Goal: Task Accomplishment & Management: Manage account settings

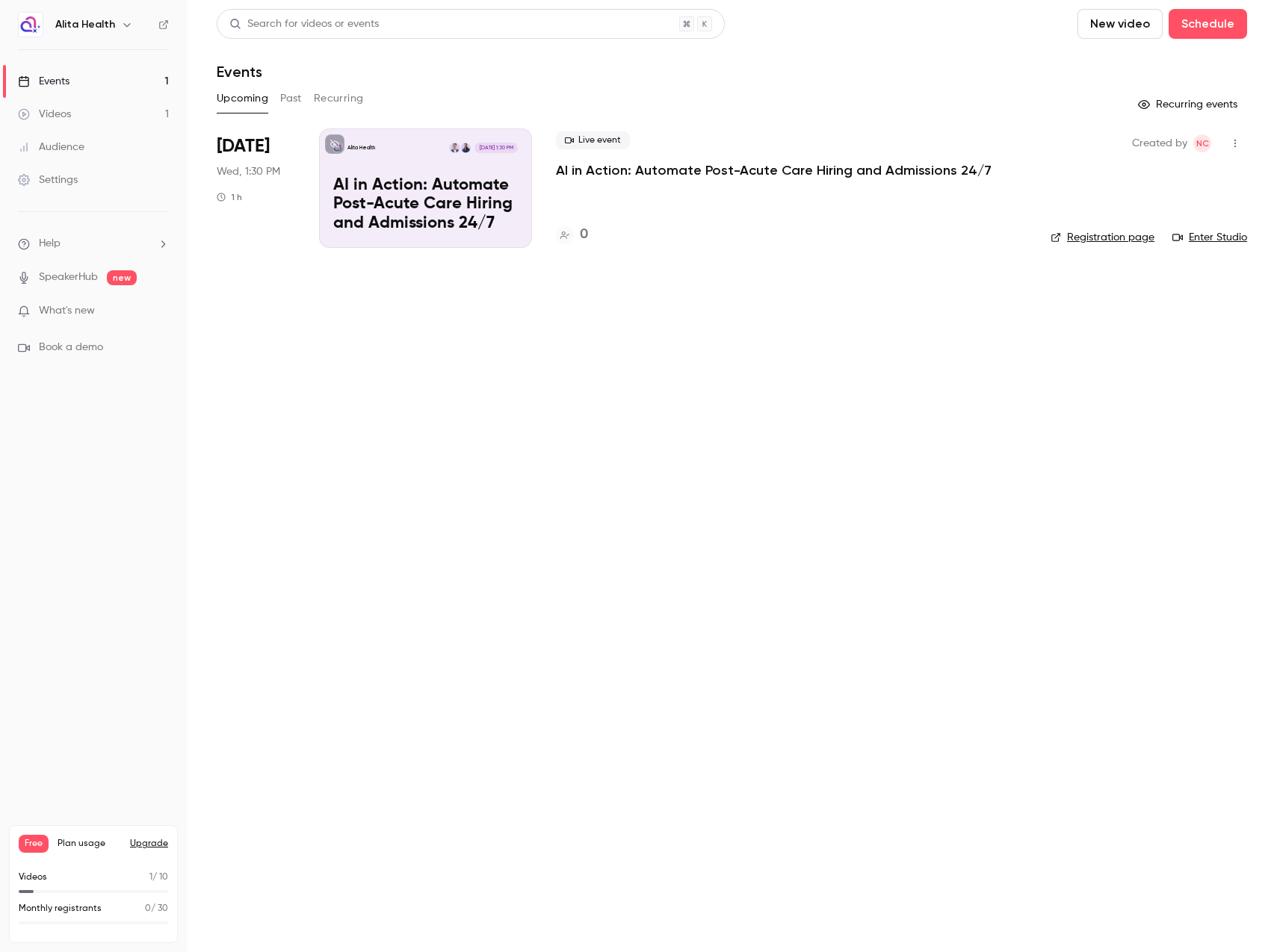
click at [122, 177] on link "Settings" at bounding box center [93, 180] width 187 height 33
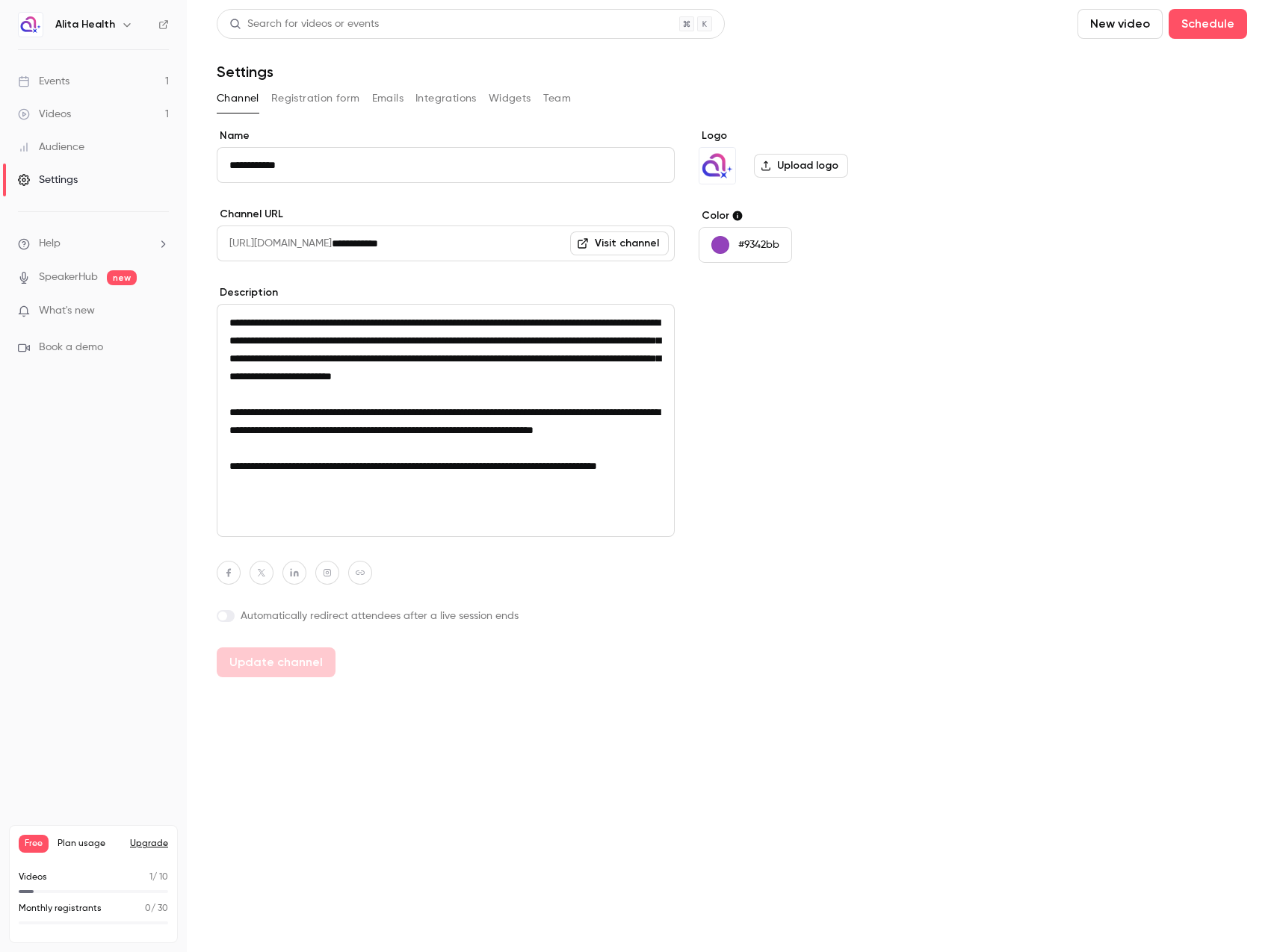
click at [504, 99] on button "Widgets" at bounding box center [510, 98] width 42 height 24
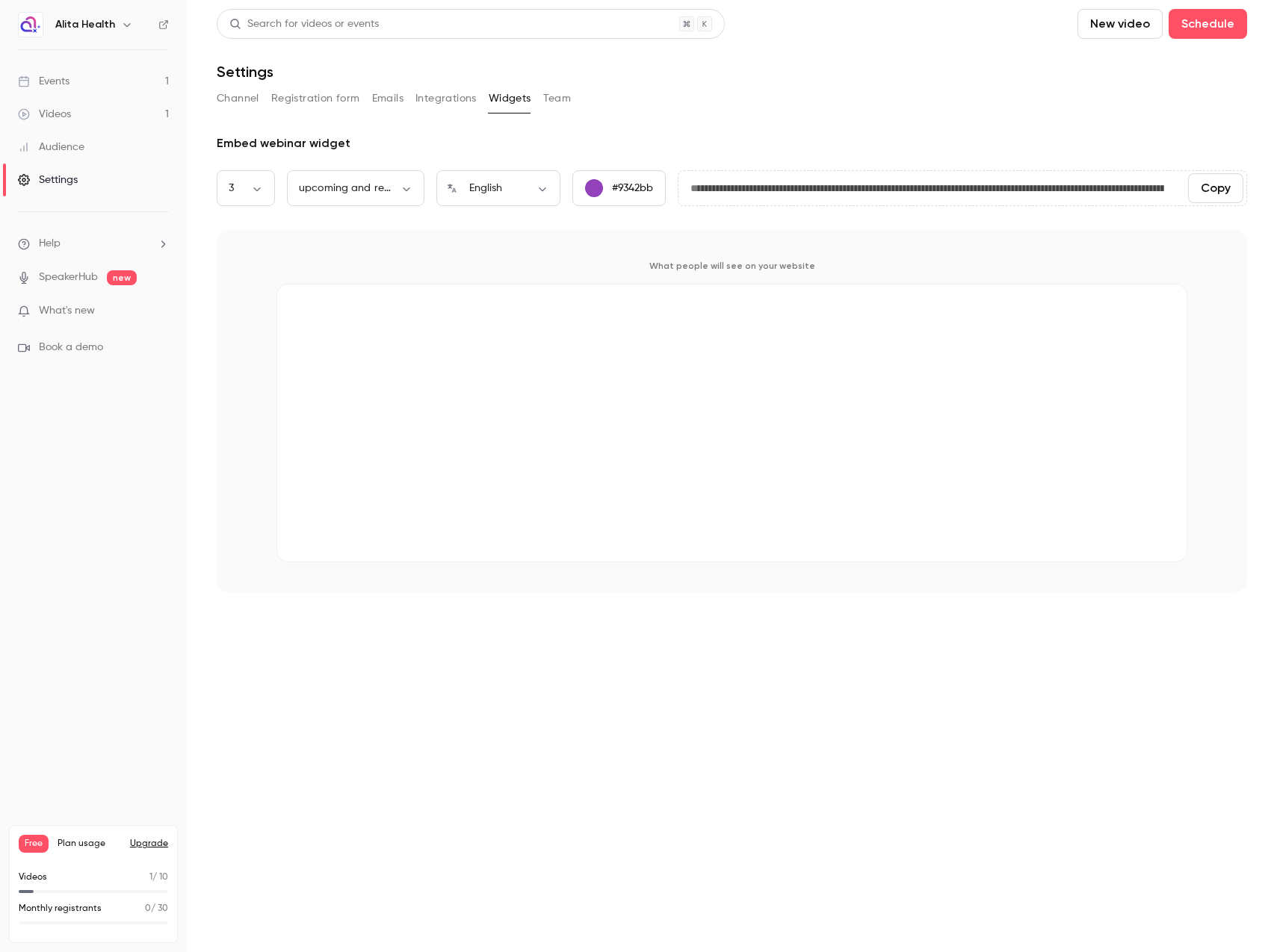
click at [561, 92] on button "Team" at bounding box center [558, 98] width 29 height 24
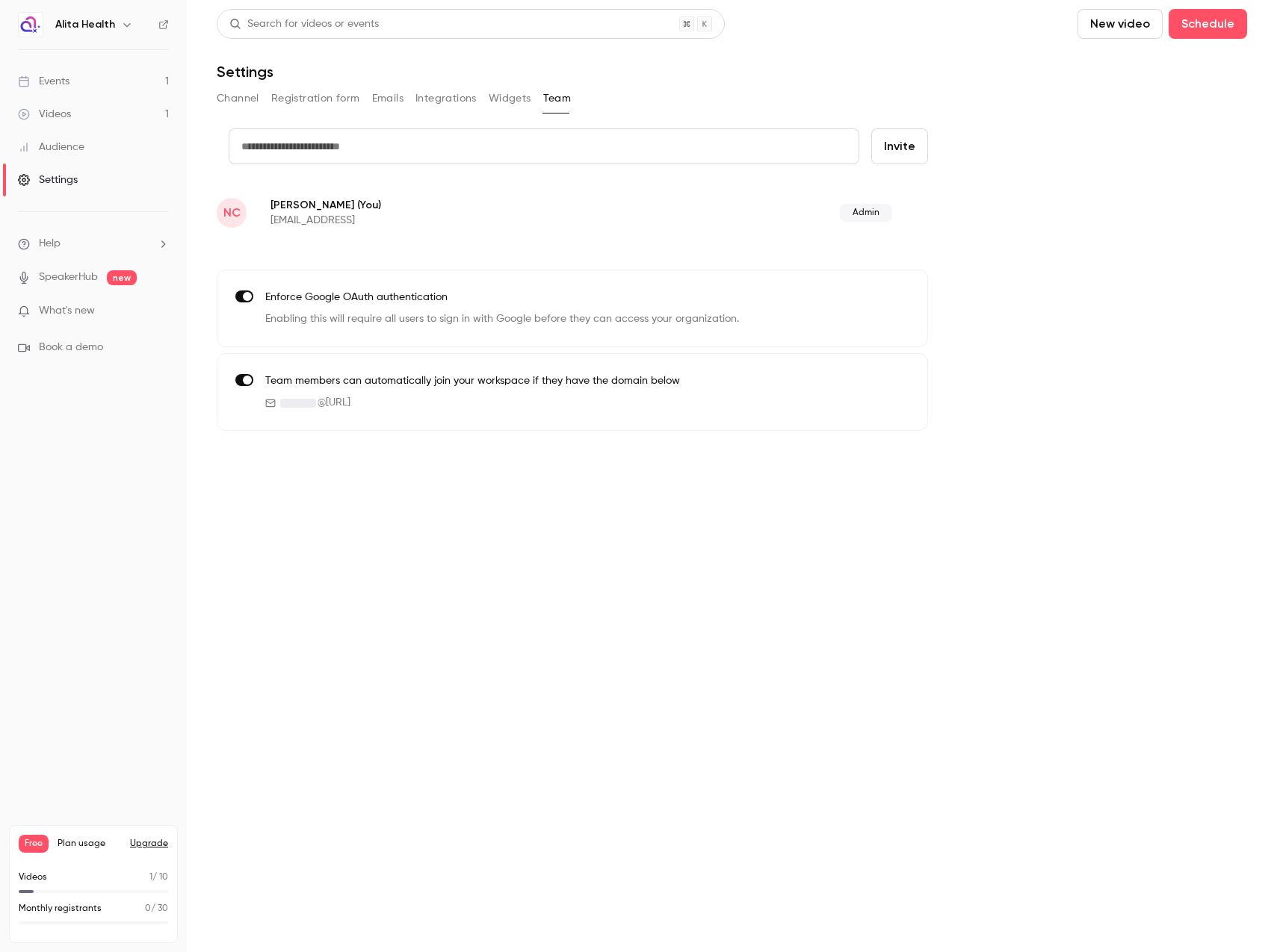
click at [75, 149] on div "Audience" at bounding box center [51, 147] width 66 height 15
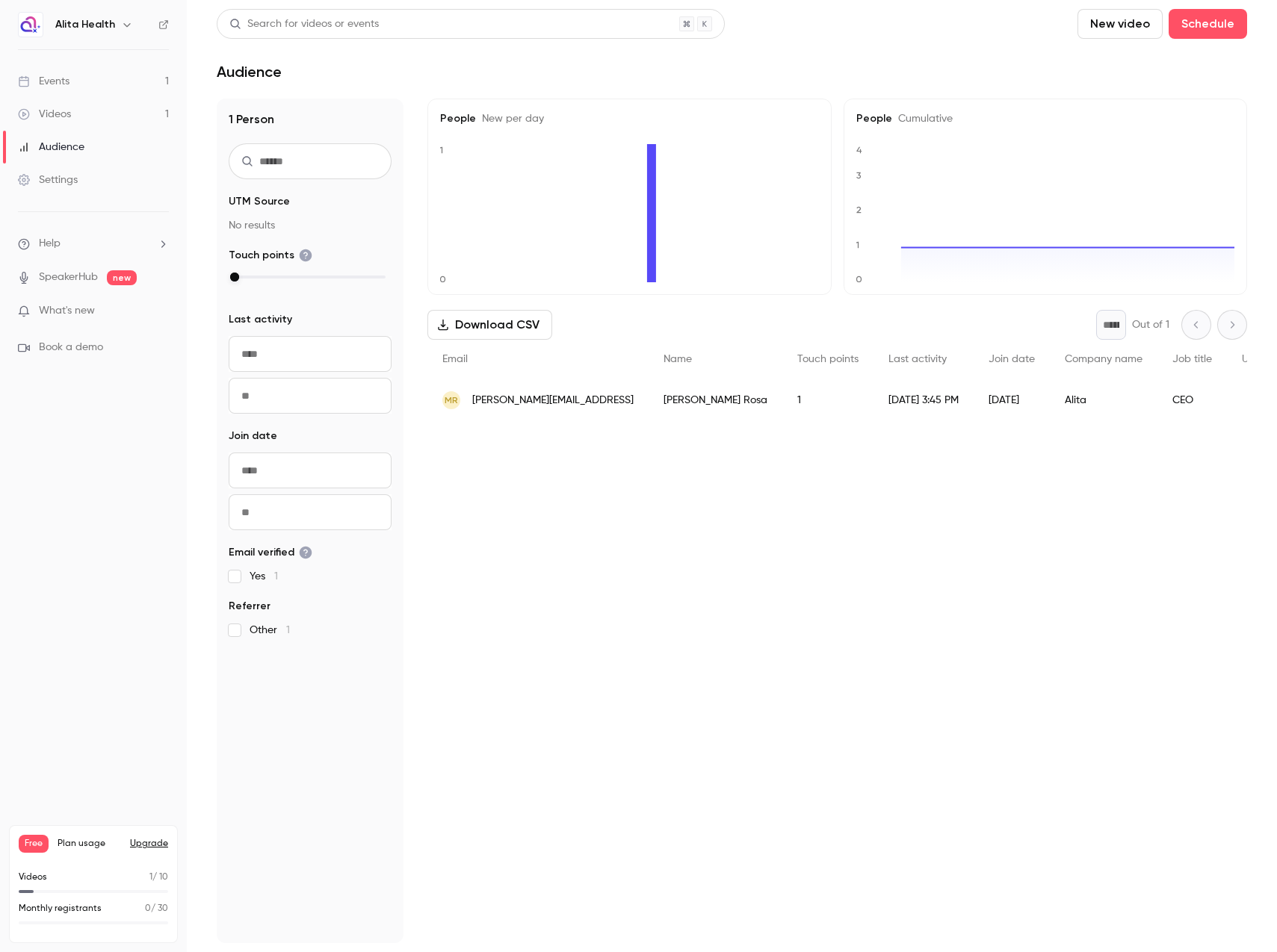
click at [59, 114] on div "Videos" at bounding box center [44, 114] width 53 height 15
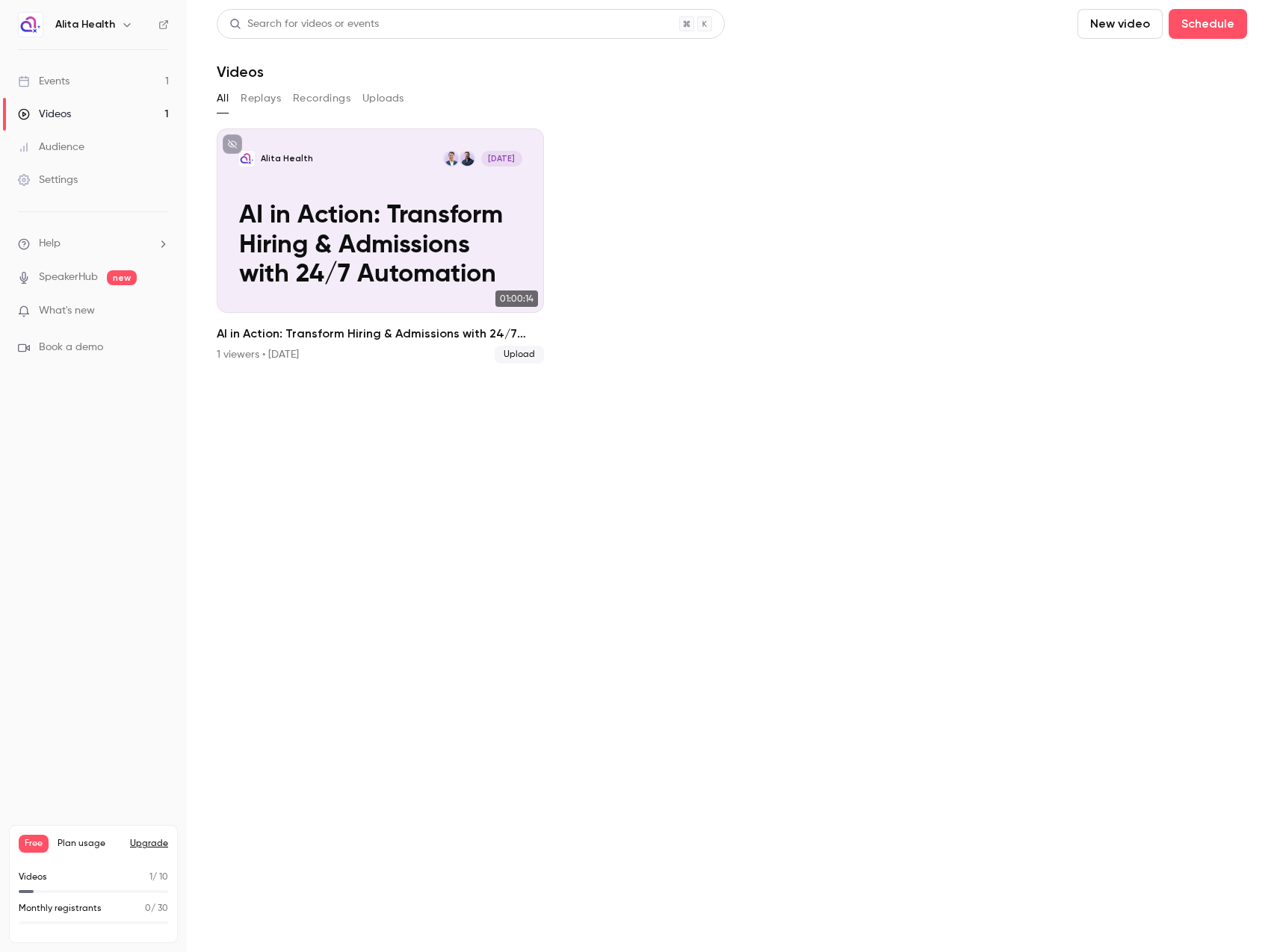
click at [129, 79] on link "Events 1" at bounding box center [93, 82] width 187 height 33
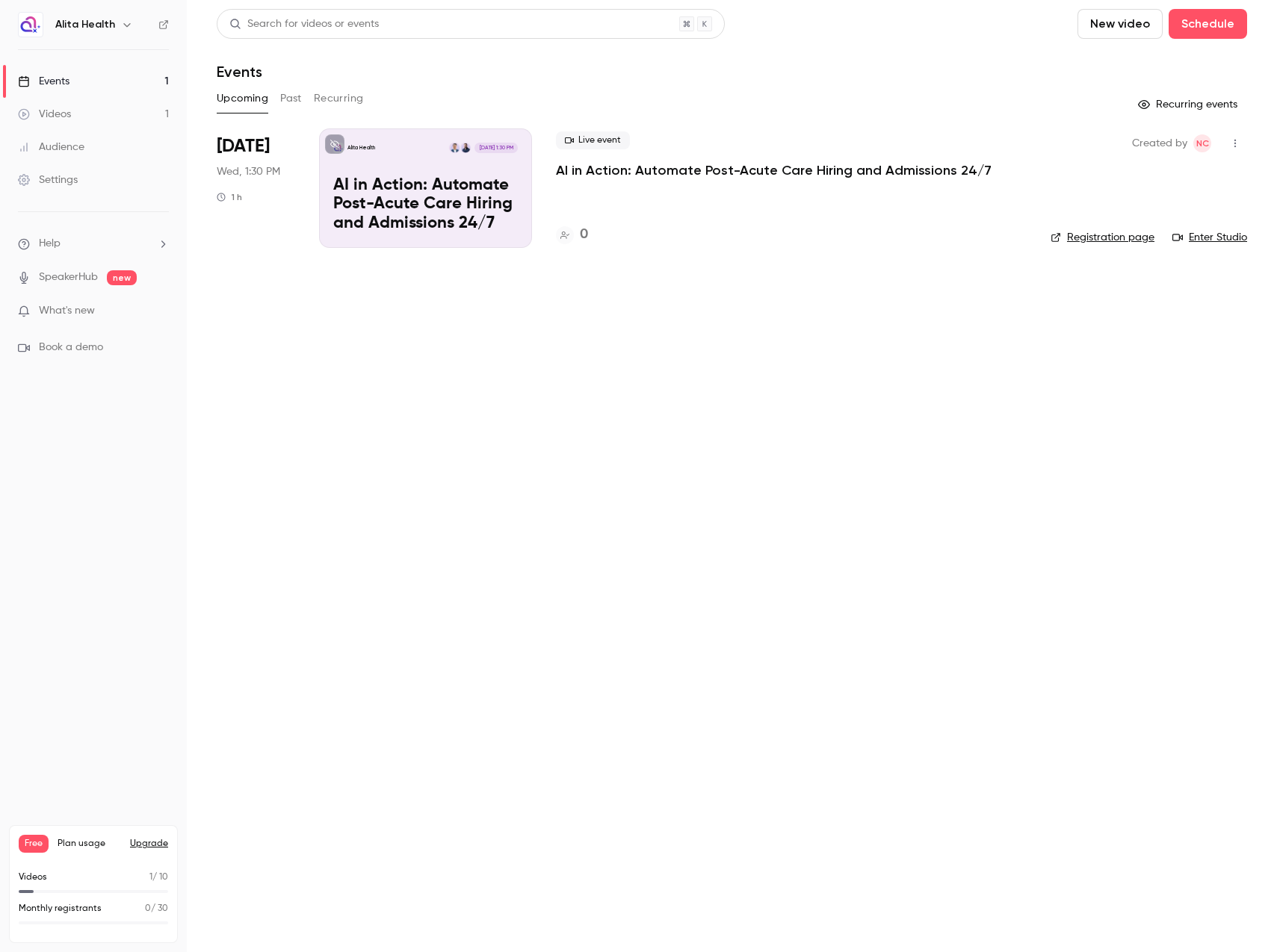
click at [583, 172] on p "AI in Action: Automate Post-Acute Care Hiring and Admissions 24/7" at bounding box center [773, 170] width 436 height 18
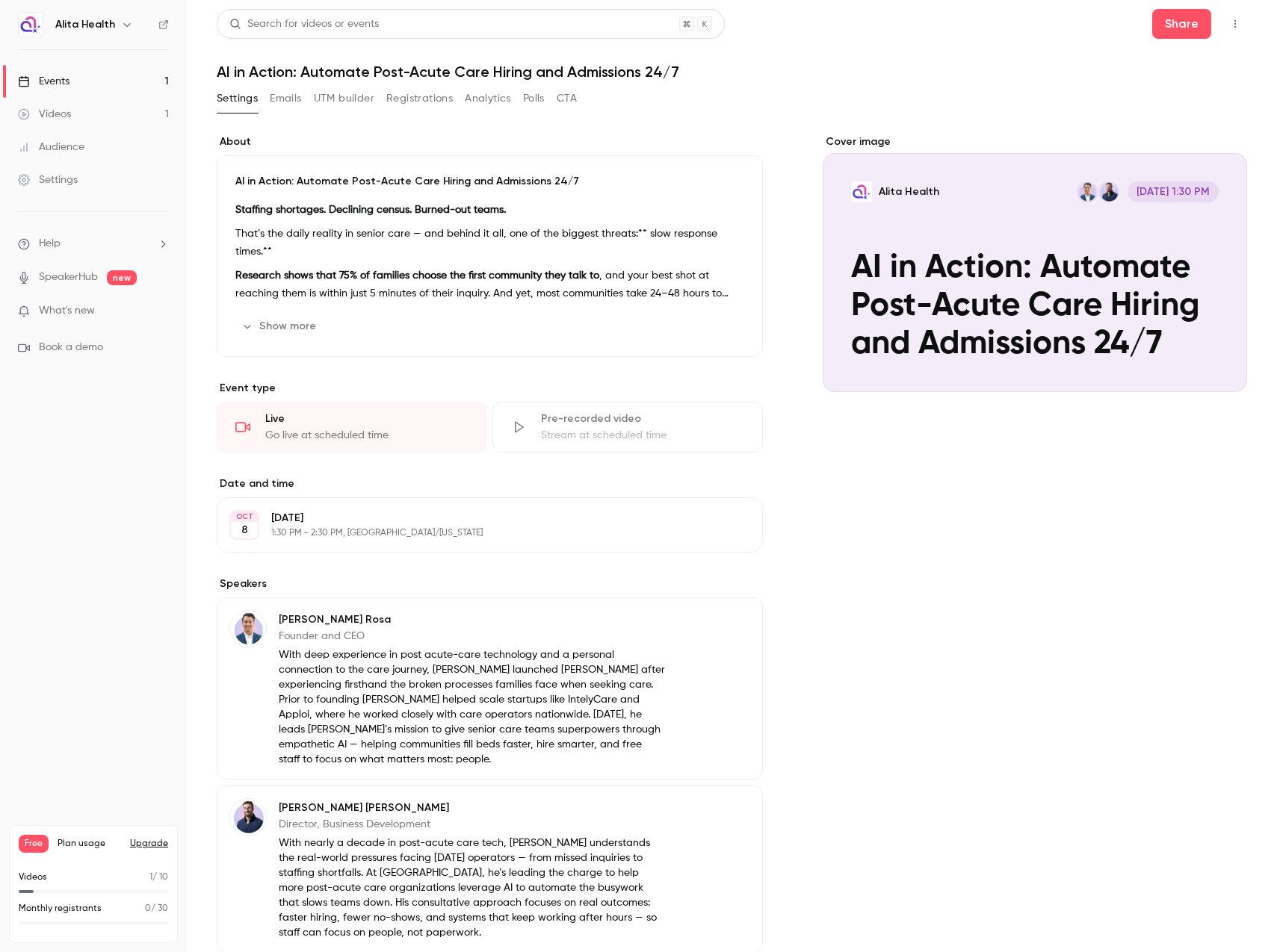
click at [527, 97] on button "Polls" at bounding box center [534, 98] width 22 height 24
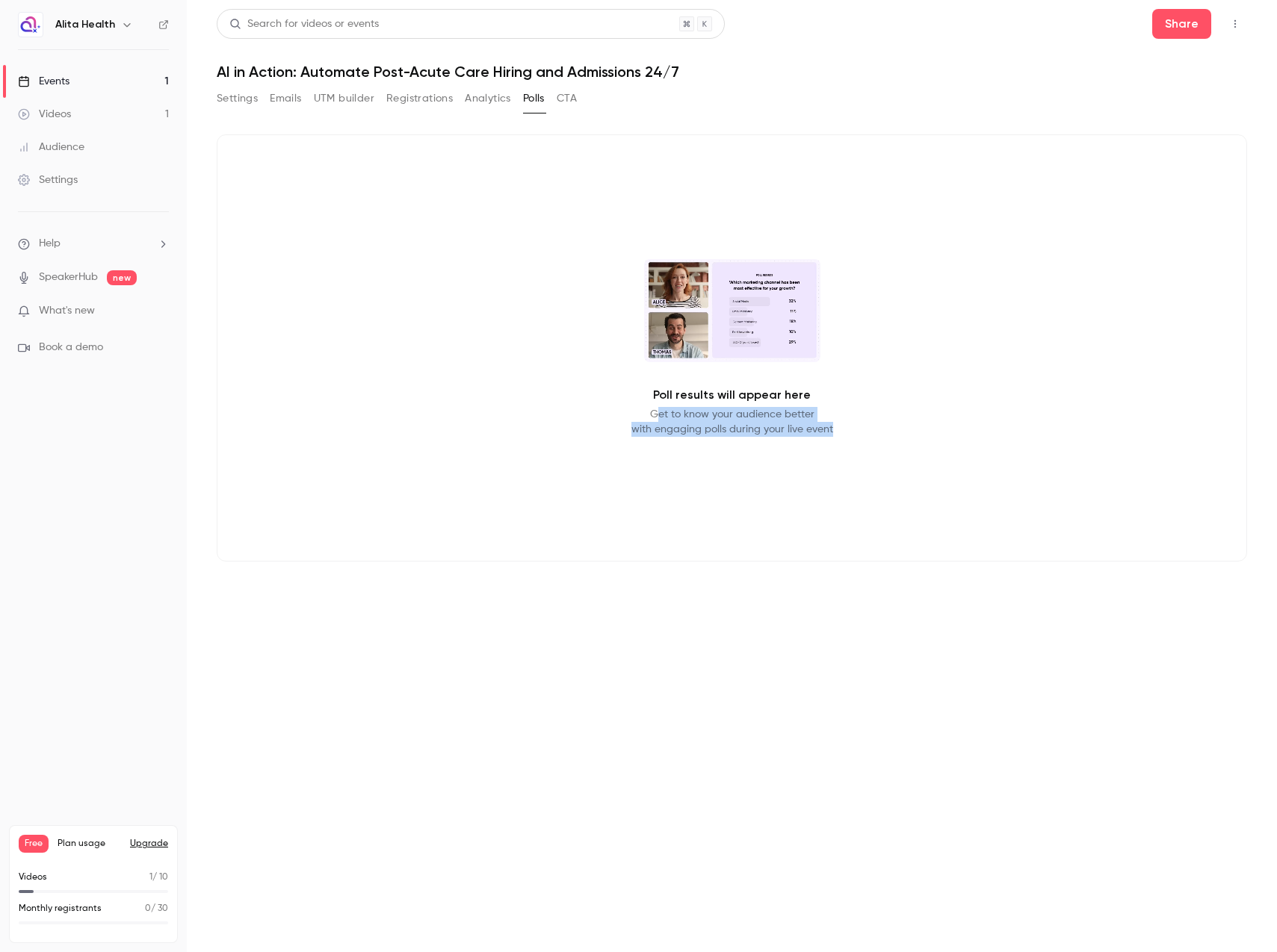
drag, startPoint x: 826, startPoint y: 429, endPoint x: 660, endPoint y: 420, distance: 166.2
click at [660, 420] on div "Poll results will appear here Get to know your audience better with engaging po…" at bounding box center [731, 348] width 1030 height 427
click at [645, 417] on p "Get to know your audience better with engaging polls during your live event" at bounding box center [732, 421] width 202 height 30
click at [710, 289] on video at bounding box center [732, 311] width 176 height 103
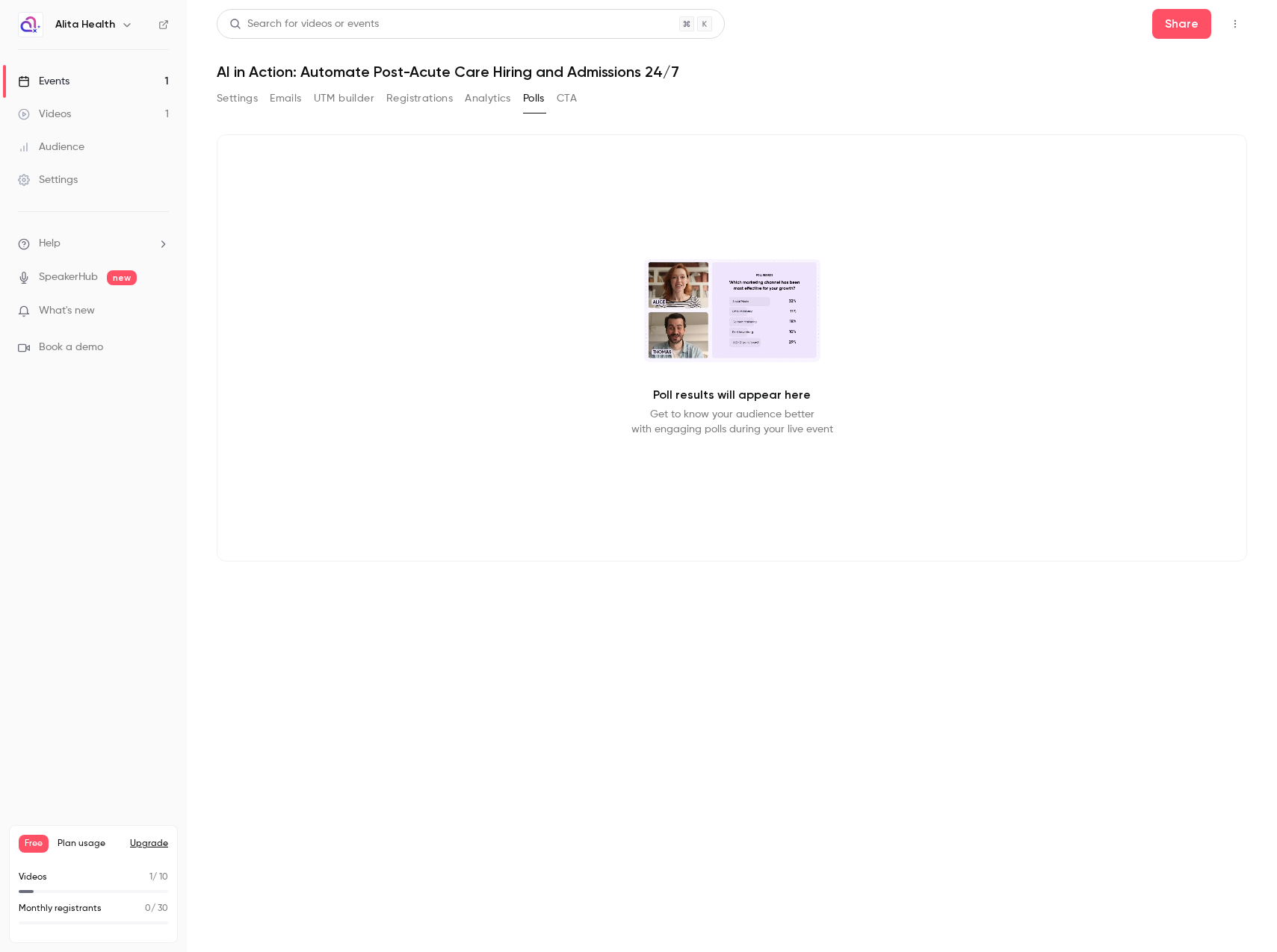
click at [718, 350] on video at bounding box center [732, 311] width 176 height 103
click at [453, 197] on div "Poll results will appear here Get to know your audience better with engaging po…" at bounding box center [731, 348] width 1030 height 427
click at [556, 179] on div "Poll results will appear here Get to know your audience better with engaging po…" at bounding box center [731, 348] width 1030 height 427
drag, startPoint x: 804, startPoint y: 105, endPoint x: 746, endPoint y: 77, distance: 64.4
click at [745, 77] on div "Search for videos or events Share AI in Action: Automate Post-Acute Care Hiring…" at bounding box center [731, 297] width 1030 height 577
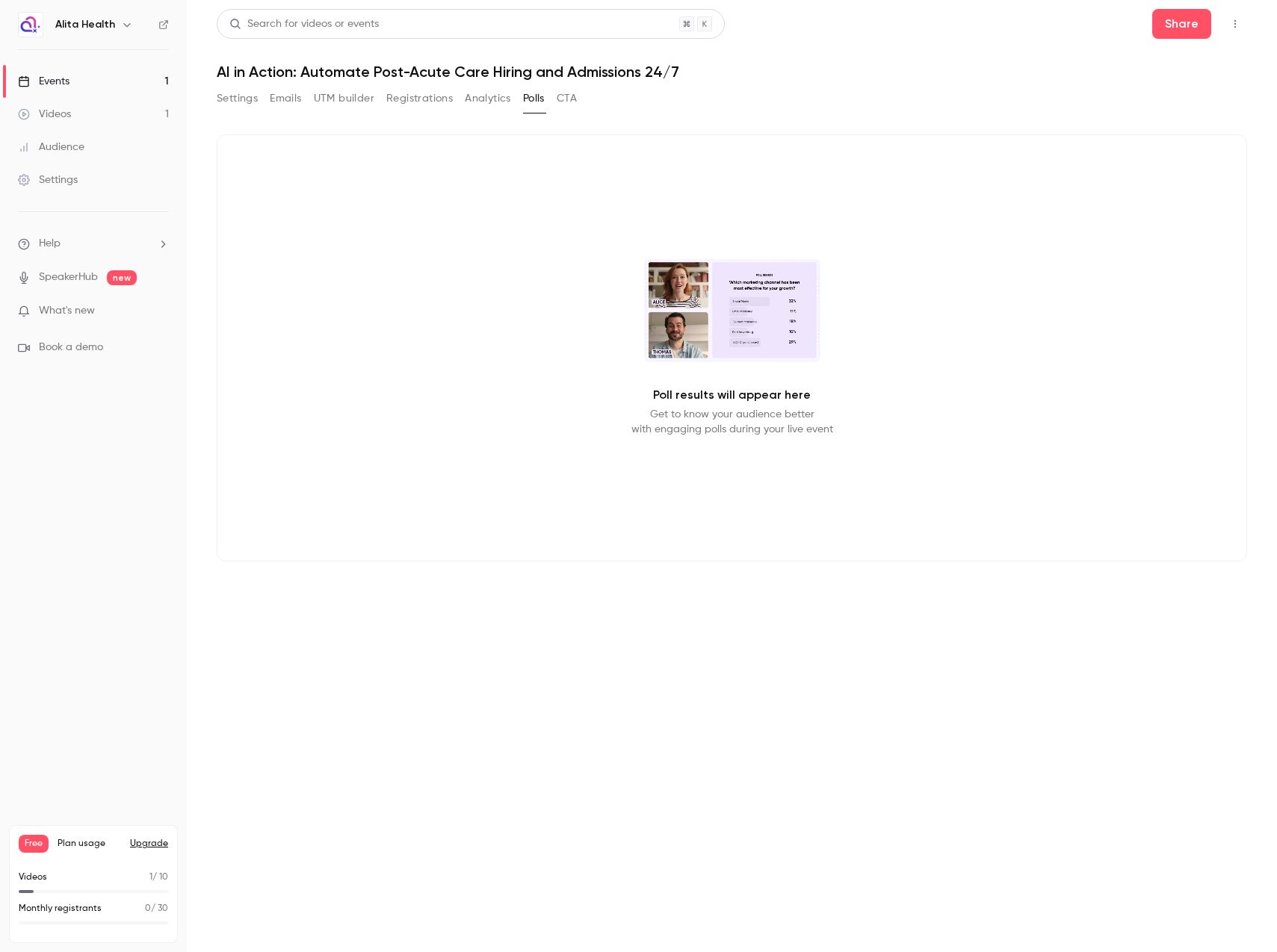
click at [746, 77] on h1 "AI in Action: Automate Post-Acute Care Hiring and Admissions 24/7" at bounding box center [731, 71] width 1030 height 18
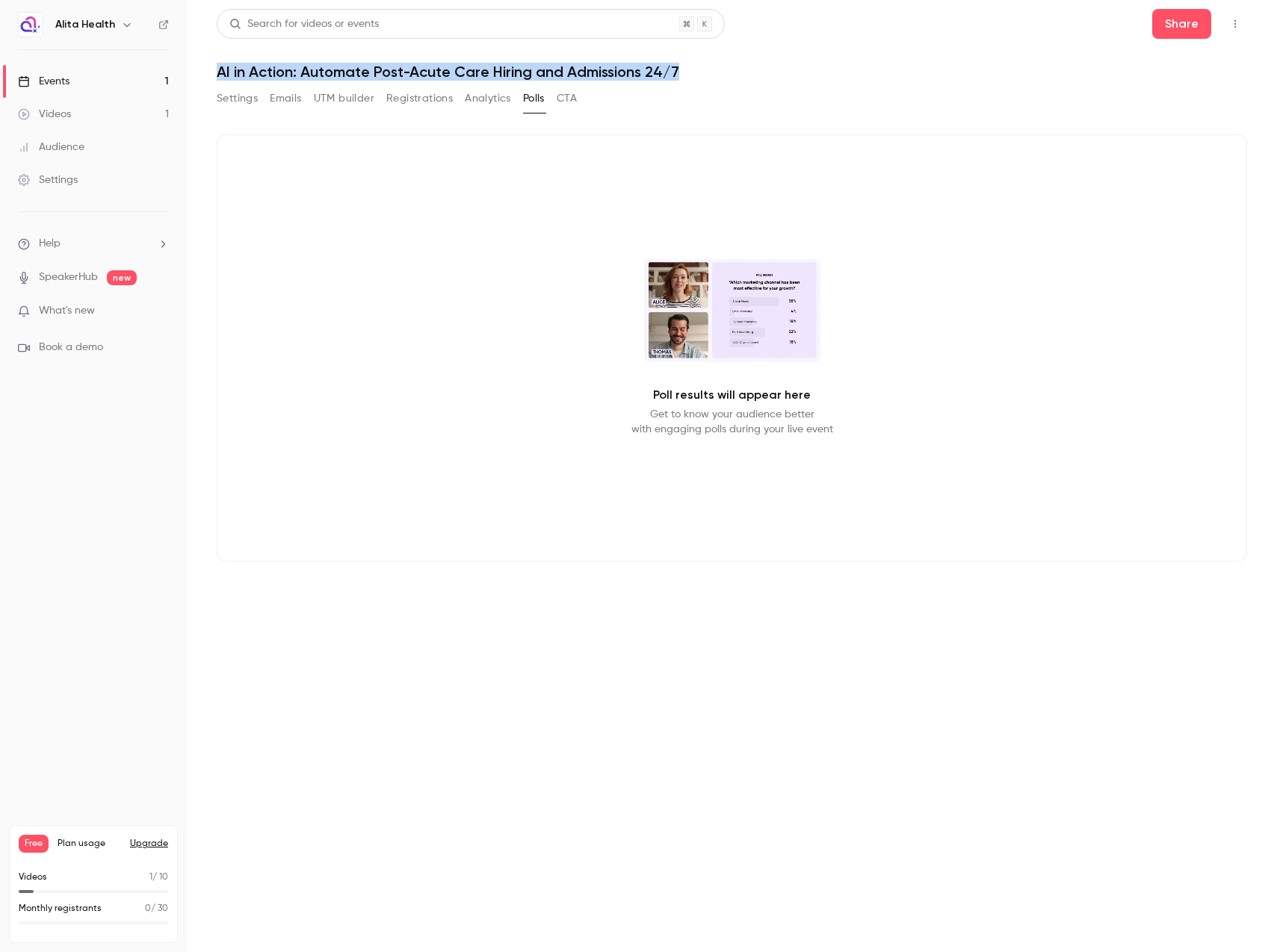
drag, startPoint x: 743, startPoint y: 68, endPoint x: 210, endPoint y: 73, distance: 533.0
click at [210, 73] on main "Search for videos or events Share AI in Action: Automate Post-Acute Care Hiring…" at bounding box center [731, 476] width 1089 height 952
click at [377, 68] on h1 "AI in Action: Automate Post-Acute Care Hiring and Admissions 24/7" at bounding box center [731, 71] width 1030 height 18
drag, startPoint x: 748, startPoint y: 78, endPoint x: 447, endPoint y: 68, distance: 301.2
click at [447, 68] on h1 "AI in Action: Automate Post-Acute Care Hiring and Admissions 24/7" at bounding box center [731, 71] width 1030 height 18
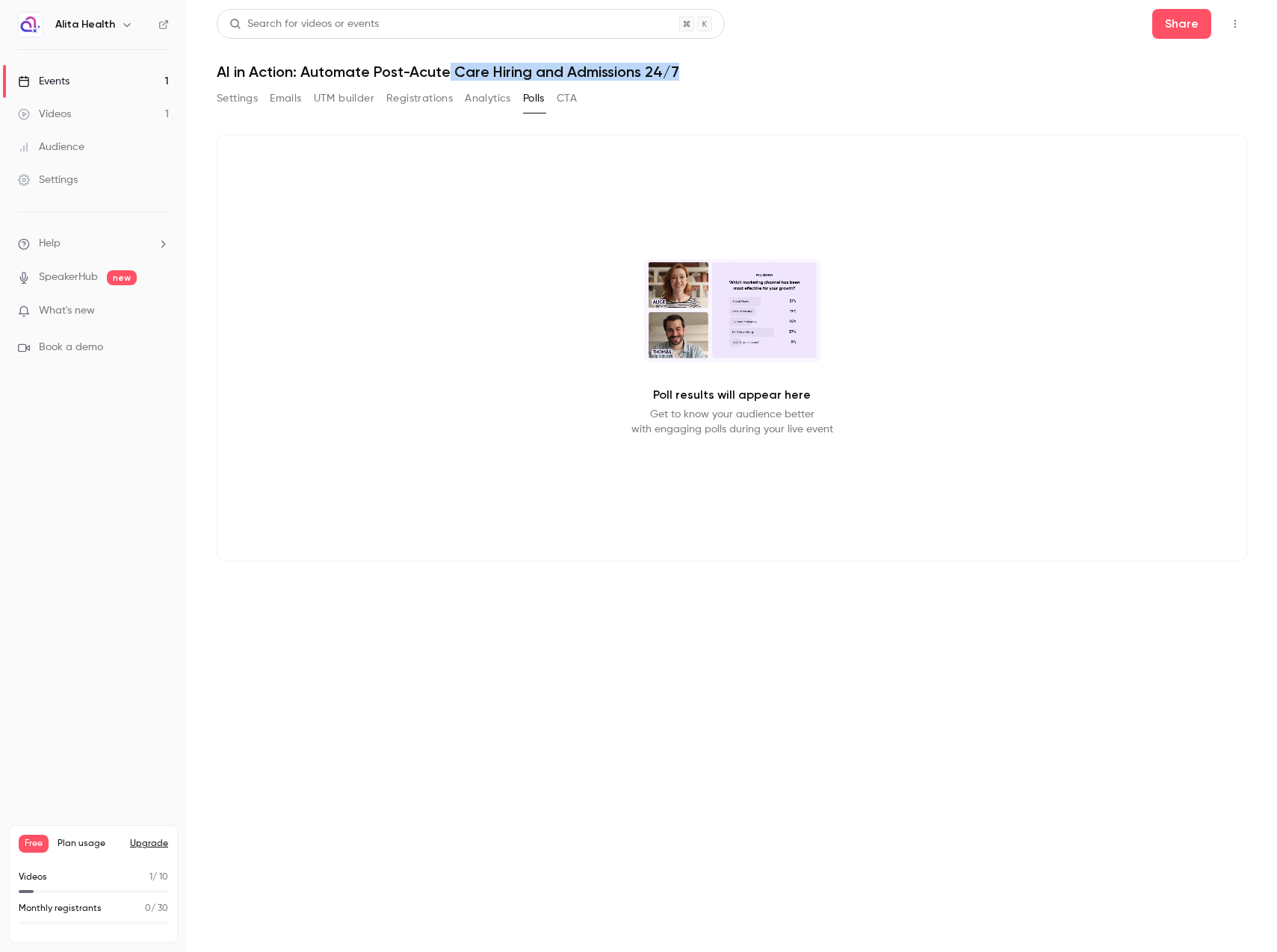
click at [447, 68] on h1 "AI in Action: Automate Post-Acute Care Hiring and Admissions 24/7" at bounding box center [731, 71] width 1030 height 18
drag, startPoint x: 449, startPoint y: 68, endPoint x: 739, endPoint y: 65, distance: 290.0
click at [739, 65] on h1 "AI in Action: Automate Post-Acute Care Hiring and Admissions 24/7" at bounding box center [731, 71] width 1030 height 18
drag, startPoint x: 705, startPoint y: 65, endPoint x: 446, endPoint y: 69, distance: 259.0
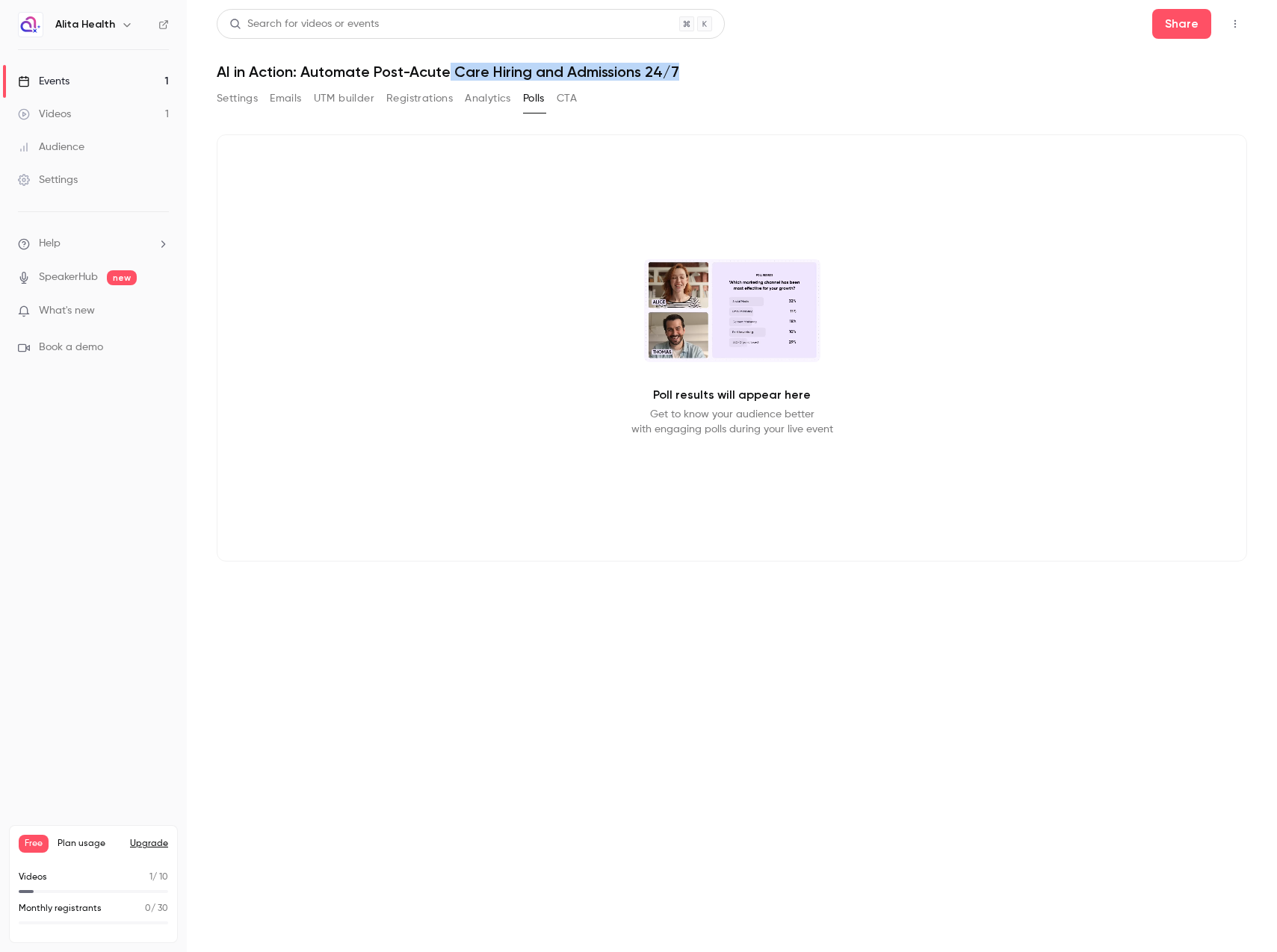
click at [446, 70] on h1 "AI in Action: Automate Post-Acute Care Hiring and Admissions 24/7" at bounding box center [731, 71] width 1030 height 18
click at [446, 69] on h1 "AI in Action: Automate Post-Acute Care Hiring and Admissions 24/7" at bounding box center [731, 71] width 1030 height 18
drag, startPoint x: 450, startPoint y: 71, endPoint x: 724, endPoint y: 64, distance: 274.1
click at [717, 65] on h1 "AI in Action: Automate Post-Acute Care Hiring and Admissions 24/7" at bounding box center [731, 71] width 1030 height 18
click at [724, 64] on h1 "AI in Action: Automate Post-Acute Care Hiring and Admissions 24/7" at bounding box center [731, 71] width 1030 height 18
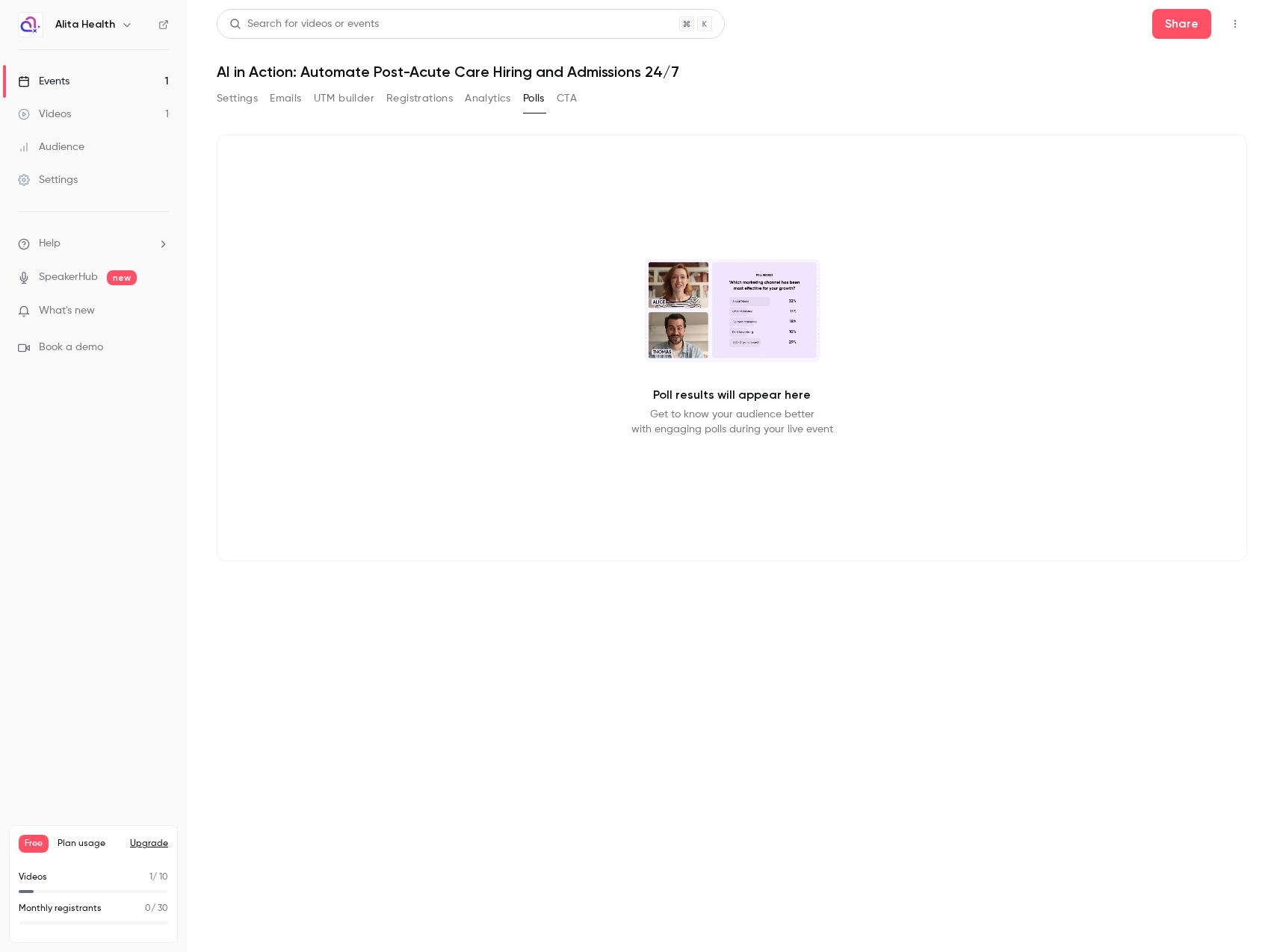
drag, startPoint x: 1182, startPoint y: 26, endPoint x: 1080, endPoint y: 88, distance: 119.4
click at [1069, 100] on div "Search for videos or events Share AI in Action: Automate Post-Acute Care Hiring…" at bounding box center [731, 297] width 1030 height 577
click at [1234, 21] on icon "button" at bounding box center [1235, 24] width 2 height 9
drag, startPoint x: 966, startPoint y: 84, endPoint x: 940, endPoint y: 88, distance: 26.3
click at [941, 88] on div at bounding box center [638, 476] width 1277 height 952
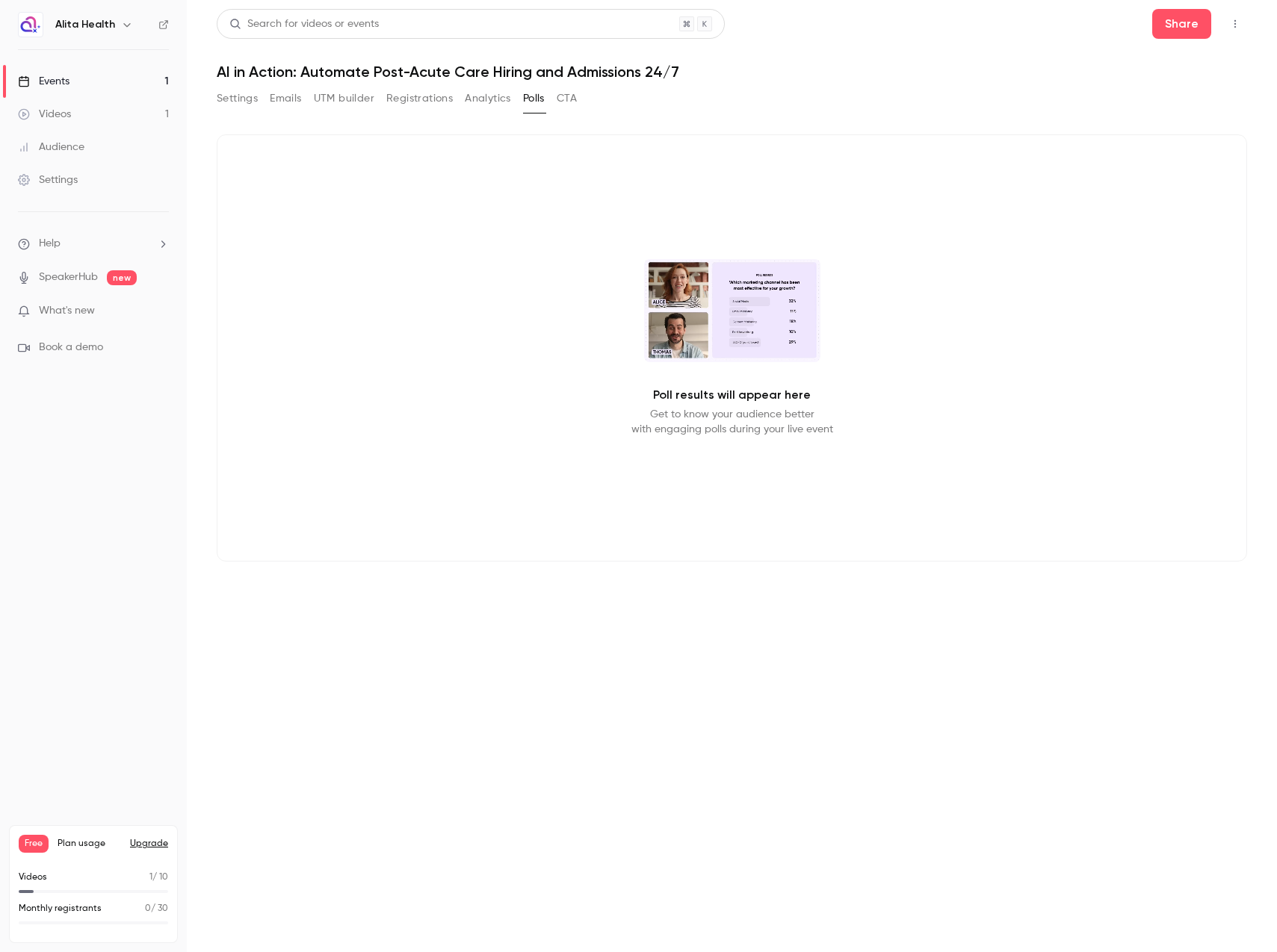
click at [1227, 24] on button "button" at bounding box center [1235, 23] width 24 height 24
click at [1160, 60] on div "Publish on Channel" at bounding box center [1177, 63] width 113 height 15
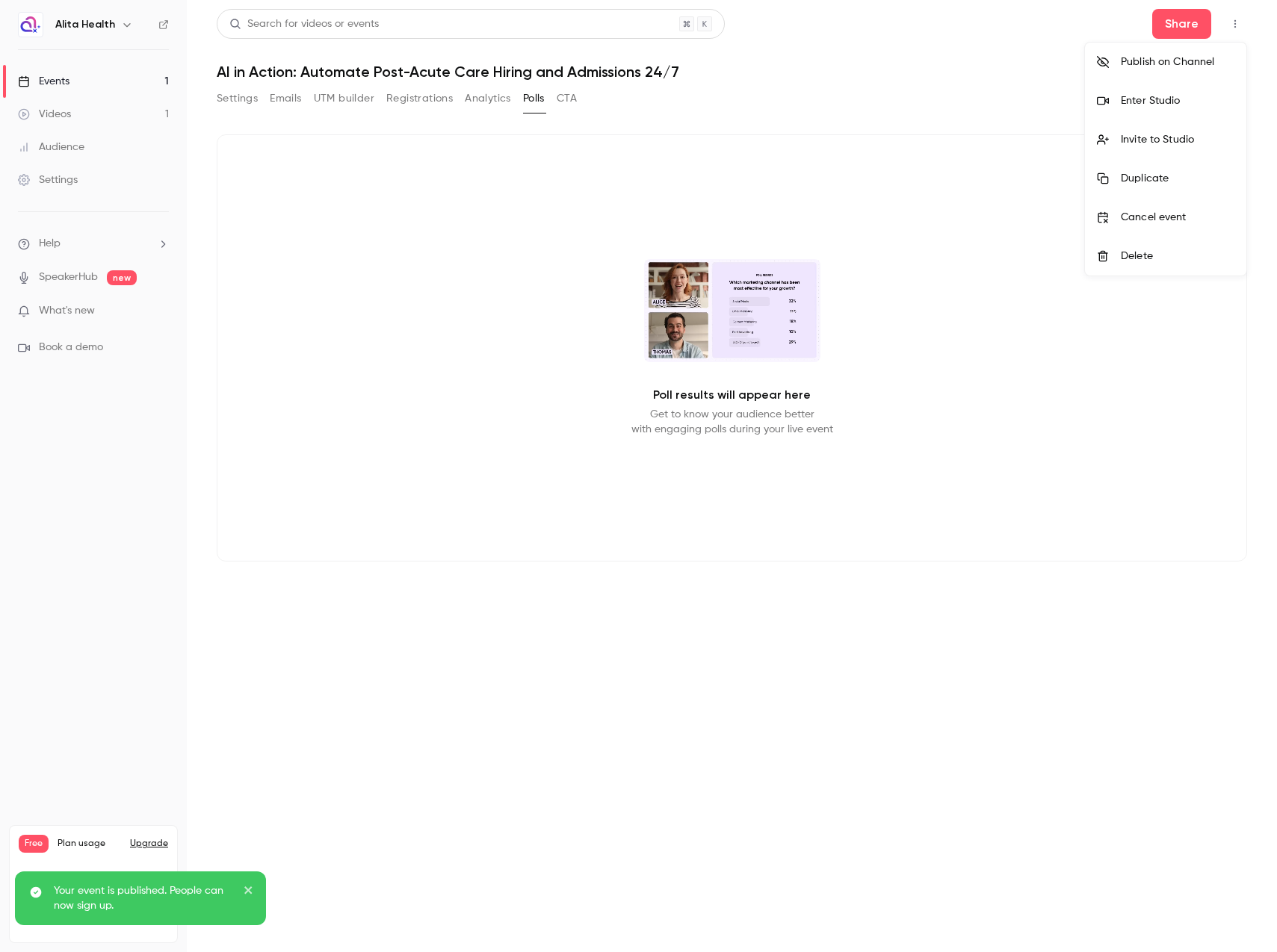
click at [925, 139] on div at bounding box center [638, 476] width 1277 height 952
click at [102, 80] on link "Events 1" at bounding box center [93, 82] width 187 height 33
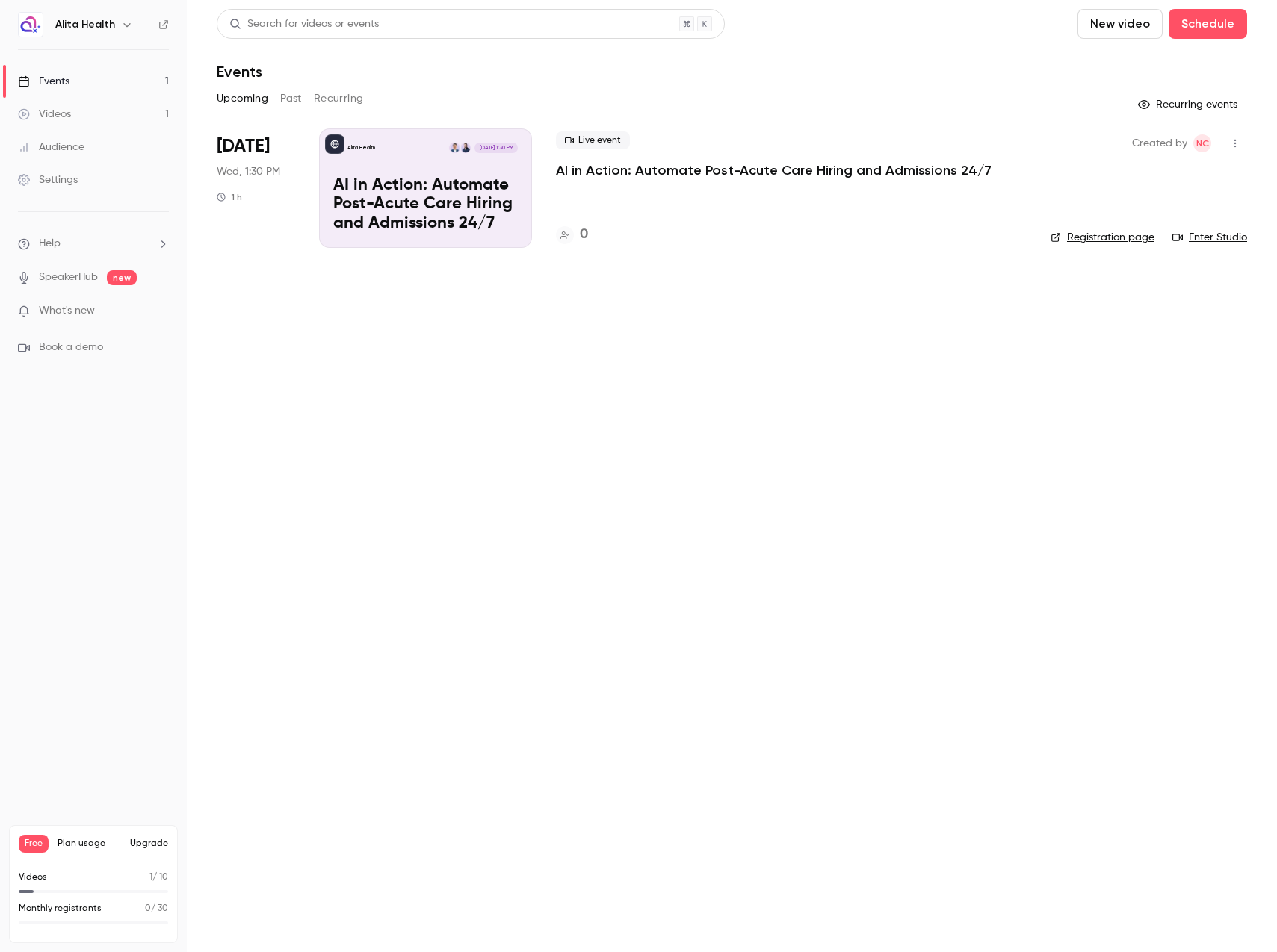
click at [71, 171] on link "Settings" at bounding box center [93, 180] width 187 height 33
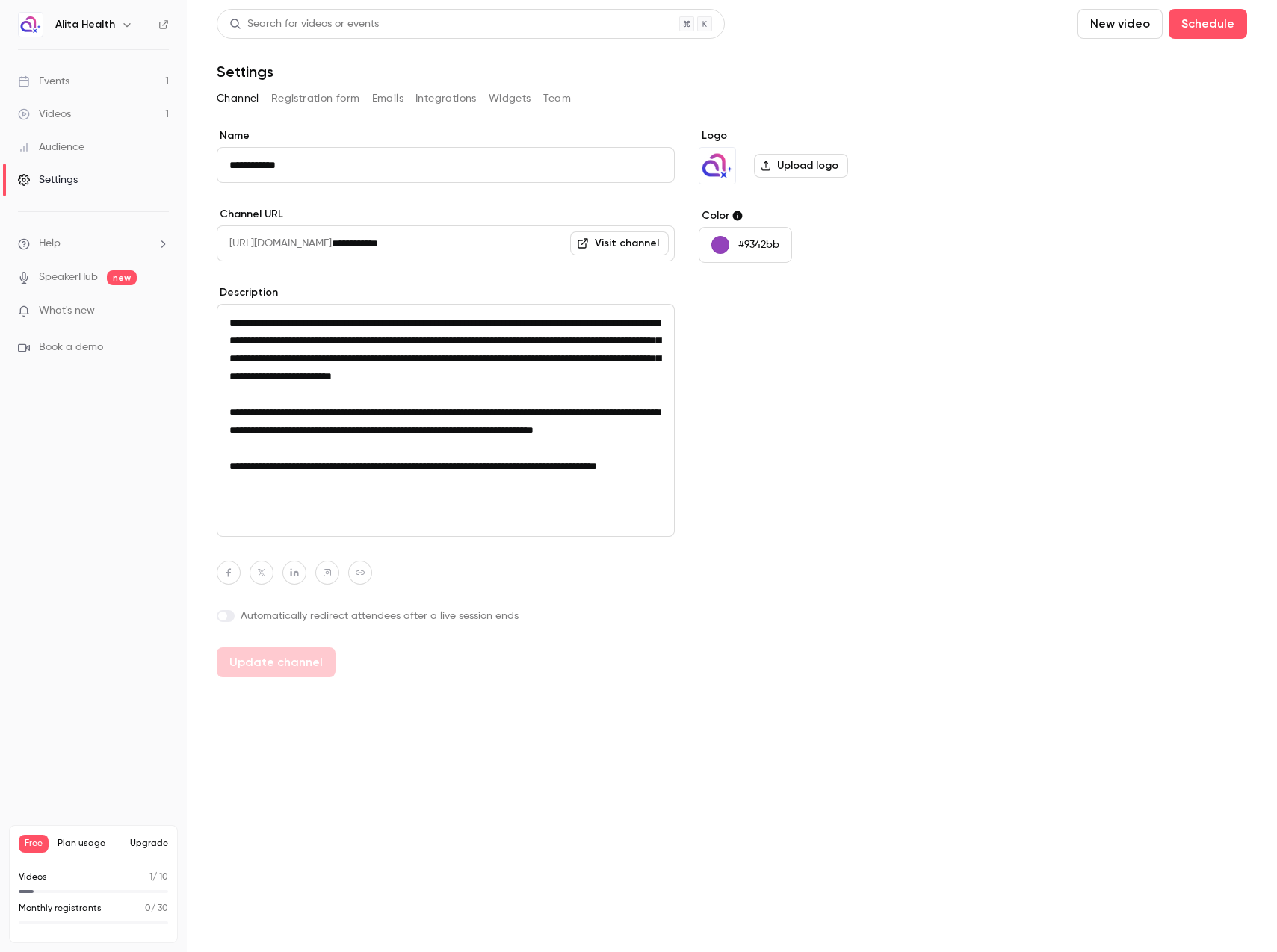
click at [493, 93] on button "Widgets" at bounding box center [510, 98] width 42 height 24
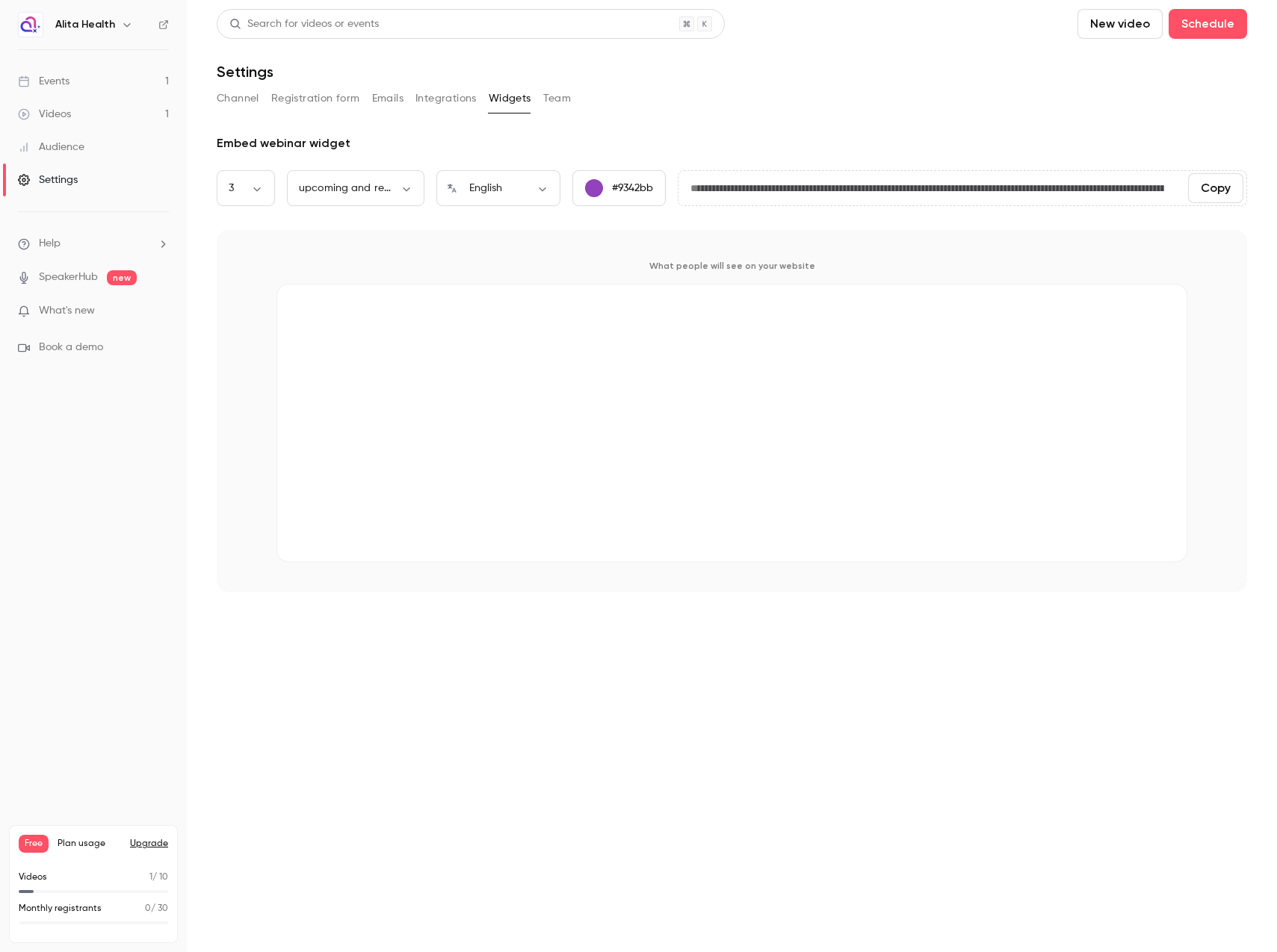
click at [561, 253] on div "What people will see on your website" at bounding box center [731, 411] width 1030 height 363
click at [444, 97] on button "Integrations" at bounding box center [446, 98] width 62 height 24
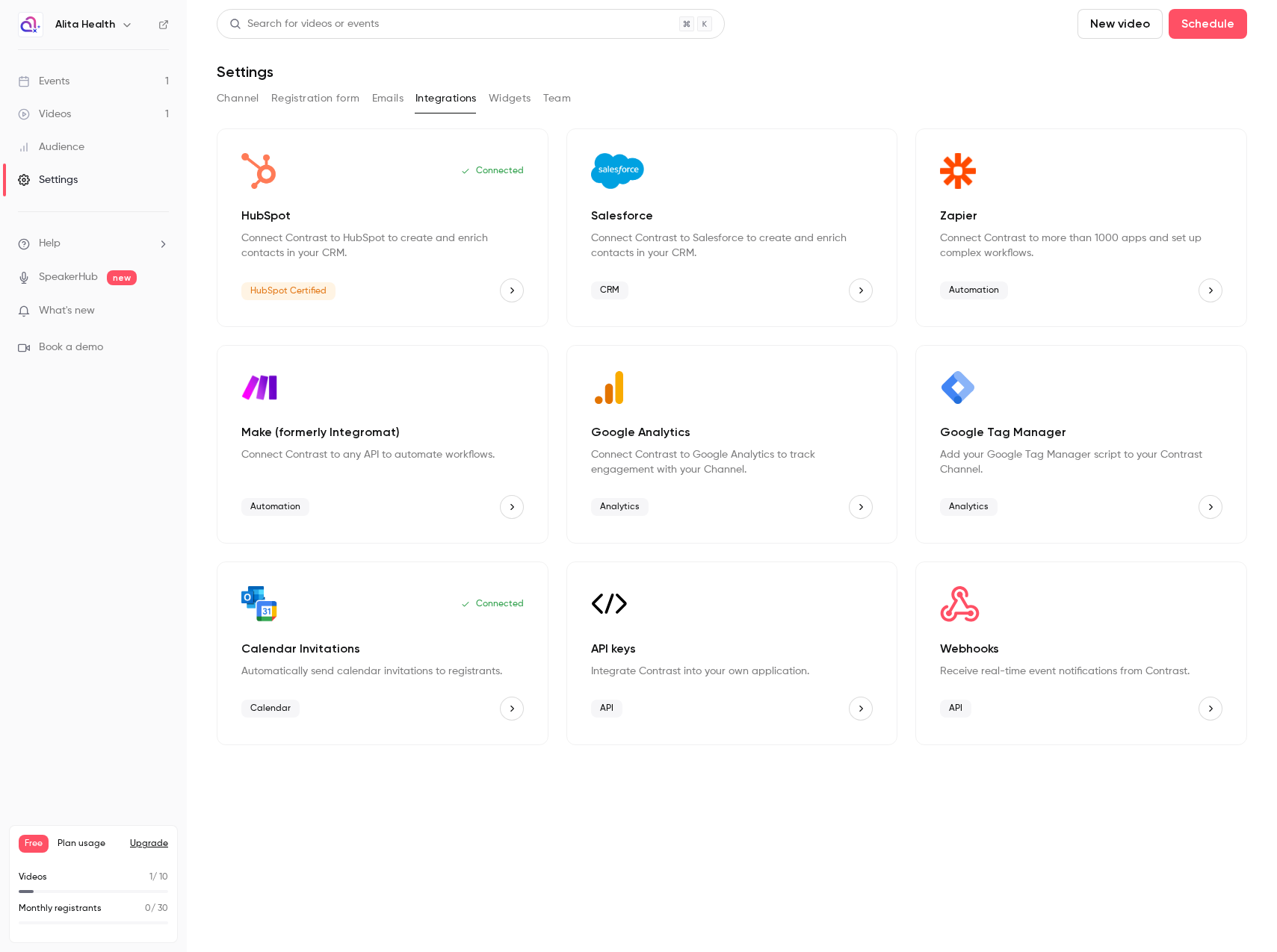
click at [545, 98] on button "Team" at bounding box center [558, 98] width 29 height 24
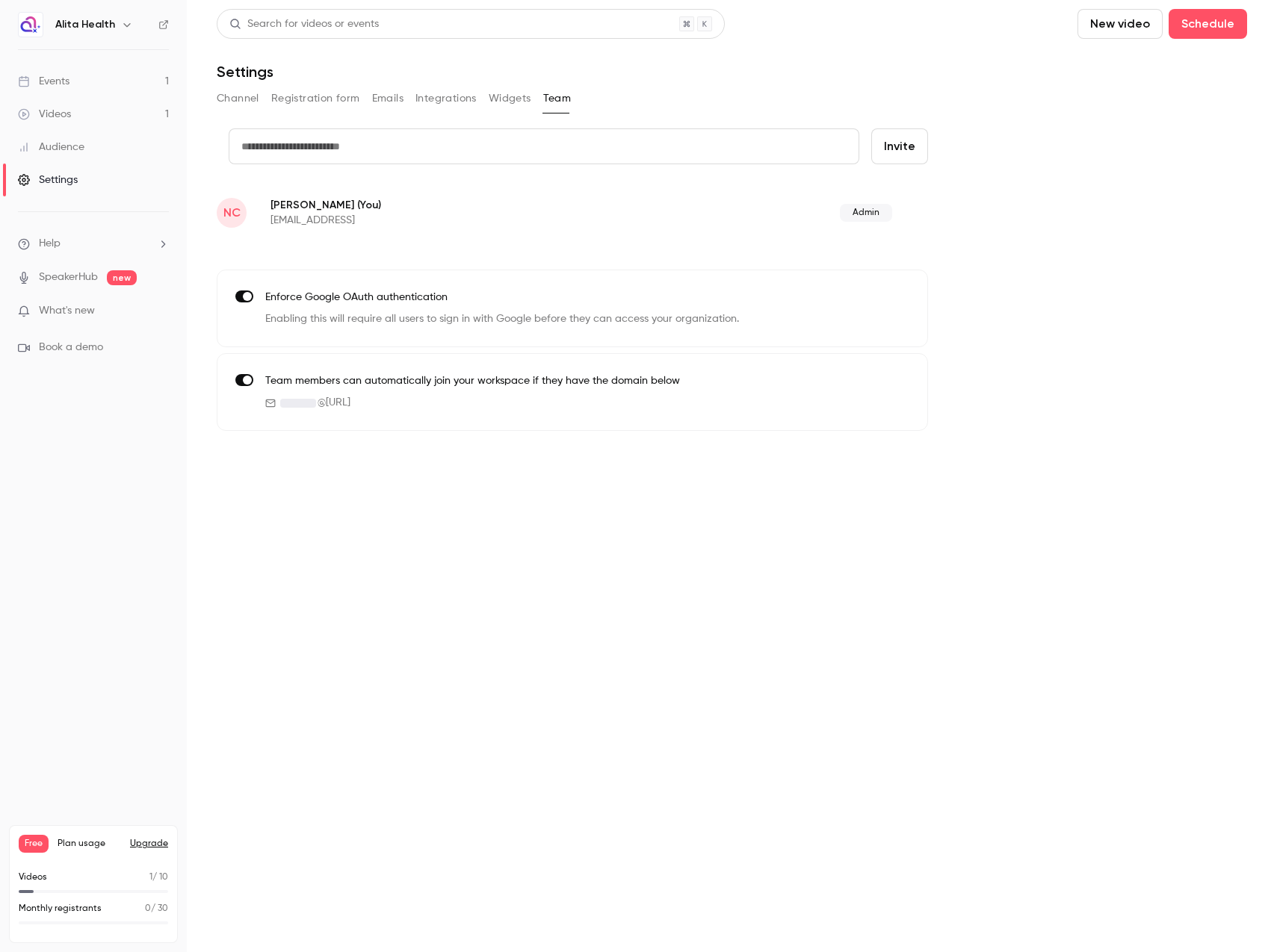
click at [377, 98] on button "Emails" at bounding box center [388, 98] width 32 height 24
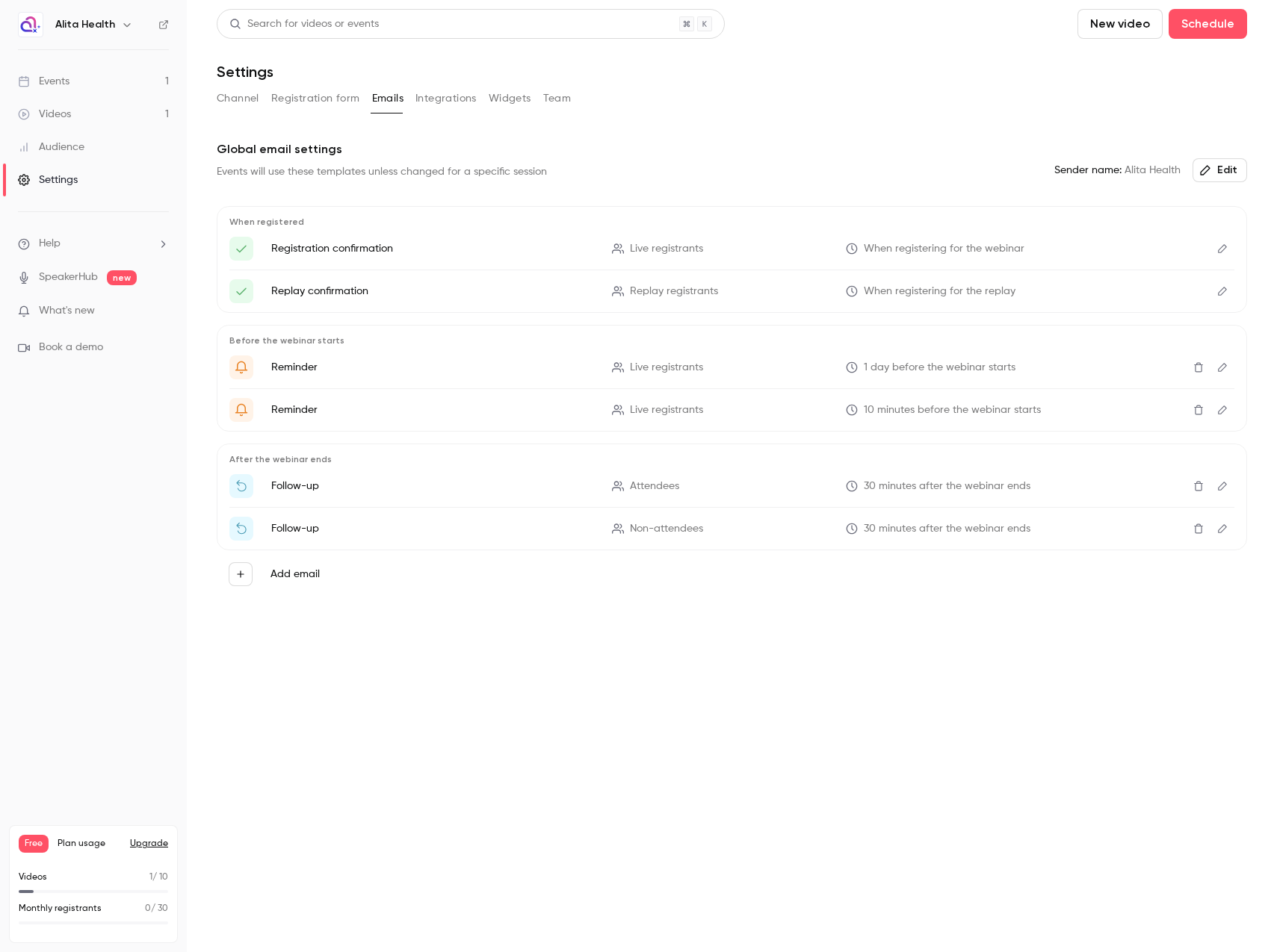
click at [323, 98] on button "Registration form" at bounding box center [315, 98] width 88 height 24
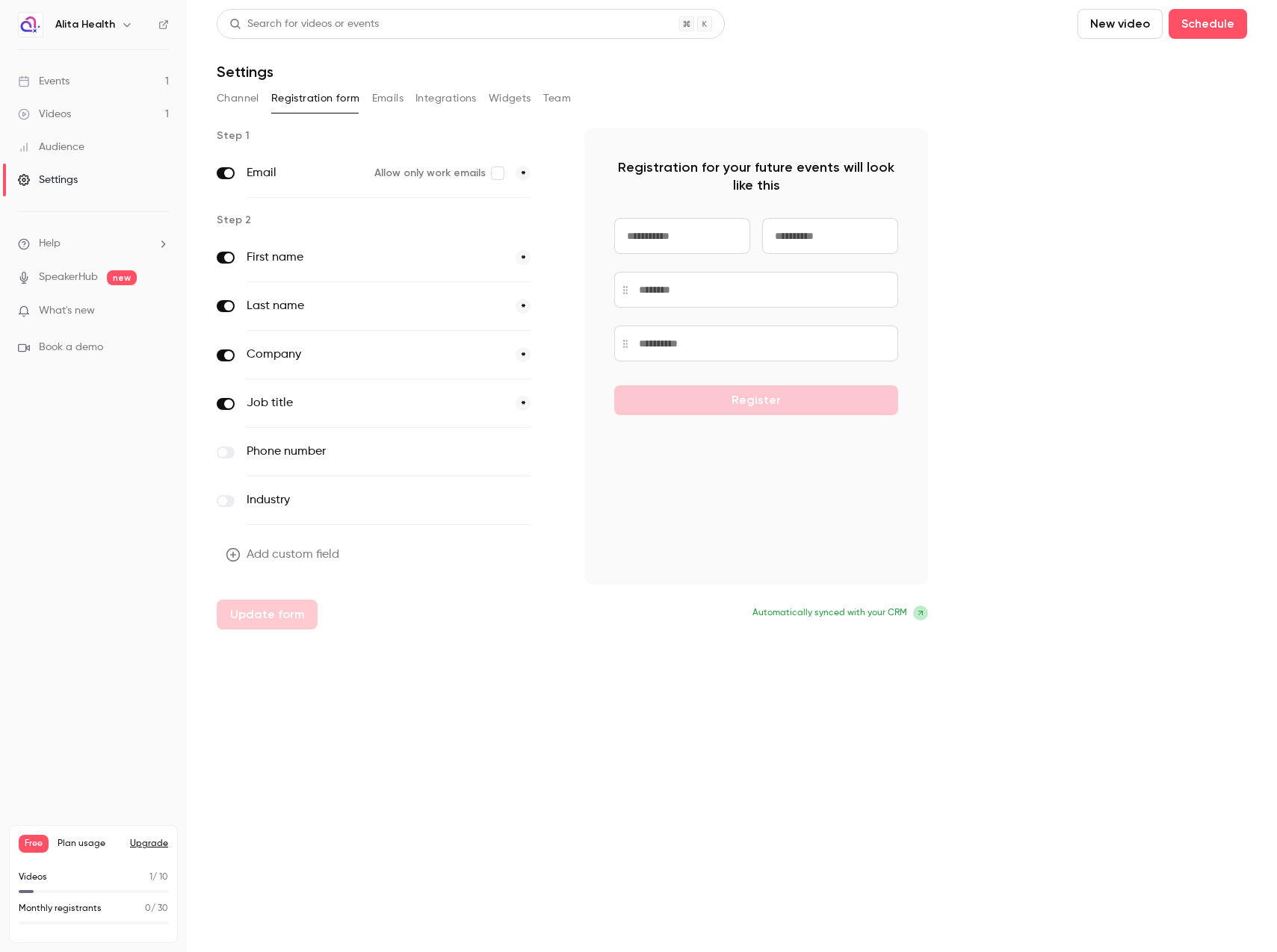
click at [227, 95] on button "Channel" at bounding box center [238, 98] width 42 height 24
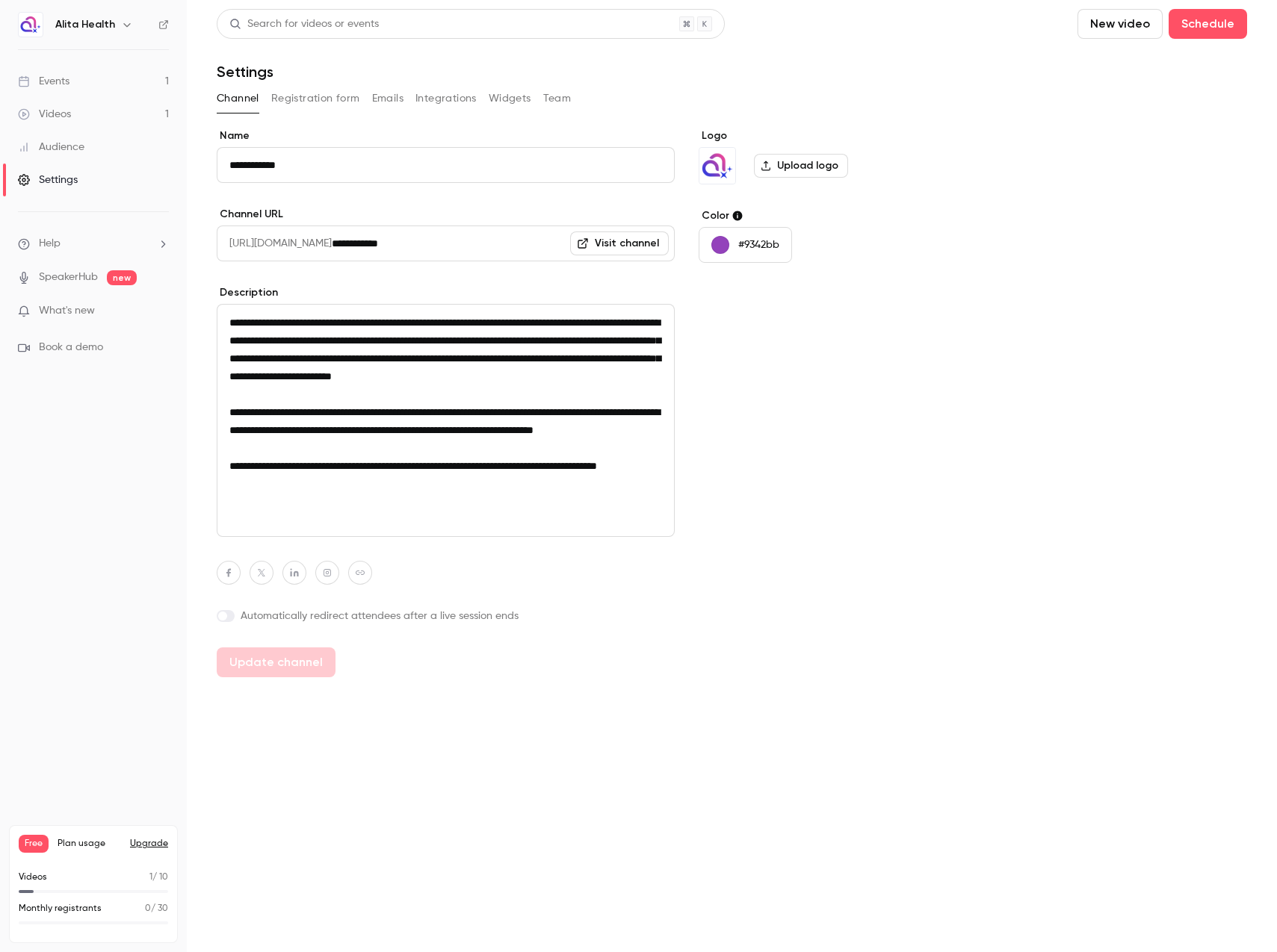
scroll to position [2, 0]
click at [230, 619] on label at bounding box center [225, 616] width 18 height 12
click at [346, 653] on input "********" at bounding box center [445, 653] width 458 height 36
click at [289, 711] on button "Update channel" at bounding box center [276, 710] width 119 height 30
type input "**********"
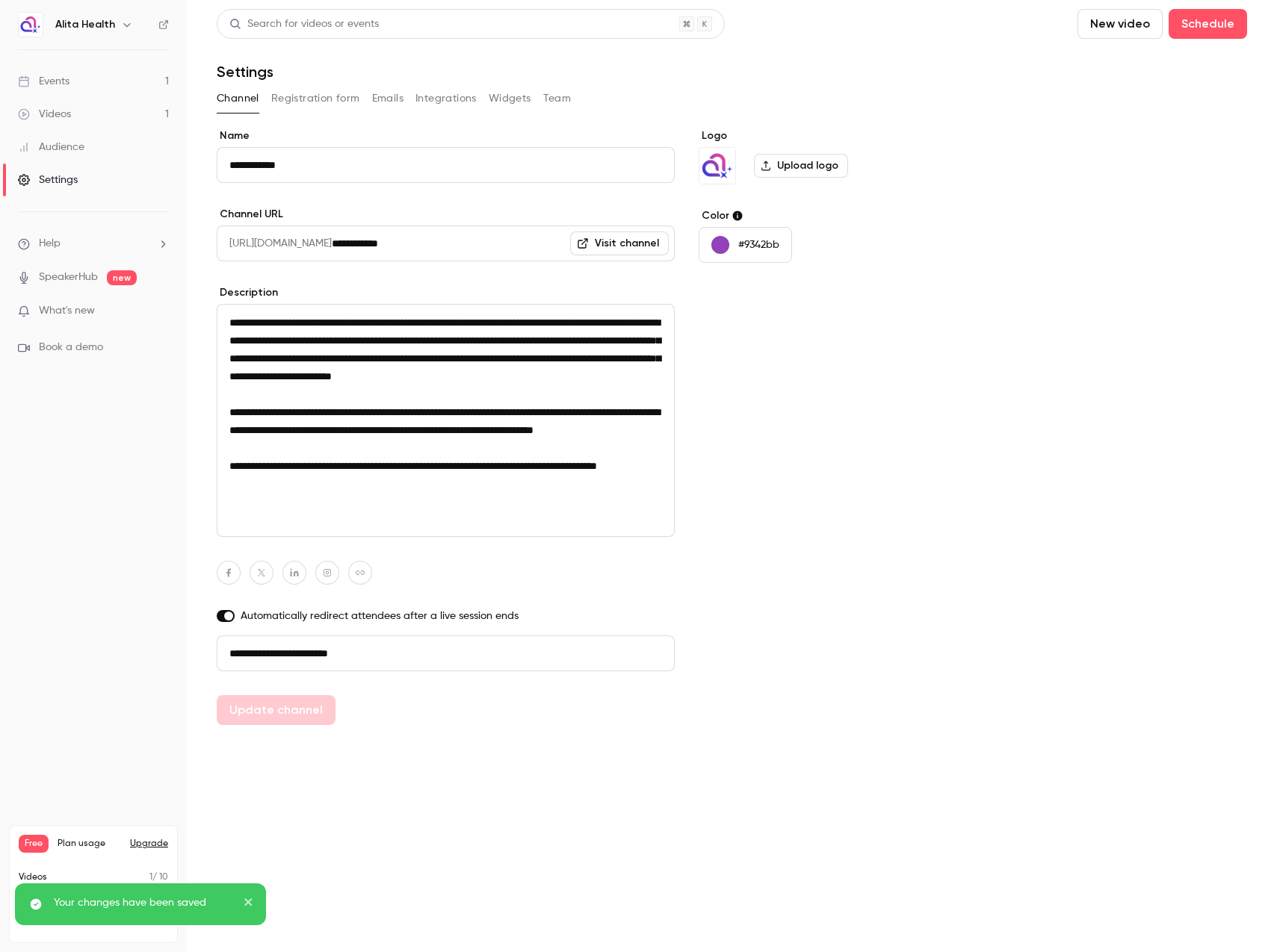
click at [94, 488] on nav "Alita Health Events 1 Videos 1 Audience Settings Help SpeakerHub new What's new…" at bounding box center [93, 476] width 187 height 952
click at [76, 89] on link "Events 1" at bounding box center [93, 82] width 187 height 33
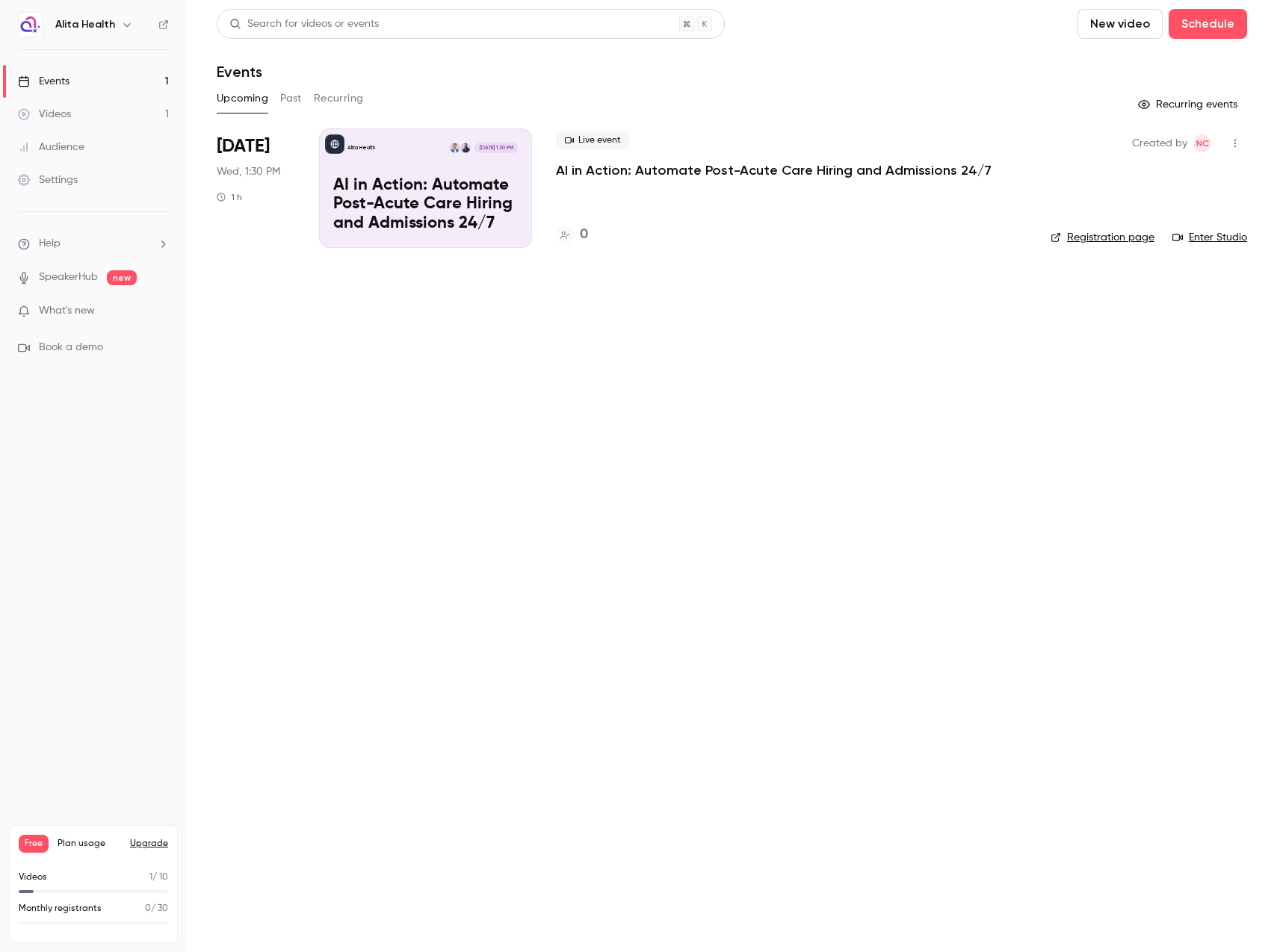
click at [617, 177] on p "AI in Action: Automate Post-Acute Care Hiring and Admissions 24/7" at bounding box center [773, 170] width 436 height 18
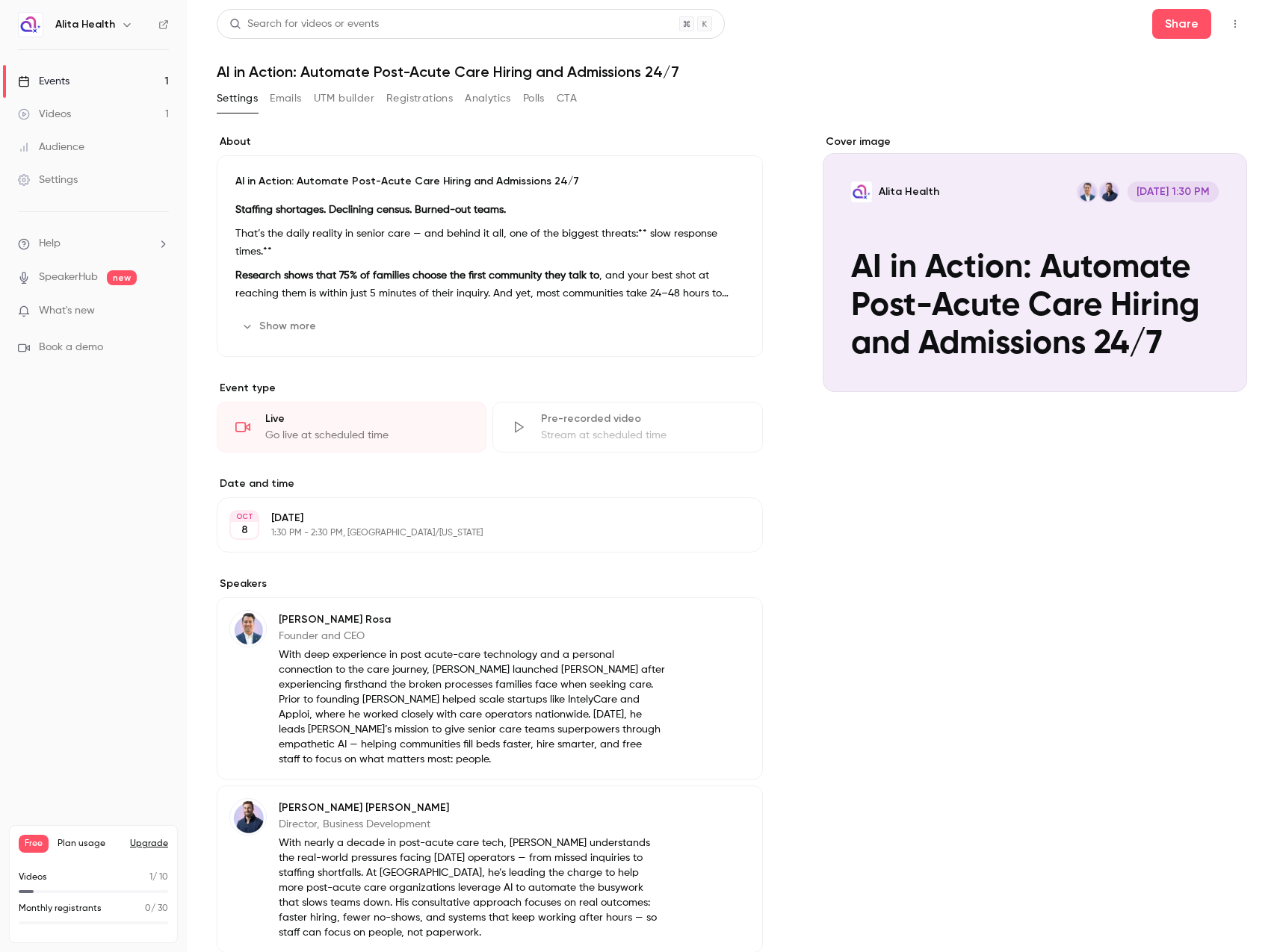
click at [544, 92] on button "Polls" at bounding box center [534, 98] width 22 height 24
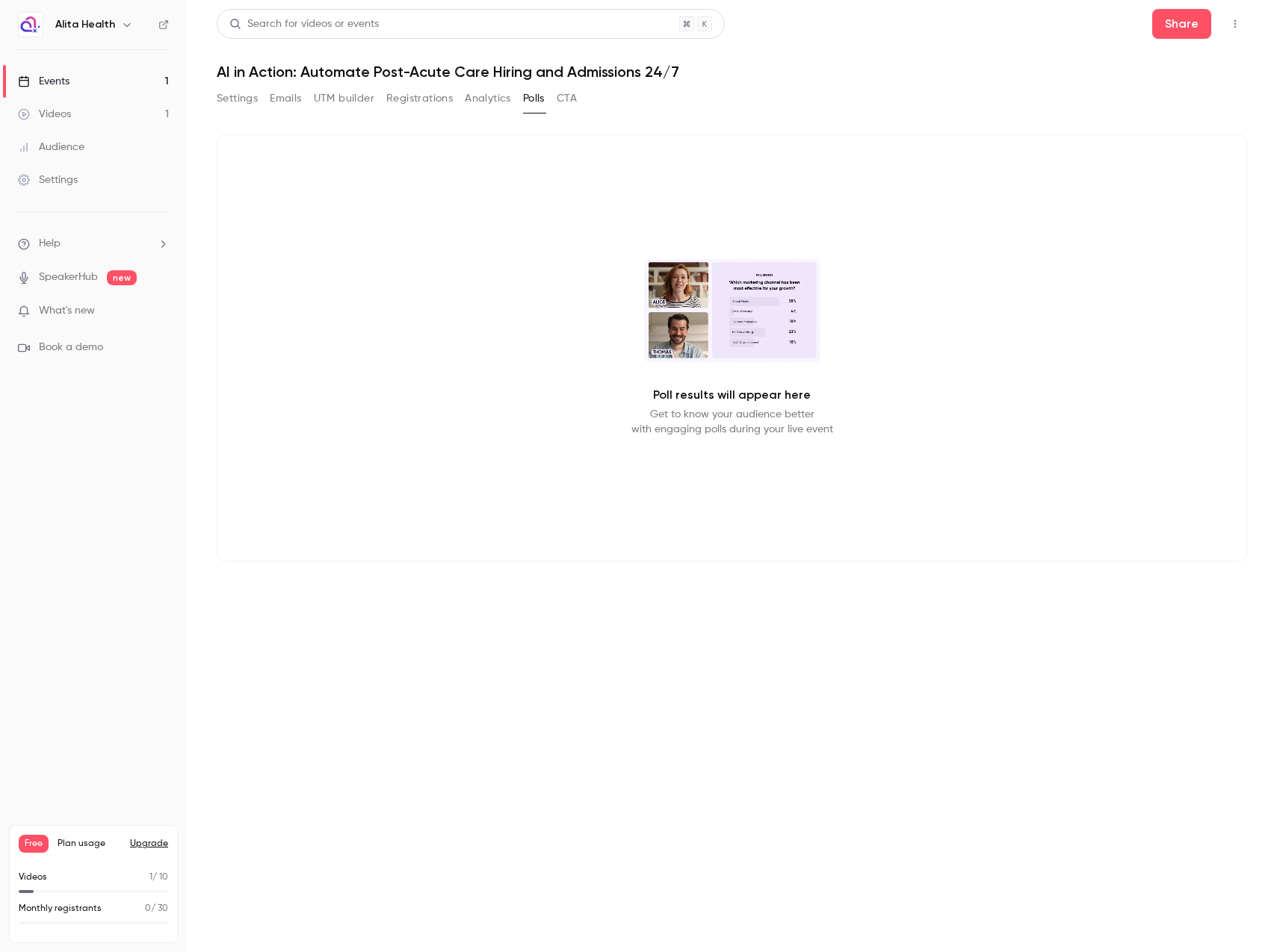
click at [569, 99] on button "CTA" at bounding box center [566, 98] width 20 height 24
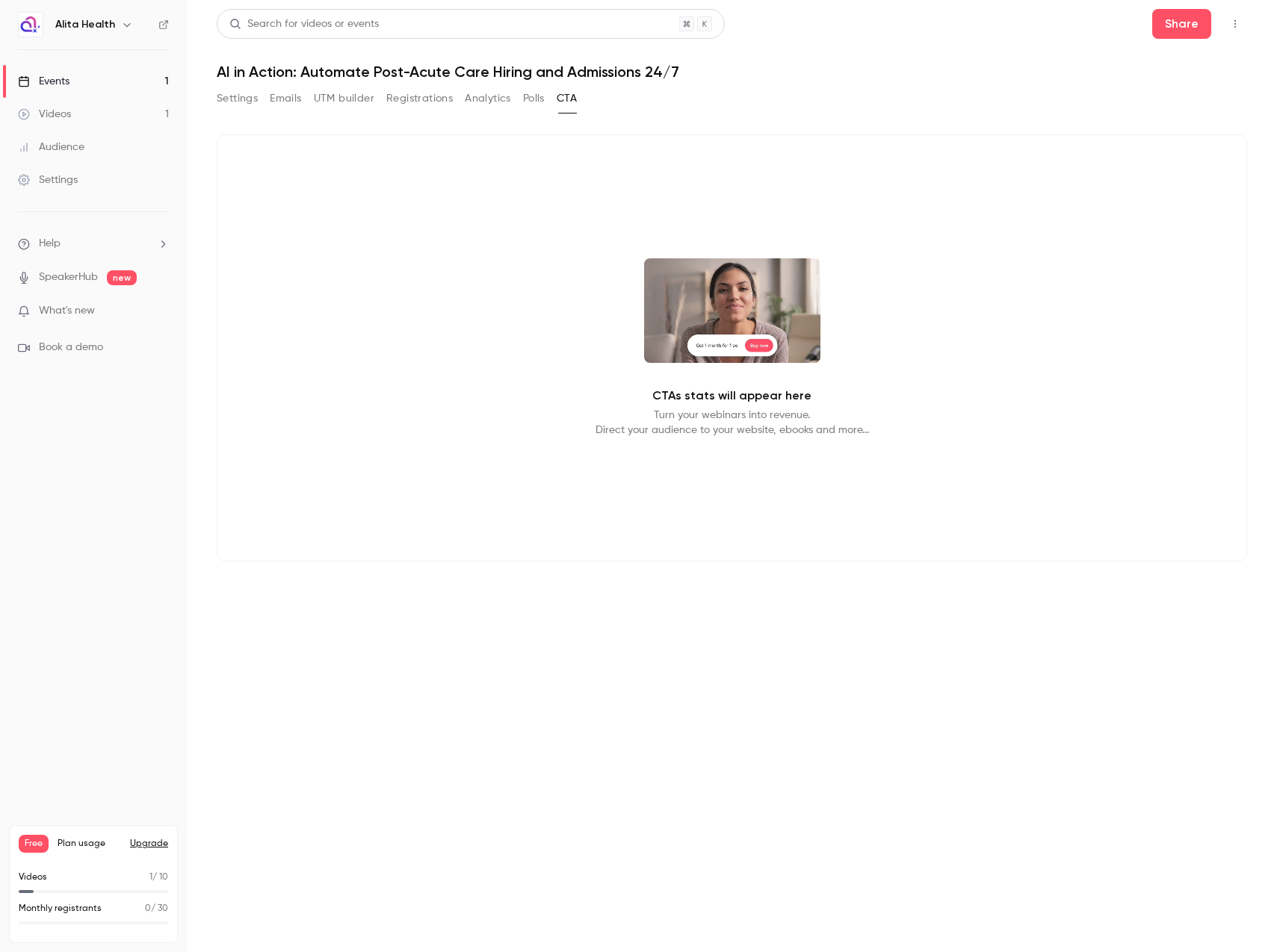
drag, startPoint x: 741, startPoint y: 414, endPoint x: 735, endPoint y: 406, distance: 10.0
click at [740, 414] on p "Turn your webinars into revenue. Direct your audience to your website, ebooks a…" at bounding box center [732, 422] width 273 height 30
click at [641, 279] on div "CTAs stats will appear here Turn your webinars into revenue. Direct your audien…" at bounding box center [731, 348] width 1030 height 427
click at [554, 111] on div "Settings Emails UTM builder Registrations Analytics Polls CTA" at bounding box center [396, 101] width 360 height 30
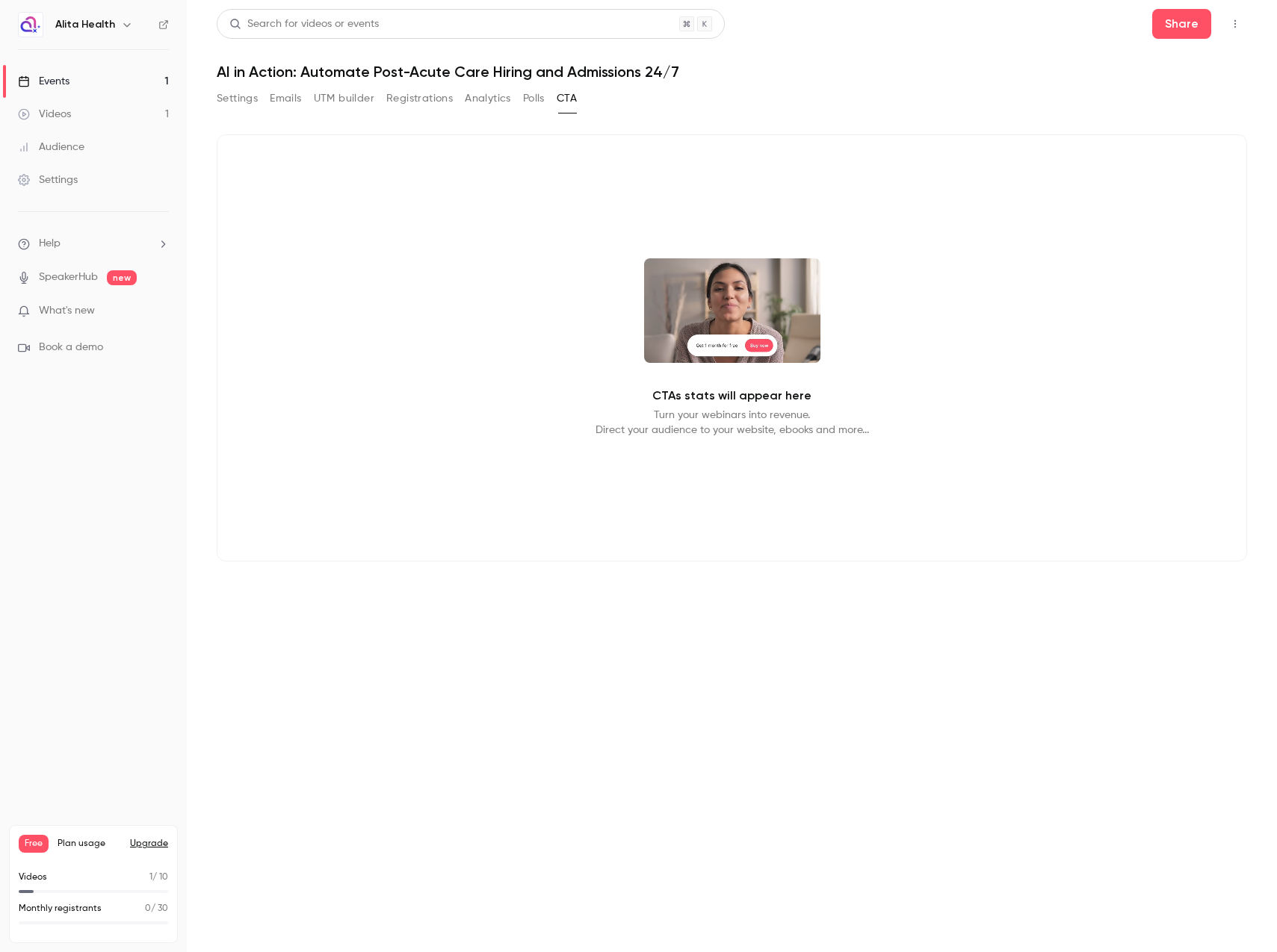
click at [525, 95] on button "Polls" at bounding box center [534, 98] width 22 height 24
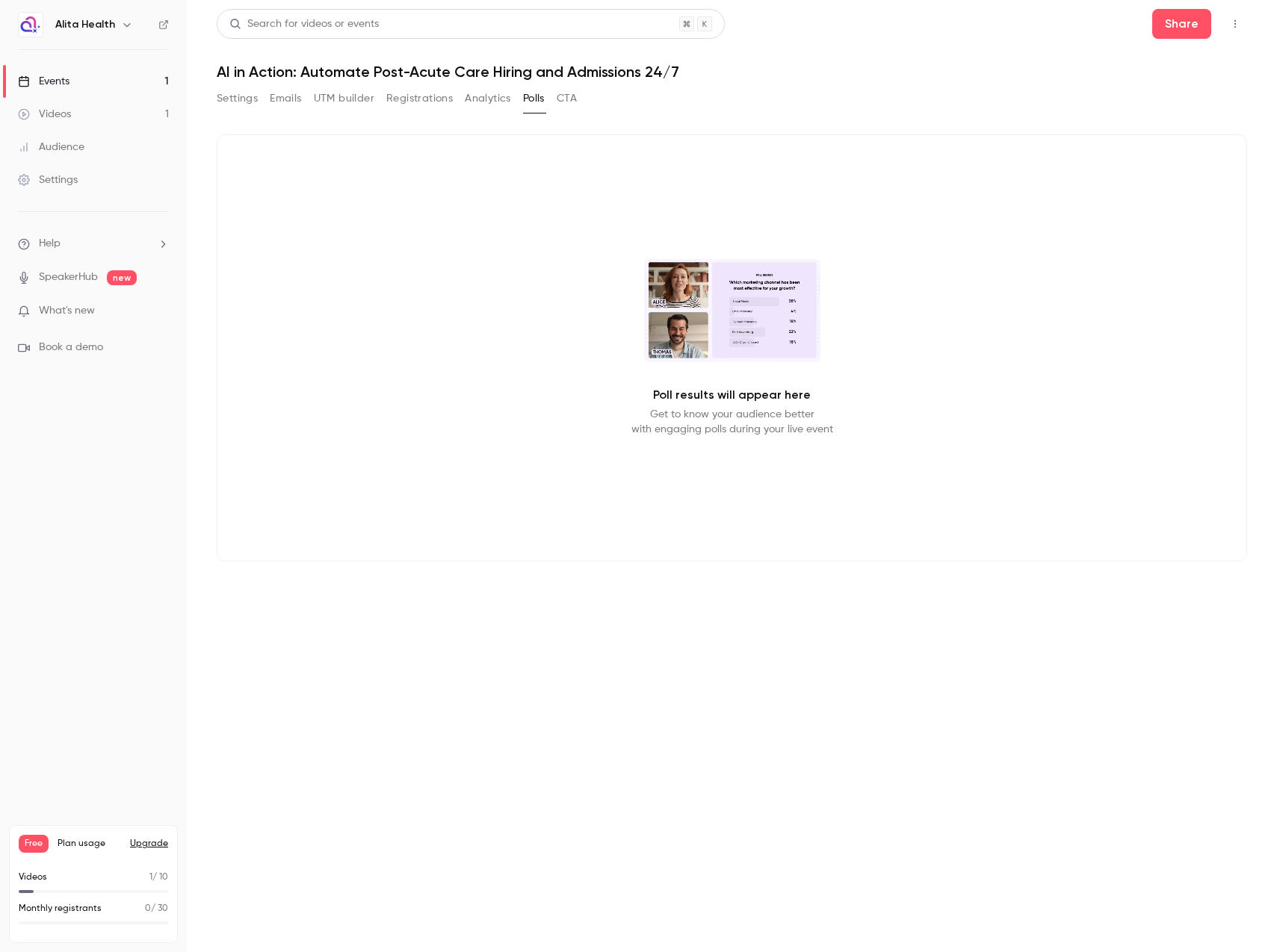
click at [484, 101] on button "Analytics" at bounding box center [488, 98] width 46 height 24
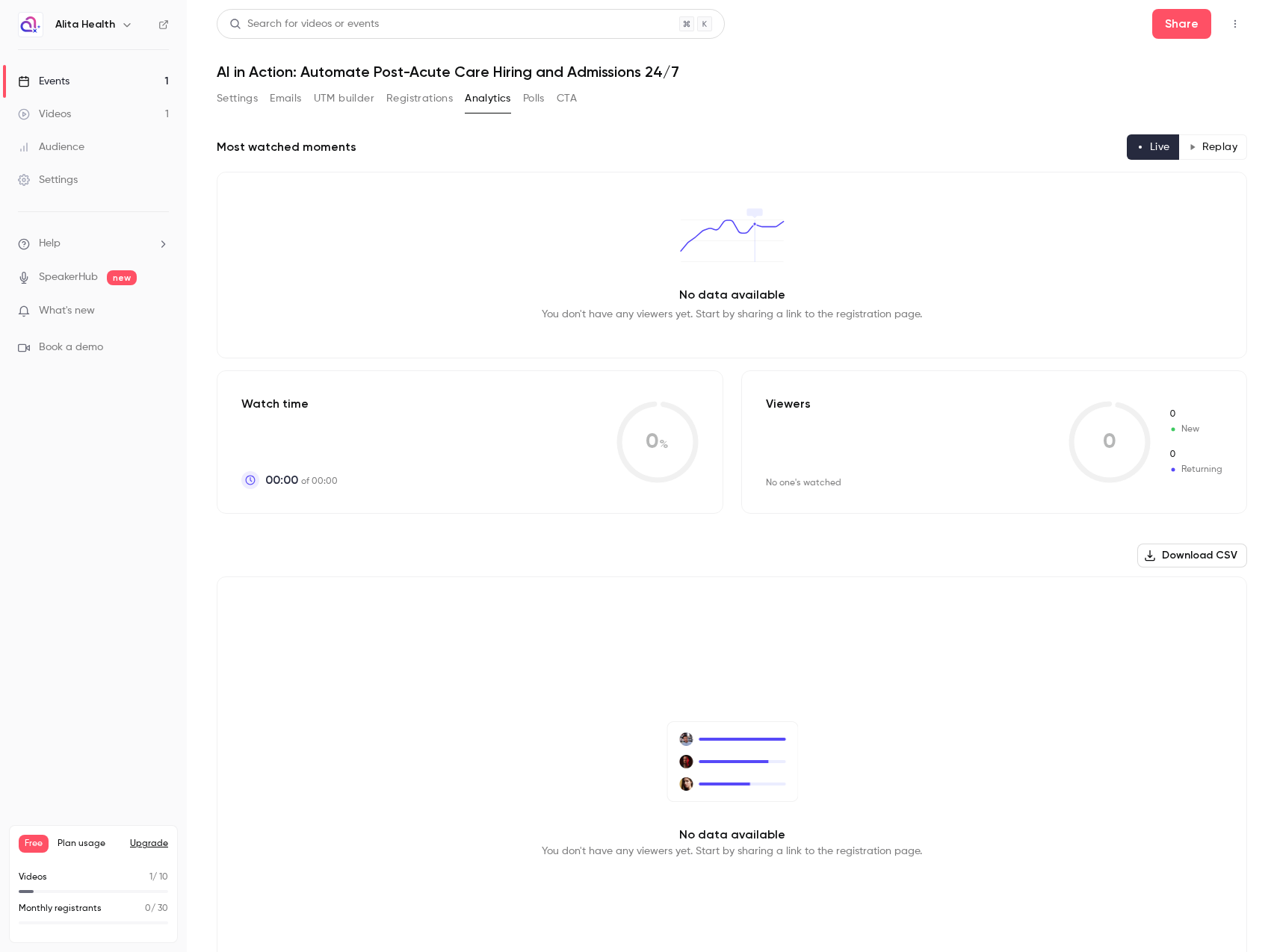
click at [421, 102] on button "Registrations" at bounding box center [419, 98] width 66 height 24
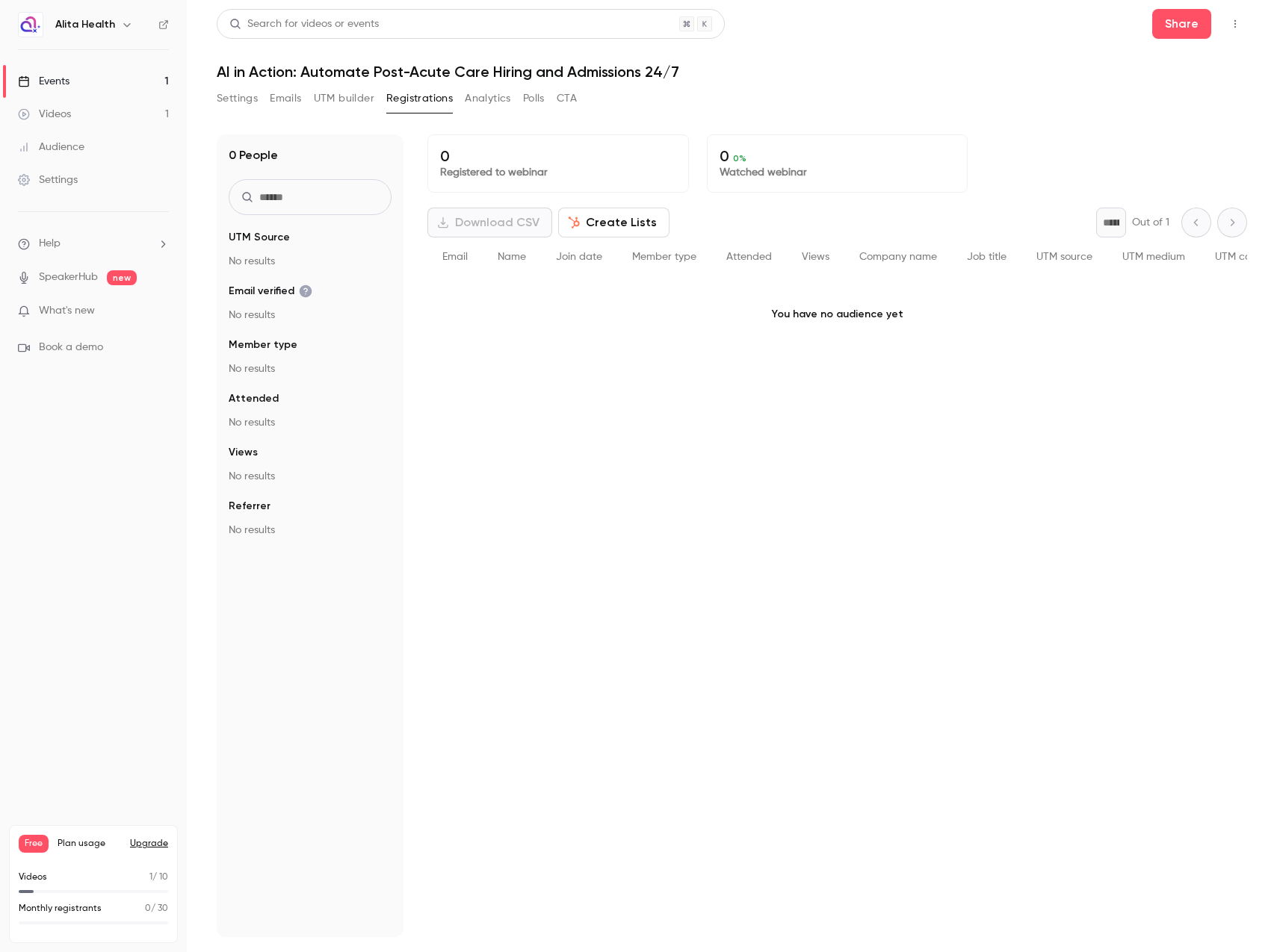
click at [339, 104] on button "UTM builder" at bounding box center [343, 98] width 61 height 24
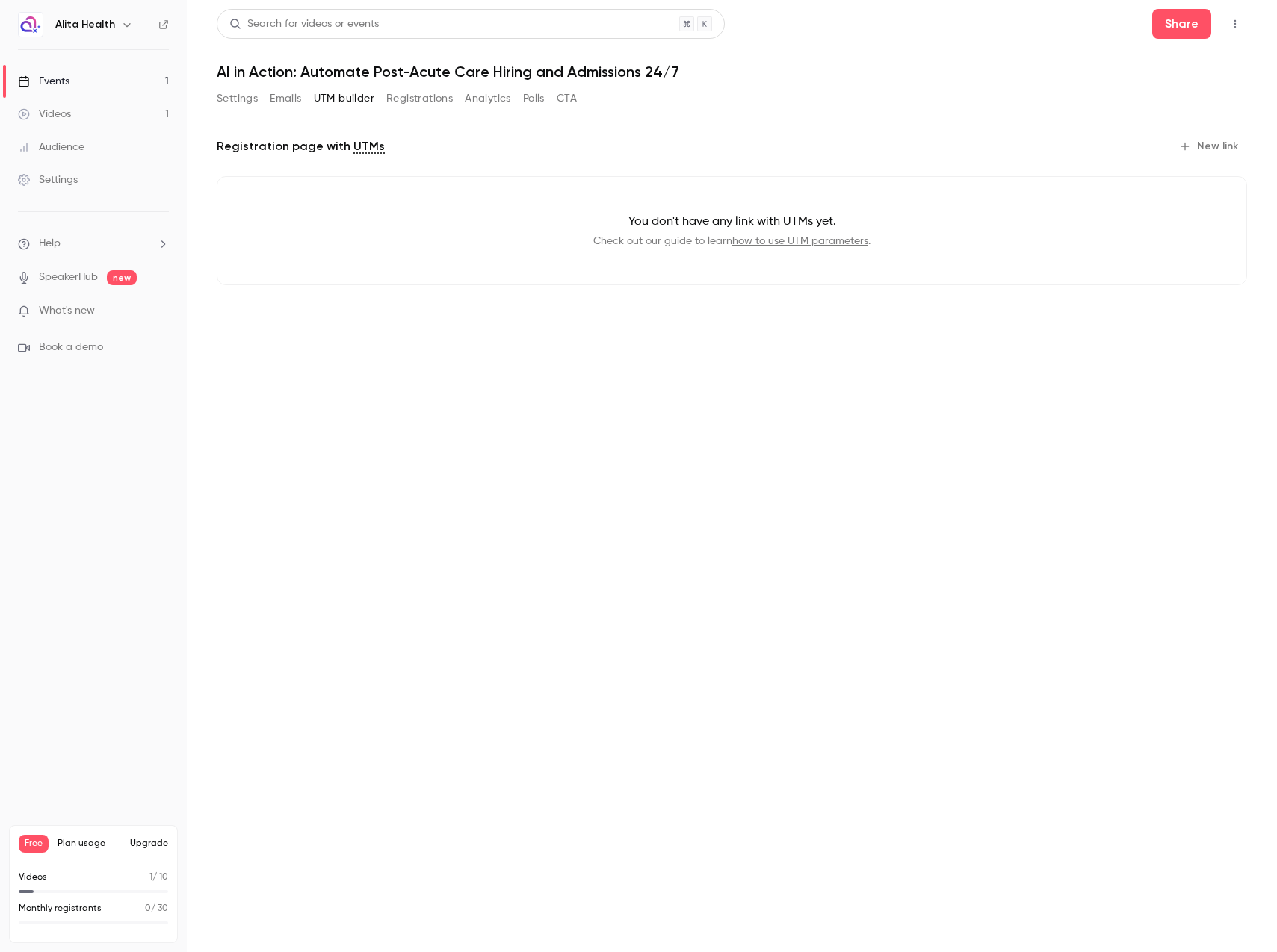
click at [291, 102] on button "Emails" at bounding box center [285, 98] width 32 height 24
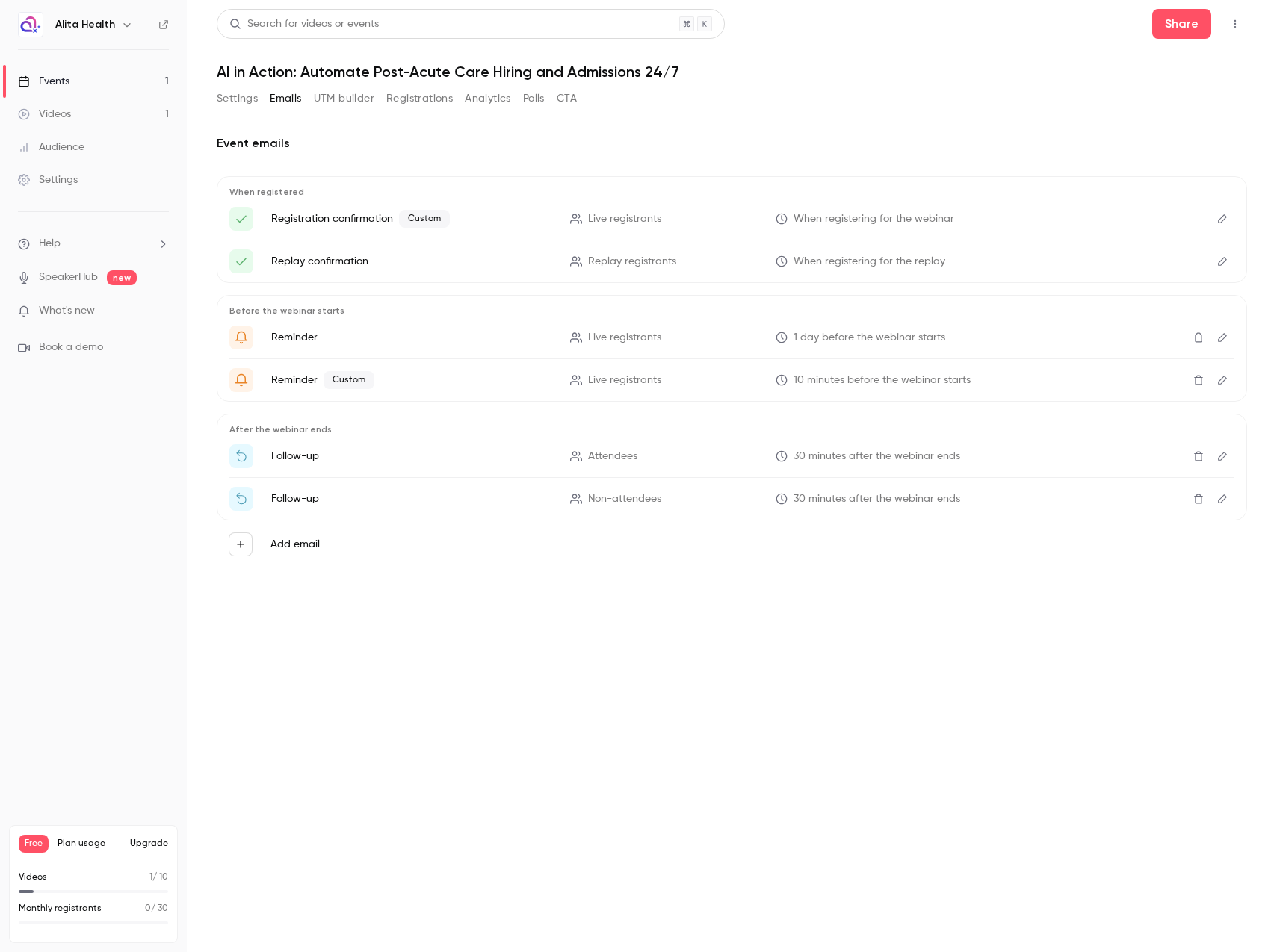
click at [243, 98] on button "Settings" at bounding box center [237, 98] width 41 height 24
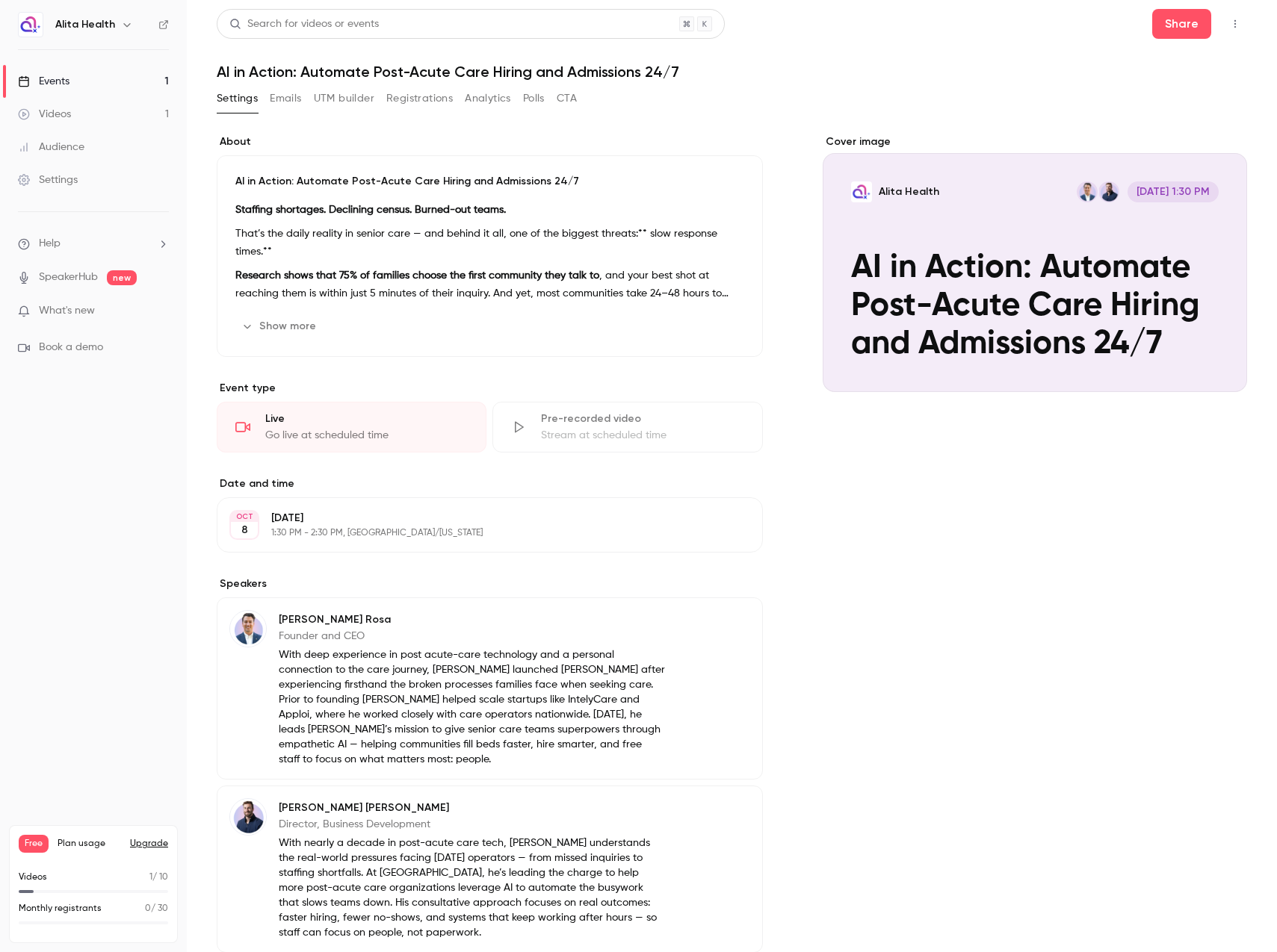
scroll to position [145, 0]
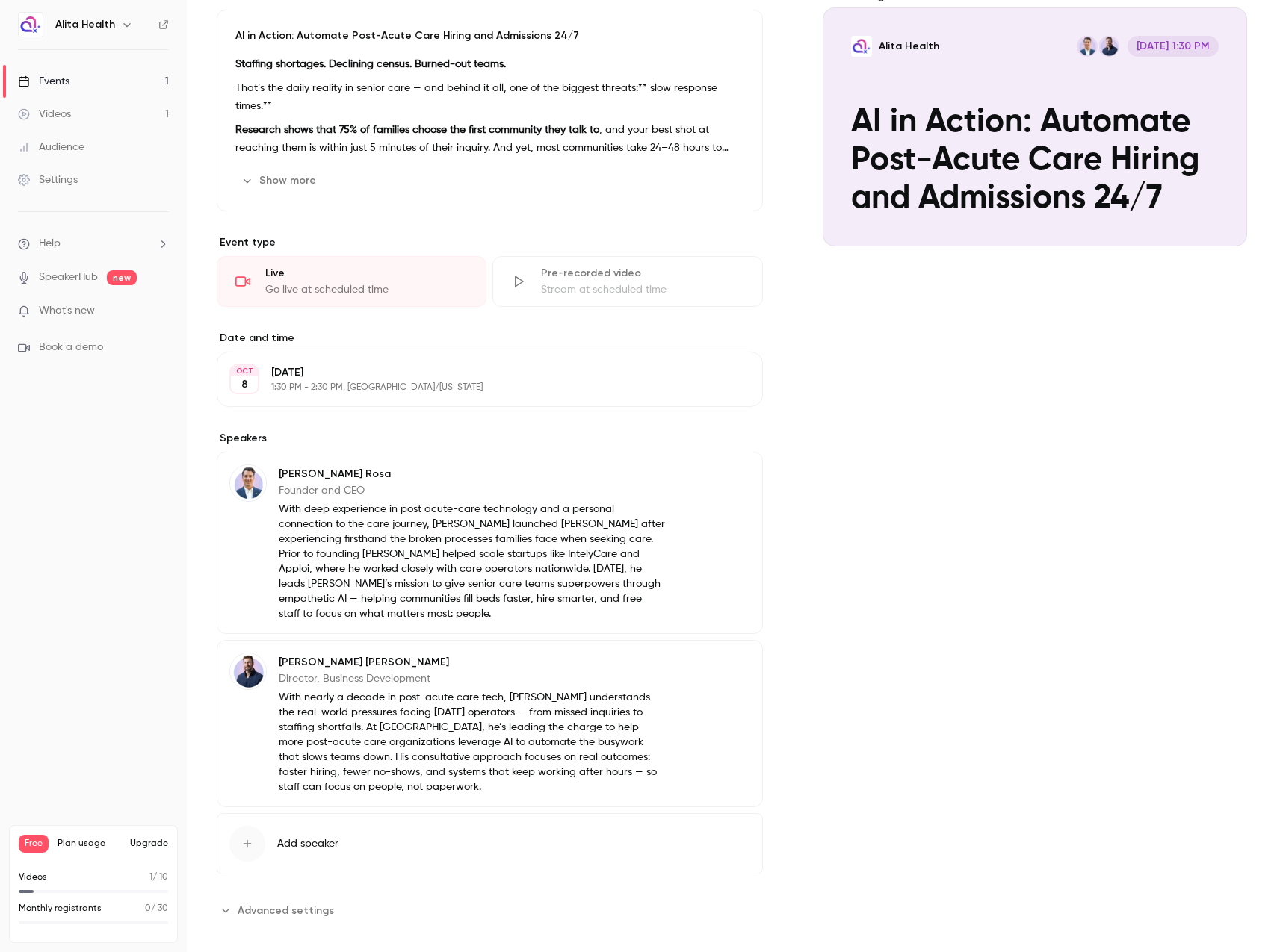
click at [326, 881] on div "About AI in Action: Automate Post-Acute Care Hiring and Admissions 24/7 Staffin…" at bounding box center [489, 455] width 546 height 934
click at [314, 899] on button "Advanced settings" at bounding box center [279, 911] width 126 height 24
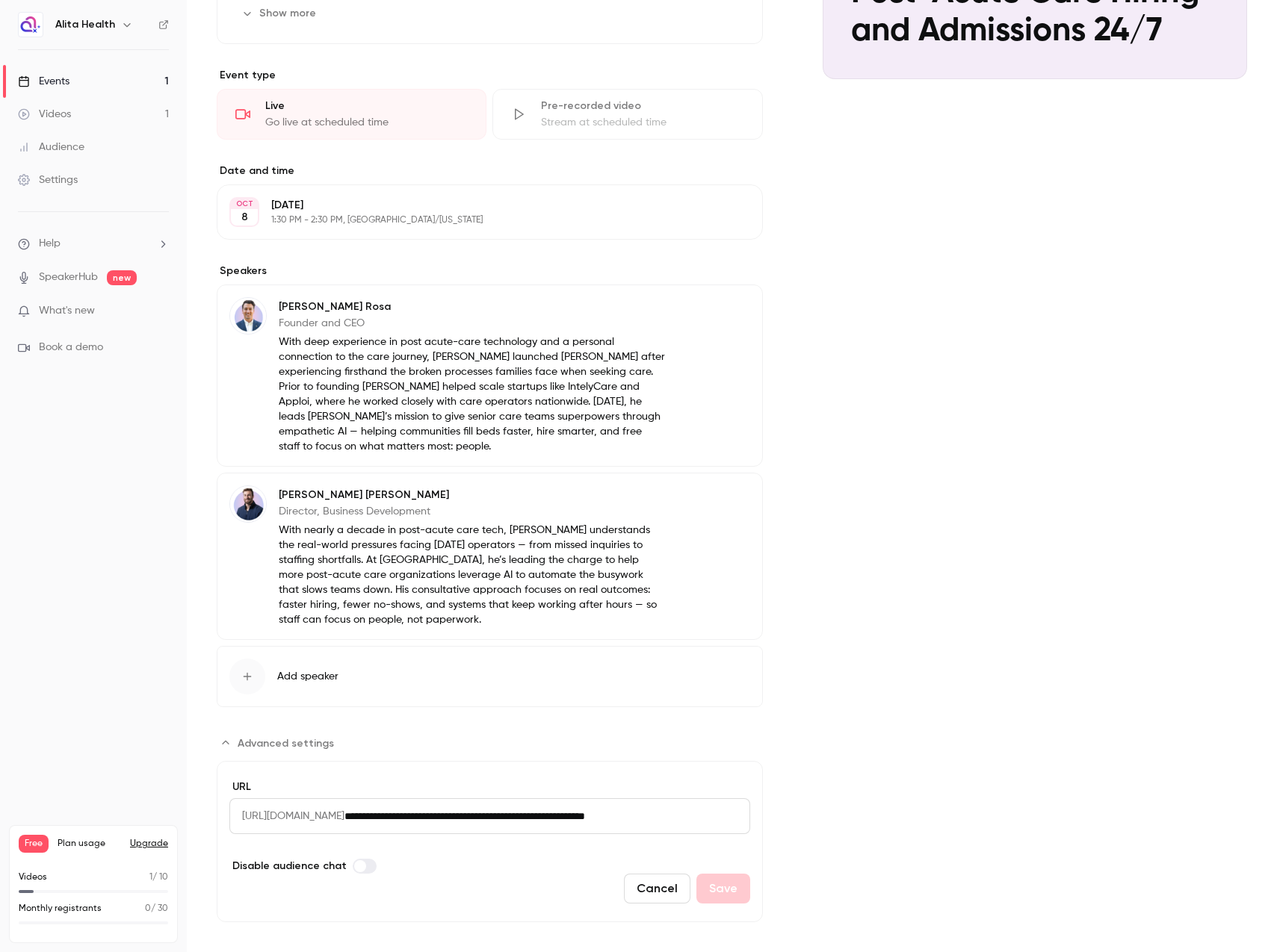
scroll to position [0, 0]
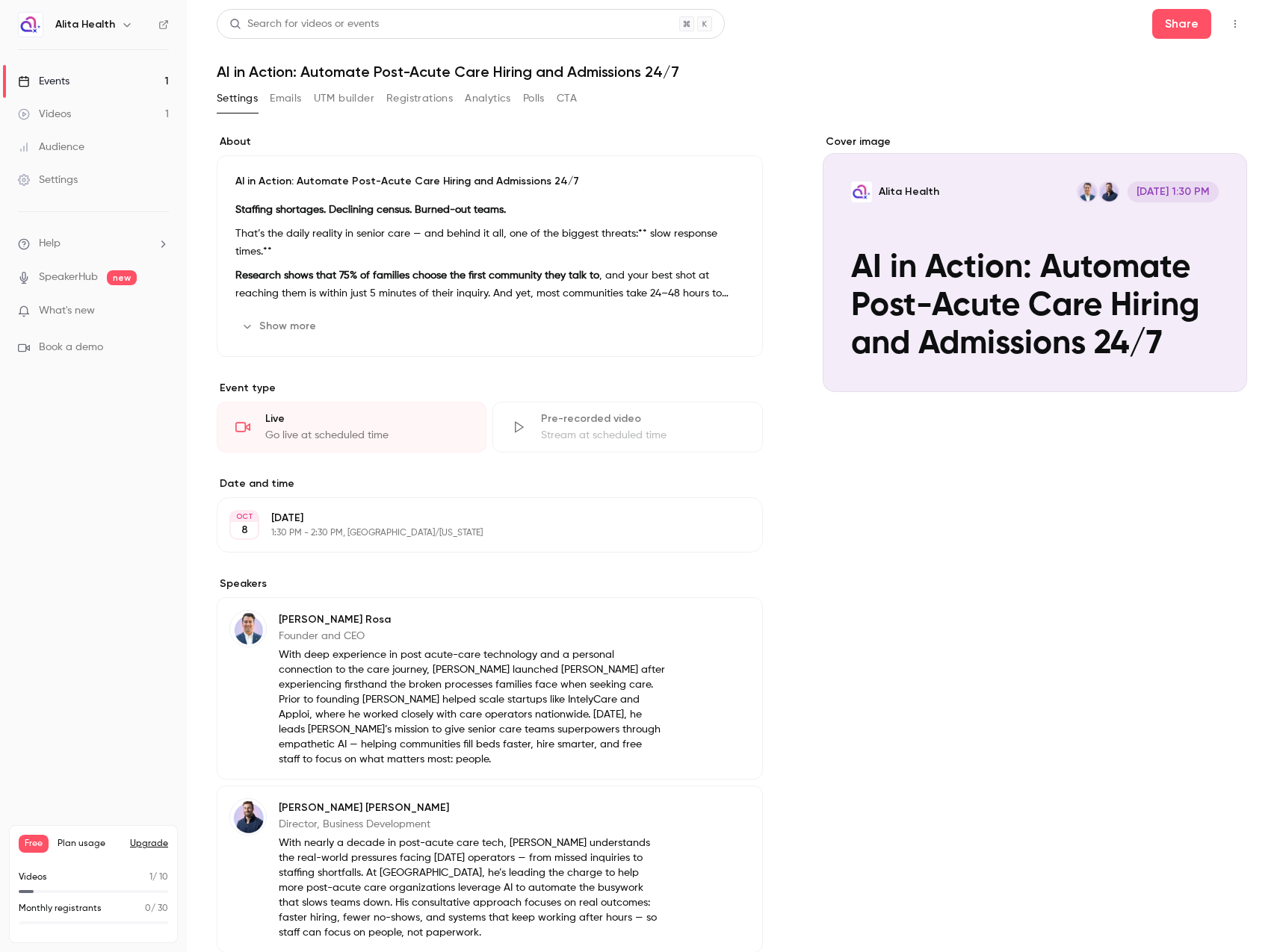
click at [531, 99] on button "Polls" at bounding box center [534, 98] width 22 height 24
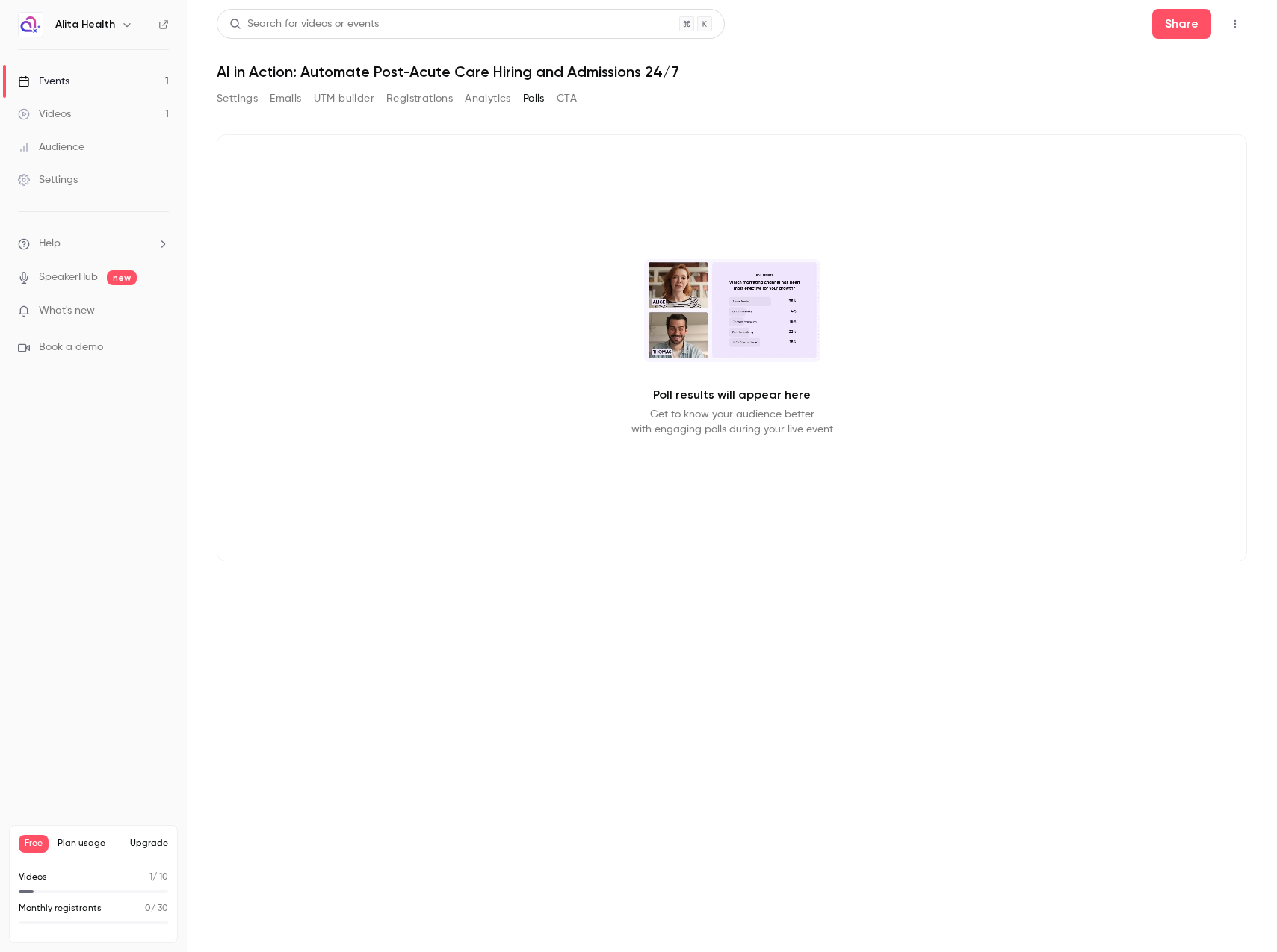
click at [142, 839] on button "Upgrade" at bounding box center [149, 844] width 38 height 12
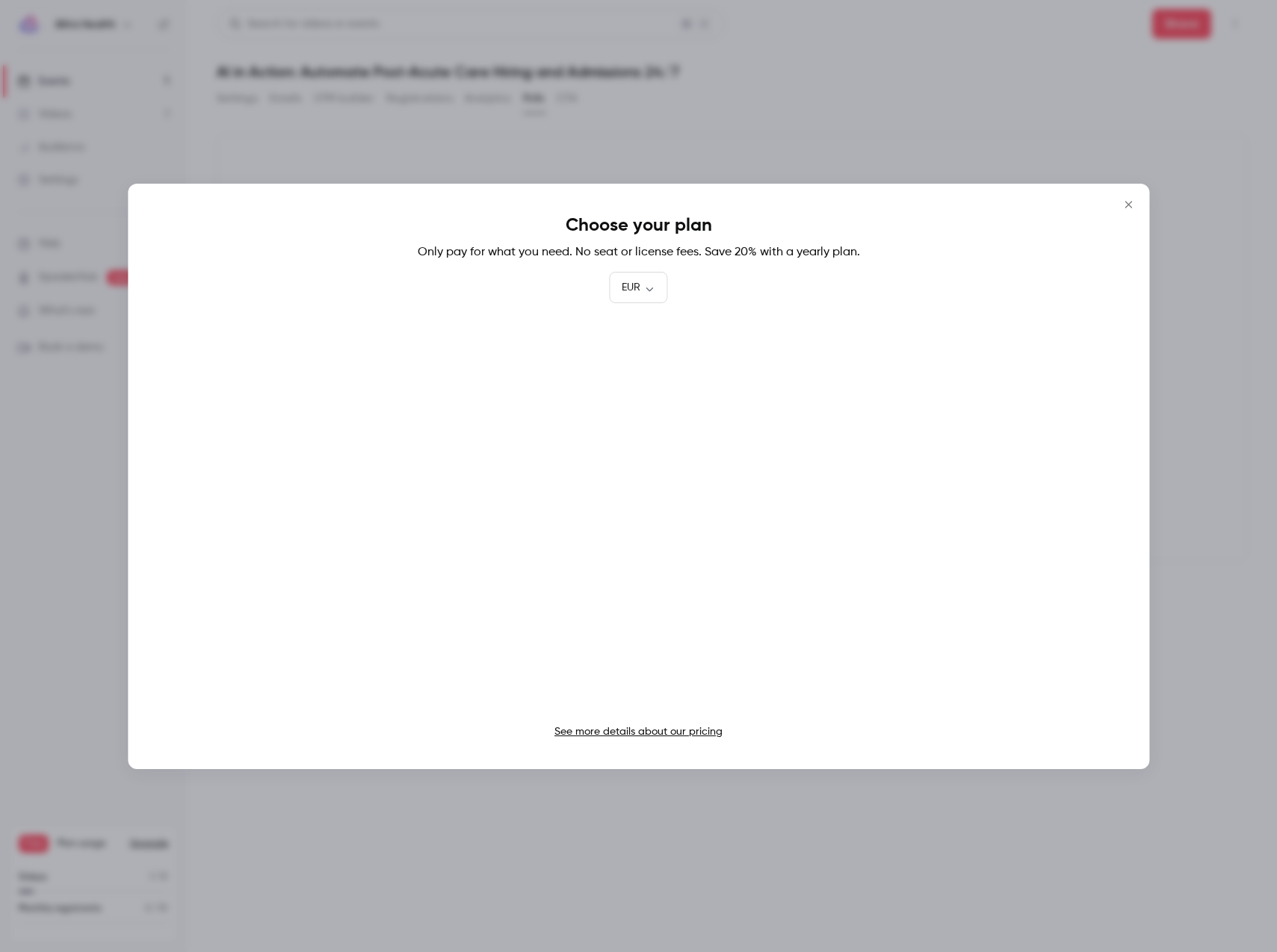
click at [602, 728] on link "See more details about our pricing" at bounding box center [638, 732] width 168 height 11
click at [1122, 195] on button "Close" at bounding box center [1127, 204] width 30 height 30
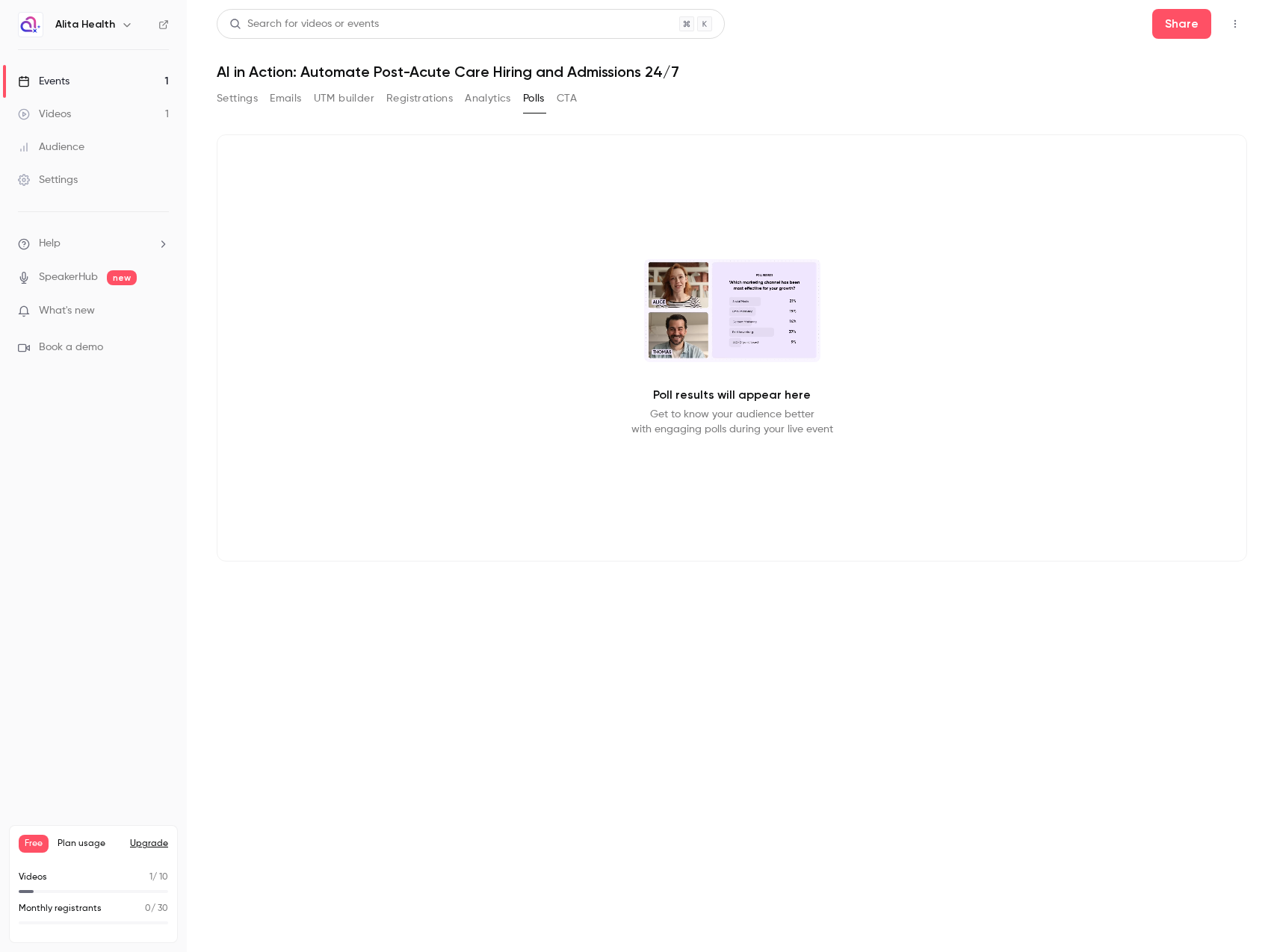
click at [711, 263] on div "Poll results will appear here Get to know your audience better with engaging po…" at bounding box center [731, 348] width 1030 height 427
click at [716, 328] on video at bounding box center [732, 311] width 176 height 103
click at [681, 346] on video at bounding box center [732, 311] width 176 height 103
click at [568, 106] on button "CTA" at bounding box center [566, 98] width 20 height 24
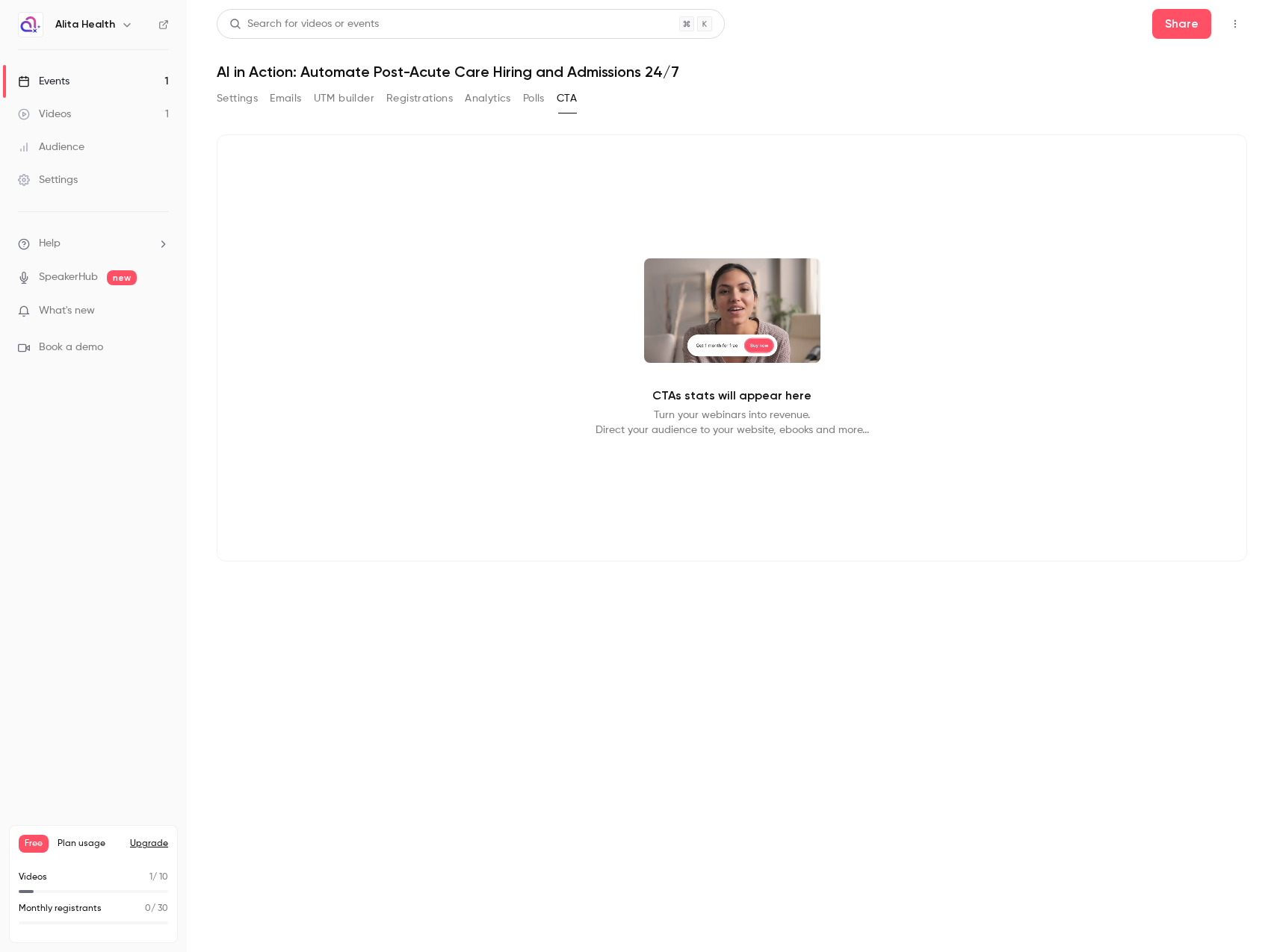
click at [768, 336] on video at bounding box center [732, 311] width 176 height 105
click at [250, 97] on button "Settings" at bounding box center [237, 98] width 41 height 24
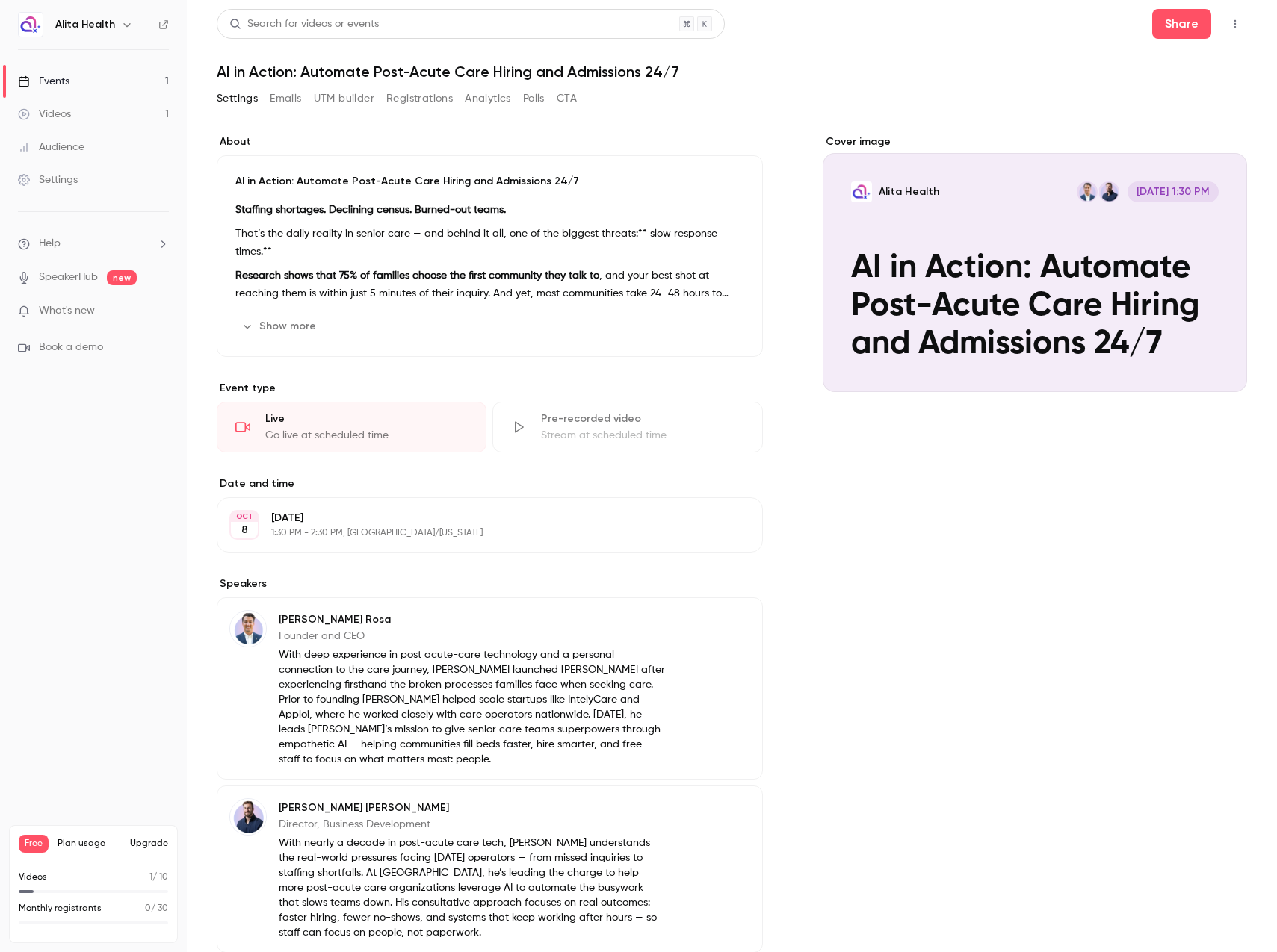
click at [1229, 24] on icon "button" at bounding box center [1235, 23] width 12 height 11
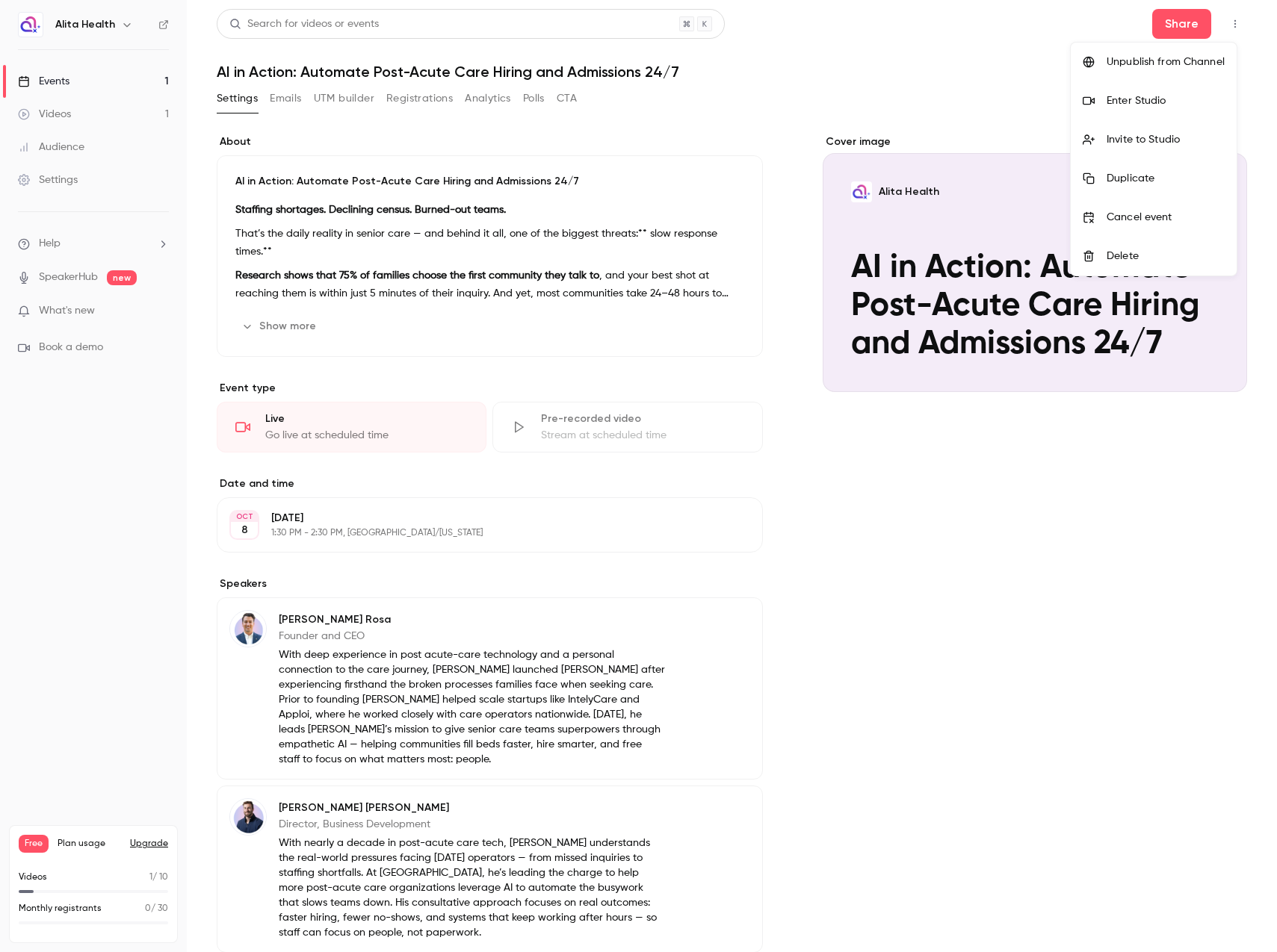
click at [1157, 102] on div "Enter Studio" at bounding box center [1165, 101] width 118 height 15
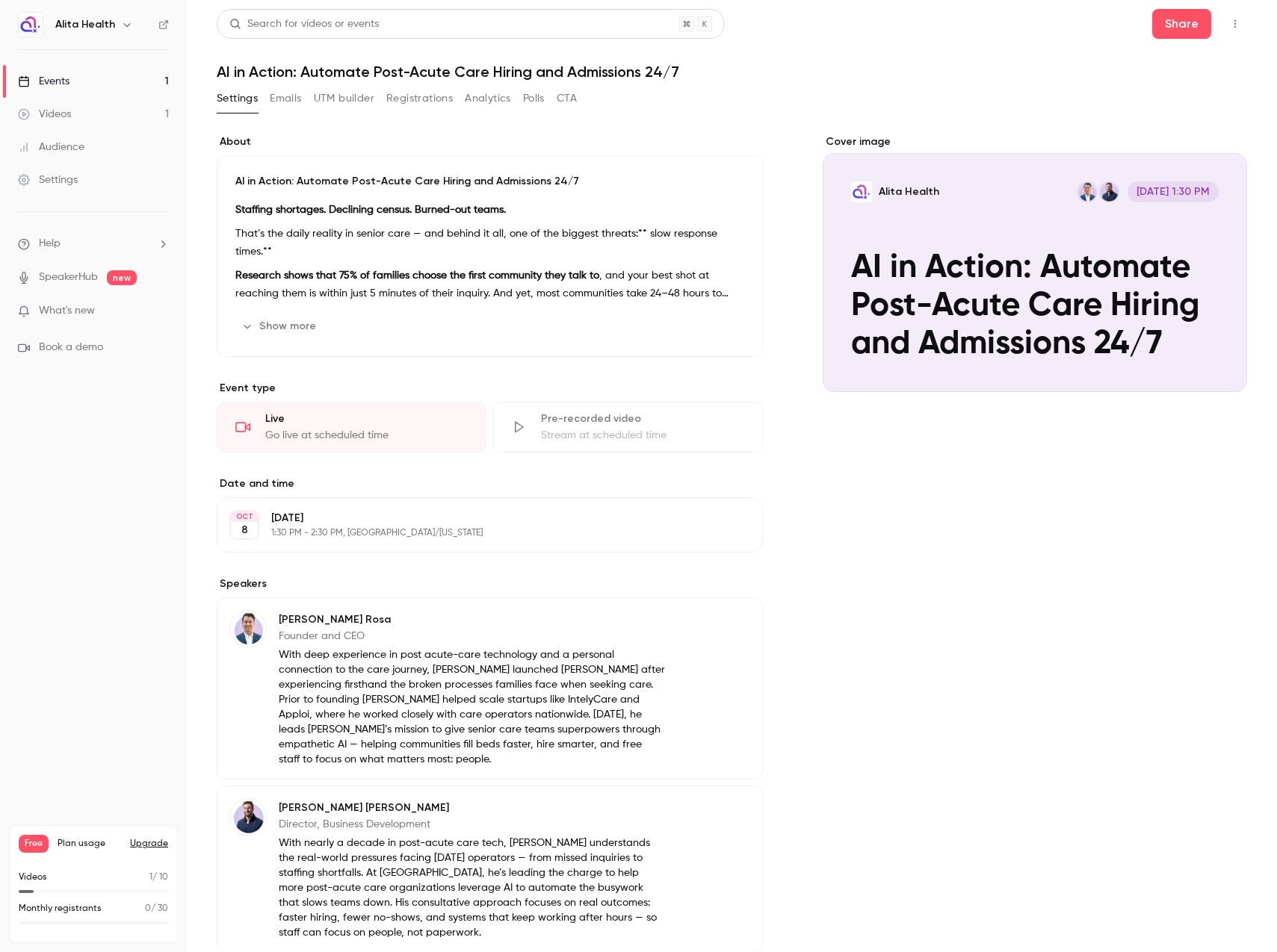
click at [79, 283] on link "SpeakerHub" at bounding box center [67, 277] width 59 height 15
click at [66, 75] on div "Events" at bounding box center [44, 82] width 52 height 15
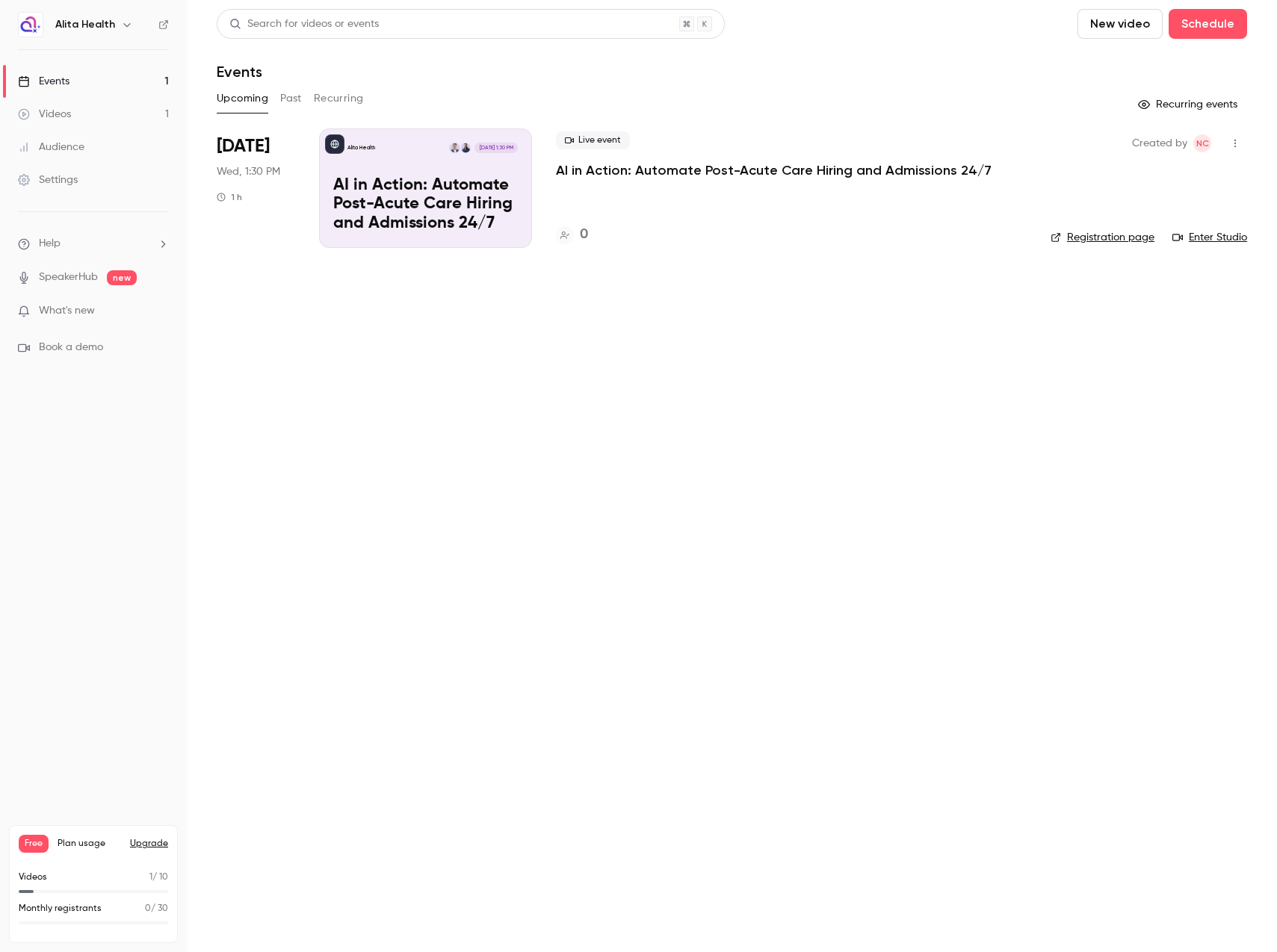
click at [121, 29] on icon "button" at bounding box center [127, 24] width 12 height 12
drag, startPoint x: 405, startPoint y: 380, endPoint x: 398, endPoint y: 347, distance: 33.7
click at [403, 376] on div at bounding box center [638, 476] width 1277 height 952
drag, startPoint x: 108, startPoint y: 577, endPoint x: 112, endPoint y: 565, distance: 12.6
click at [108, 577] on nav "Alita Health Events 1 Videos 1 Audience Settings Help SpeakerHub new What's new…" at bounding box center [93, 476] width 187 height 952
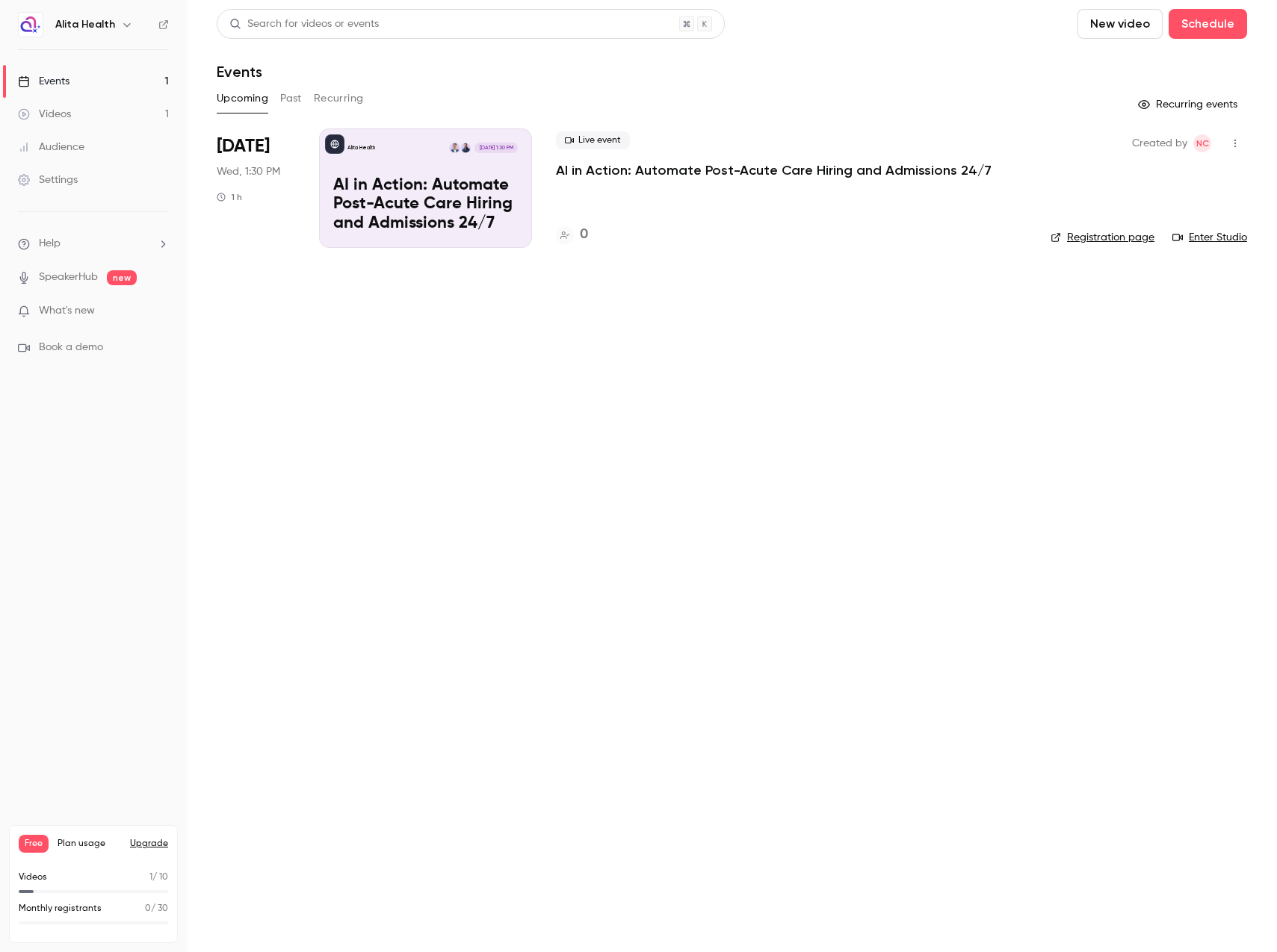
click at [128, 112] on link "Videos 1" at bounding box center [93, 114] width 187 height 33
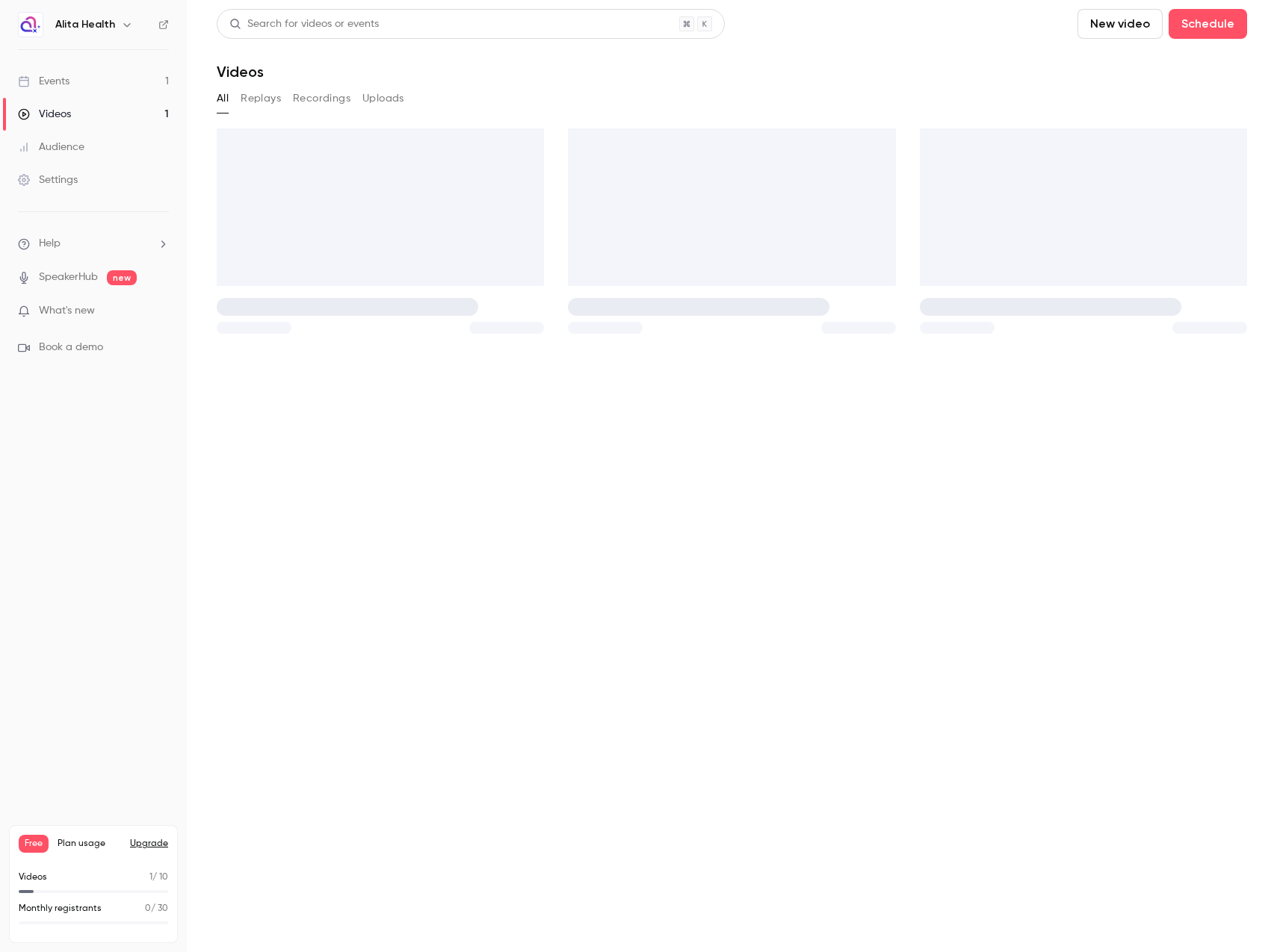
click at [79, 71] on link "Events 1" at bounding box center [93, 82] width 187 height 33
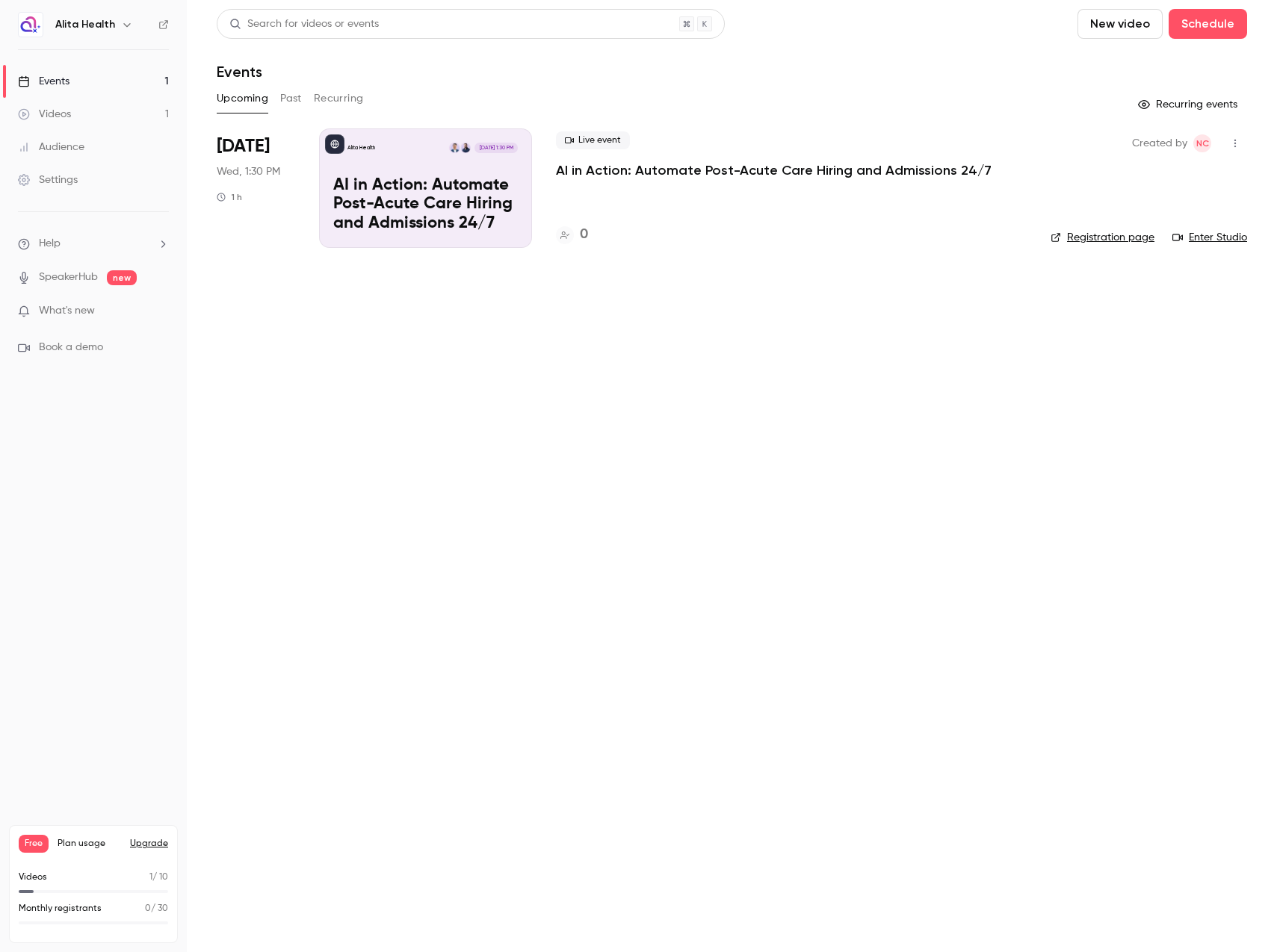
click at [75, 191] on link "Settings" at bounding box center [93, 180] width 187 height 33
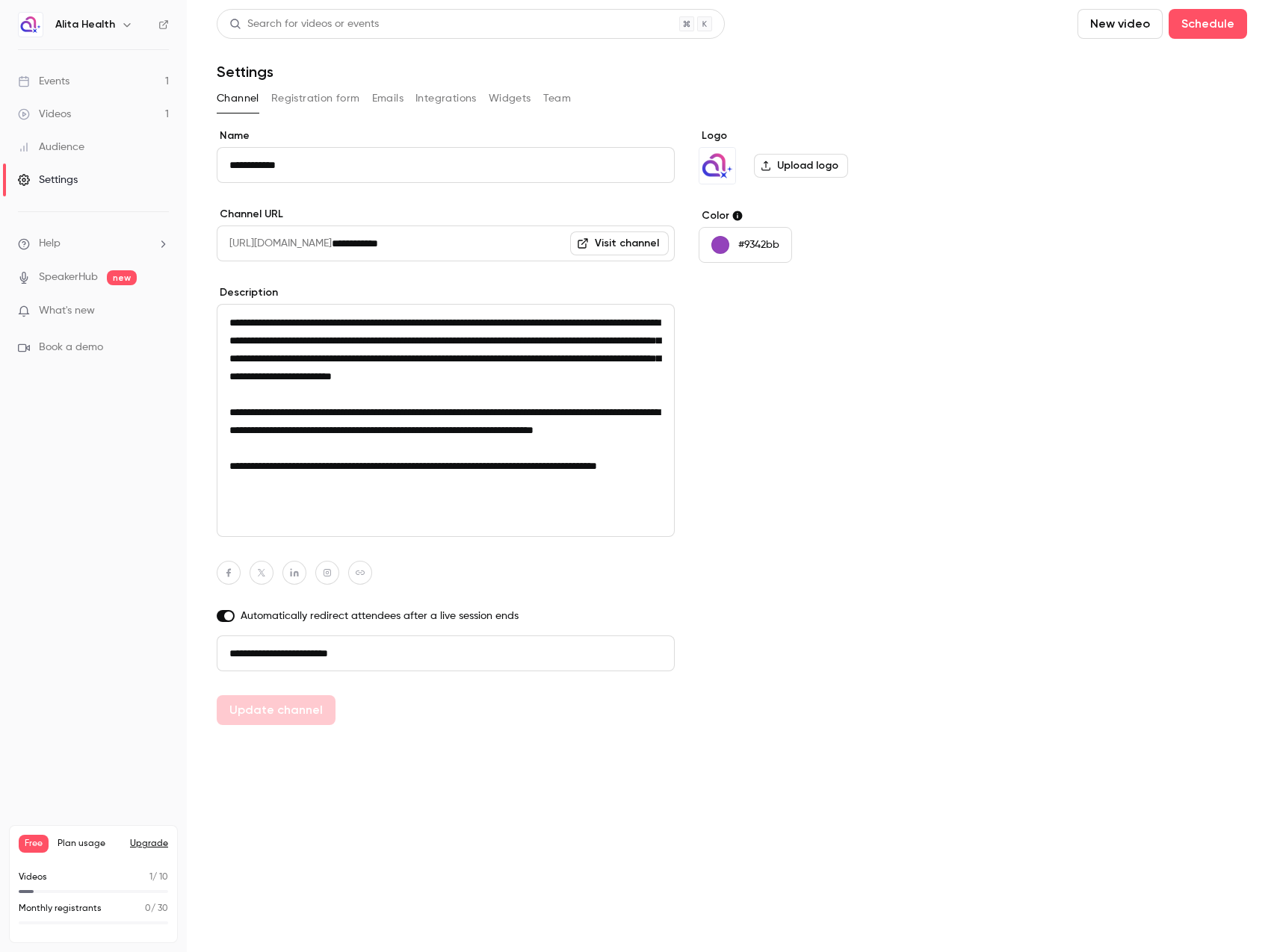
click at [496, 97] on button "Widgets" at bounding box center [510, 98] width 42 height 24
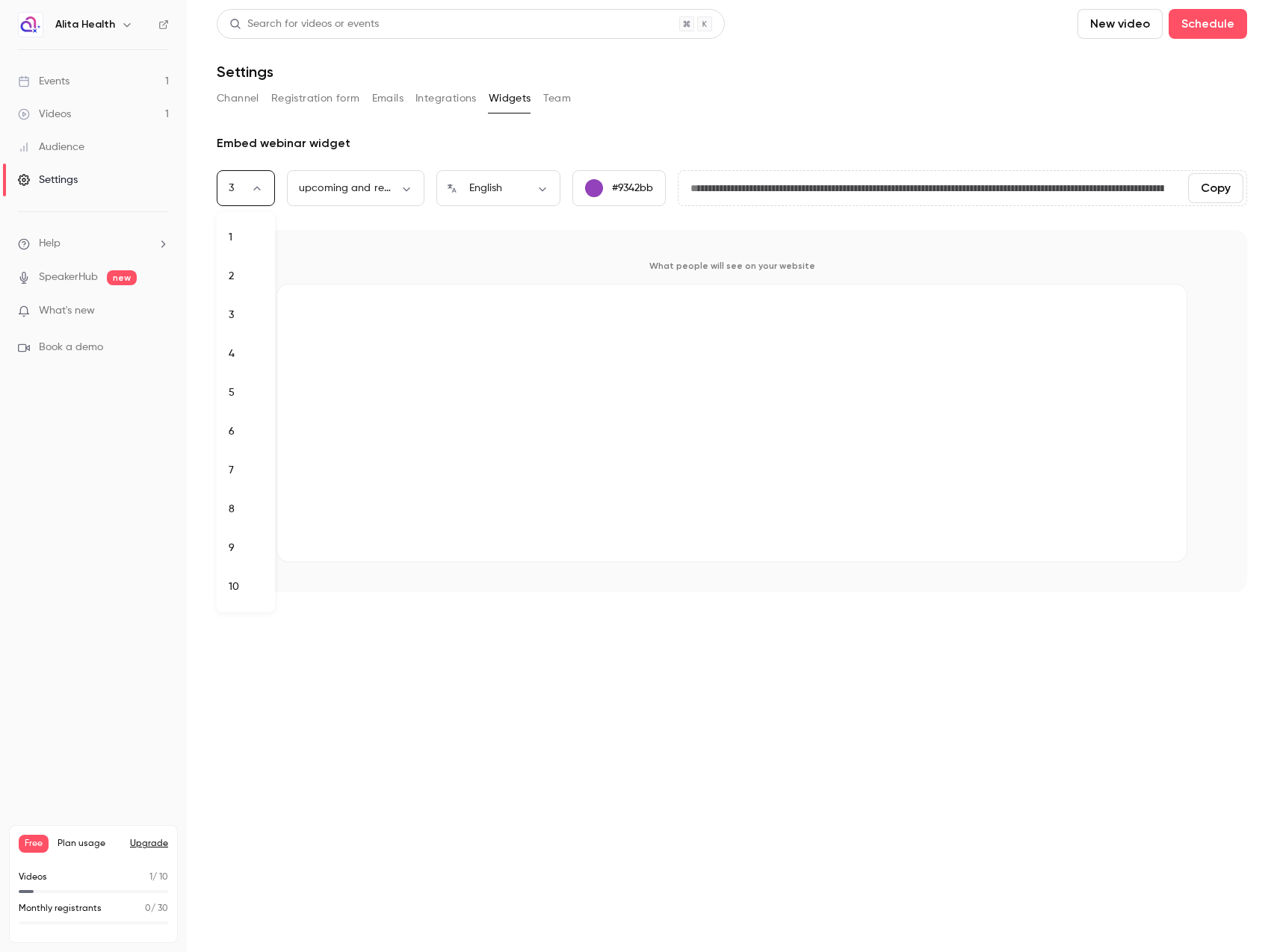
click at [261, 189] on body "**********" at bounding box center [638, 476] width 1277 height 952
click at [242, 232] on li "1" at bounding box center [245, 238] width 59 height 38
type input "*"
type input "**********"
click at [371, 189] on body "**********" at bounding box center [638, 476] width 1277 height 952
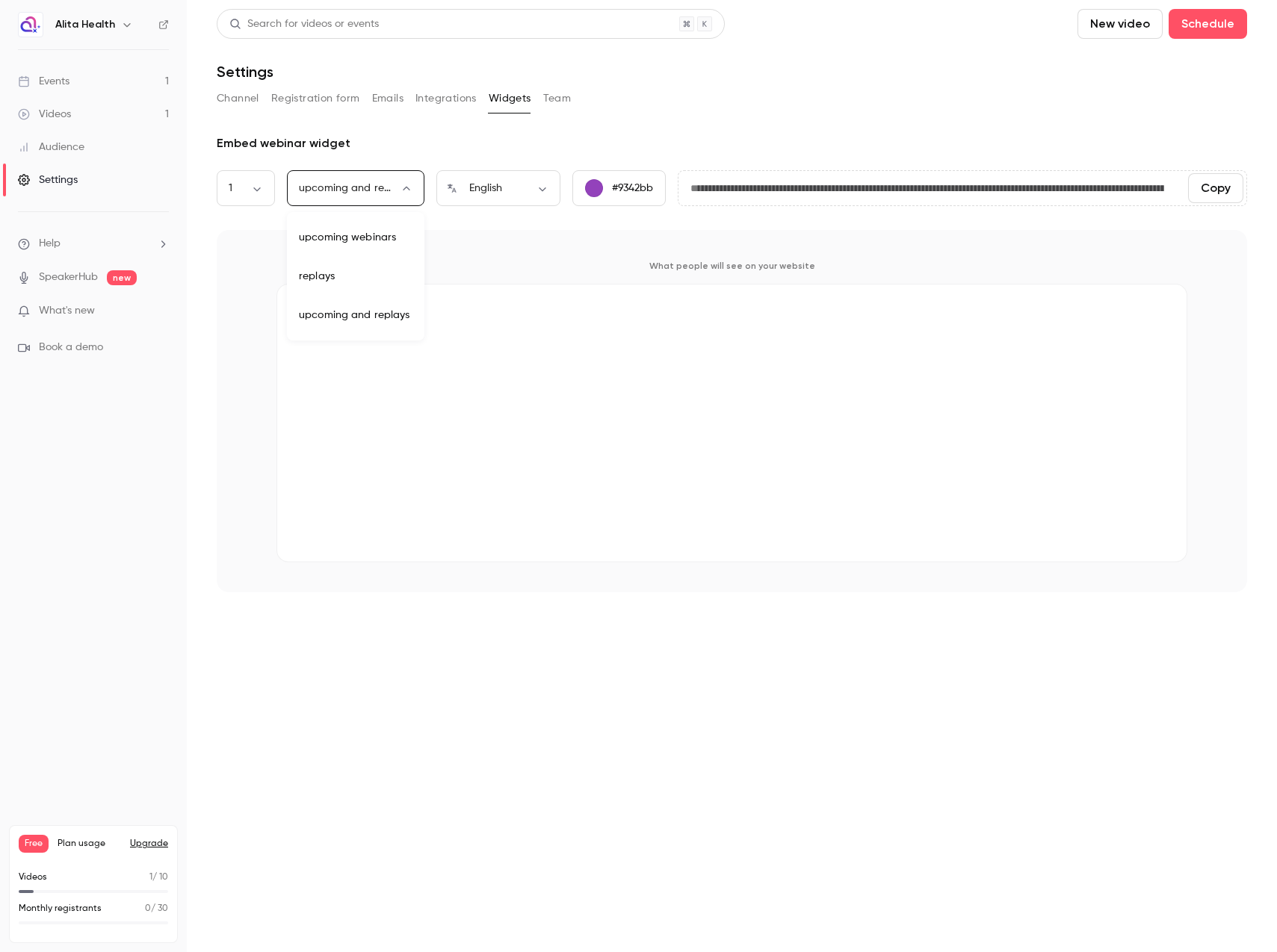
click at [340, 243] on li "upcoming webinars" at bounding box center [355, 238] width 138 height 38
type input "********"
type input "**********"
click at [351, 194] on body "**********" at bounding box center [638, 476] width 1277 height 952
click at [330, 307] on li "upcoming and replays" at bounding box center [355, 315] width 138 height 38
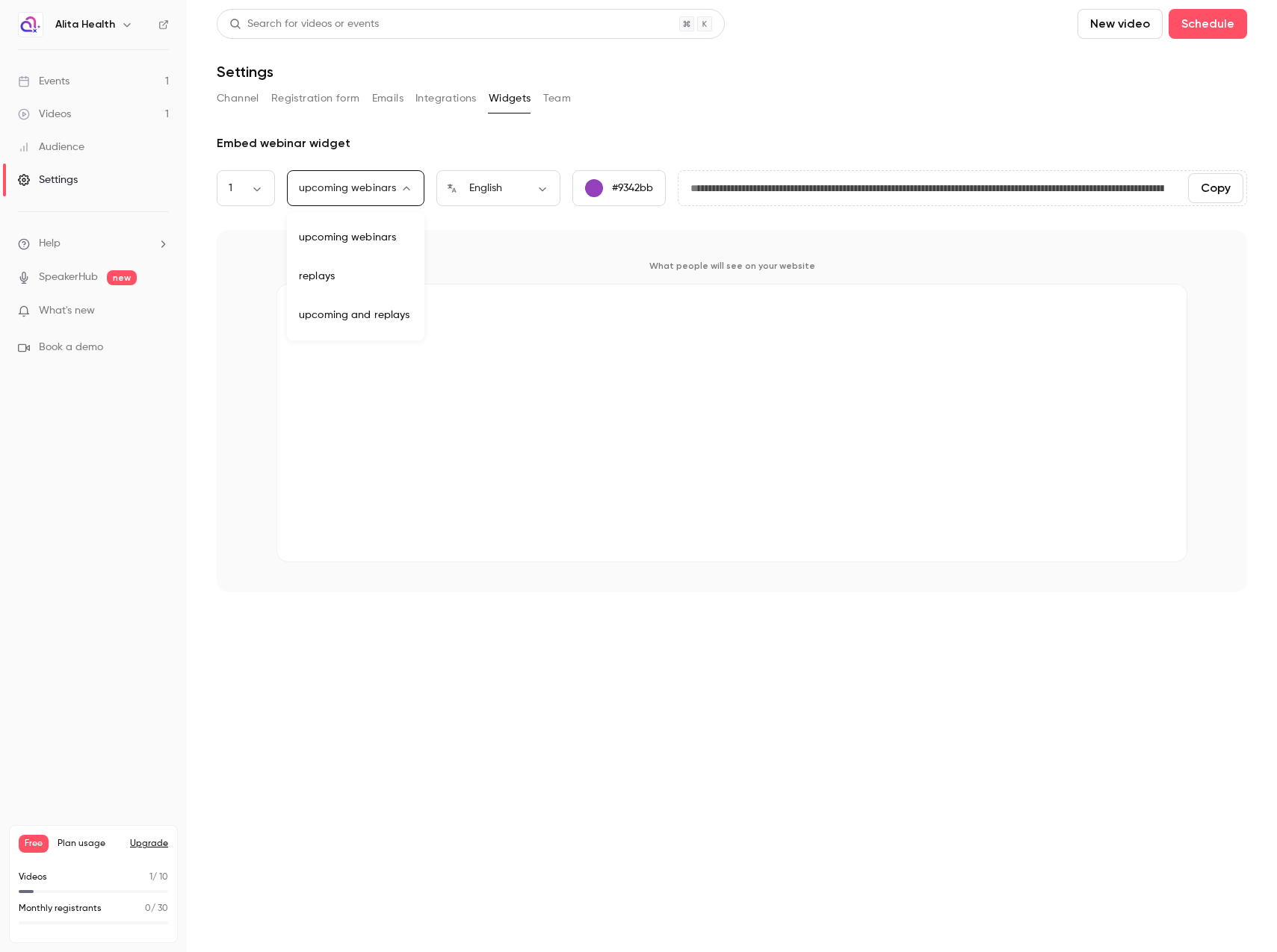
type input "***"
type input "**********"
click at [362, 186] on body "**********" at bounding box center [638, 476] width 1277 height 952
click at [350, 242] on li "upcoming webinars" at bounding box center [355, 238] width 138 height 38
type input "********"
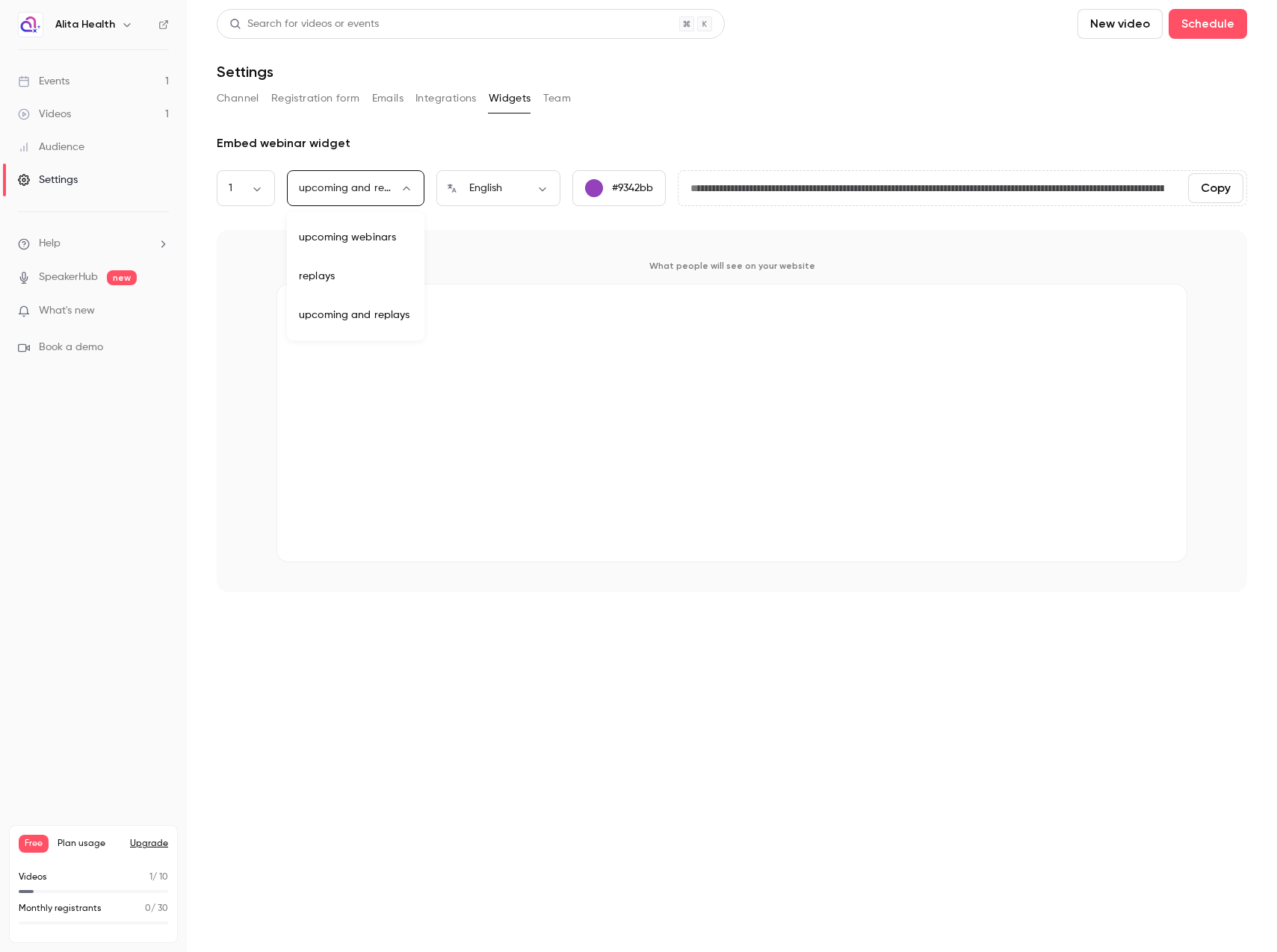
type input "**********"
click at [92, 106] on link "Videos 1" at bounding box center [93, 114] width 187 height 33
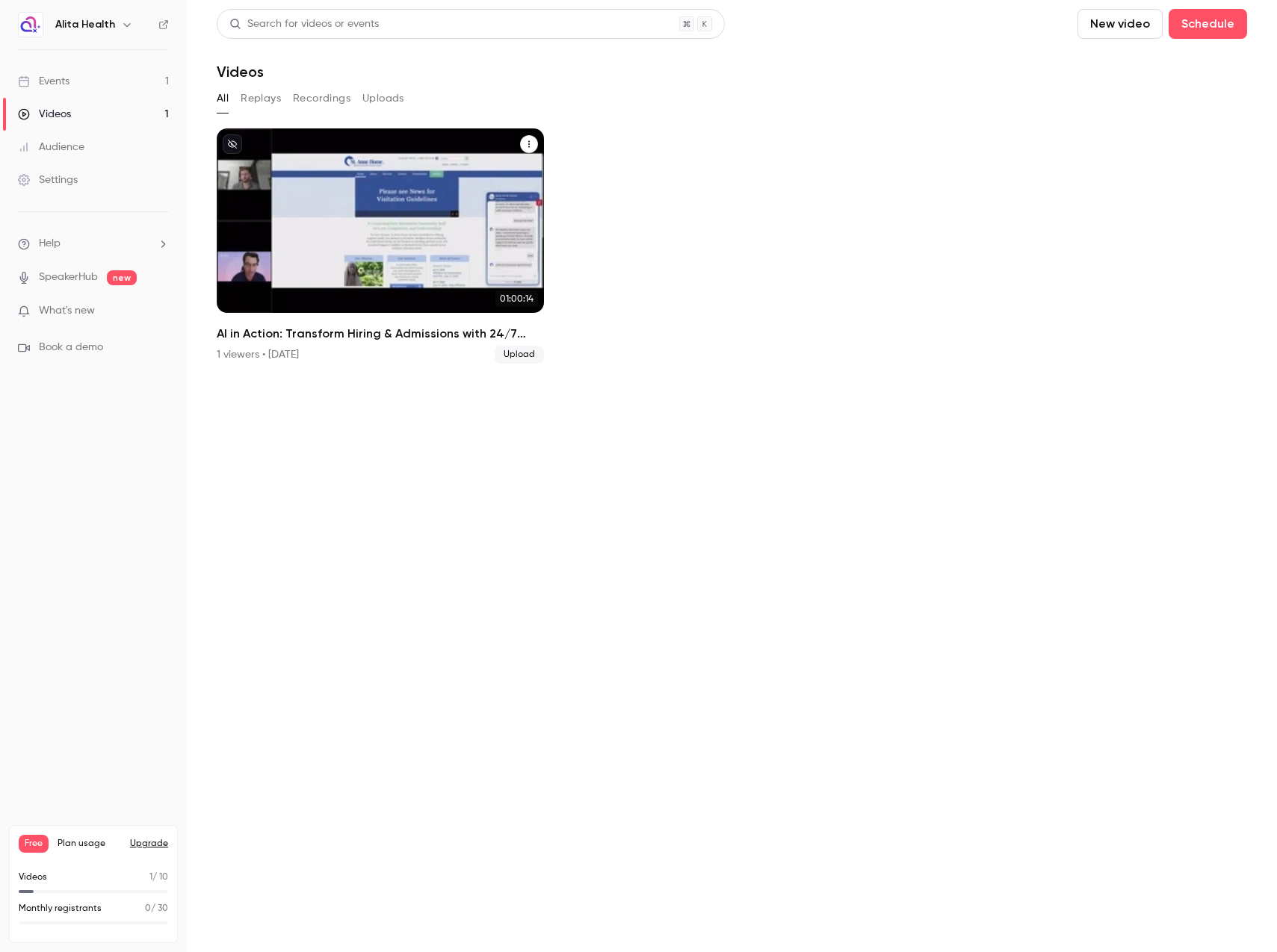
click at [530, 142] on icon "AI in Action: Transform Hiring & Admissions with 24/7 Automation" at bounding box center [528, 143] width 9 height 9
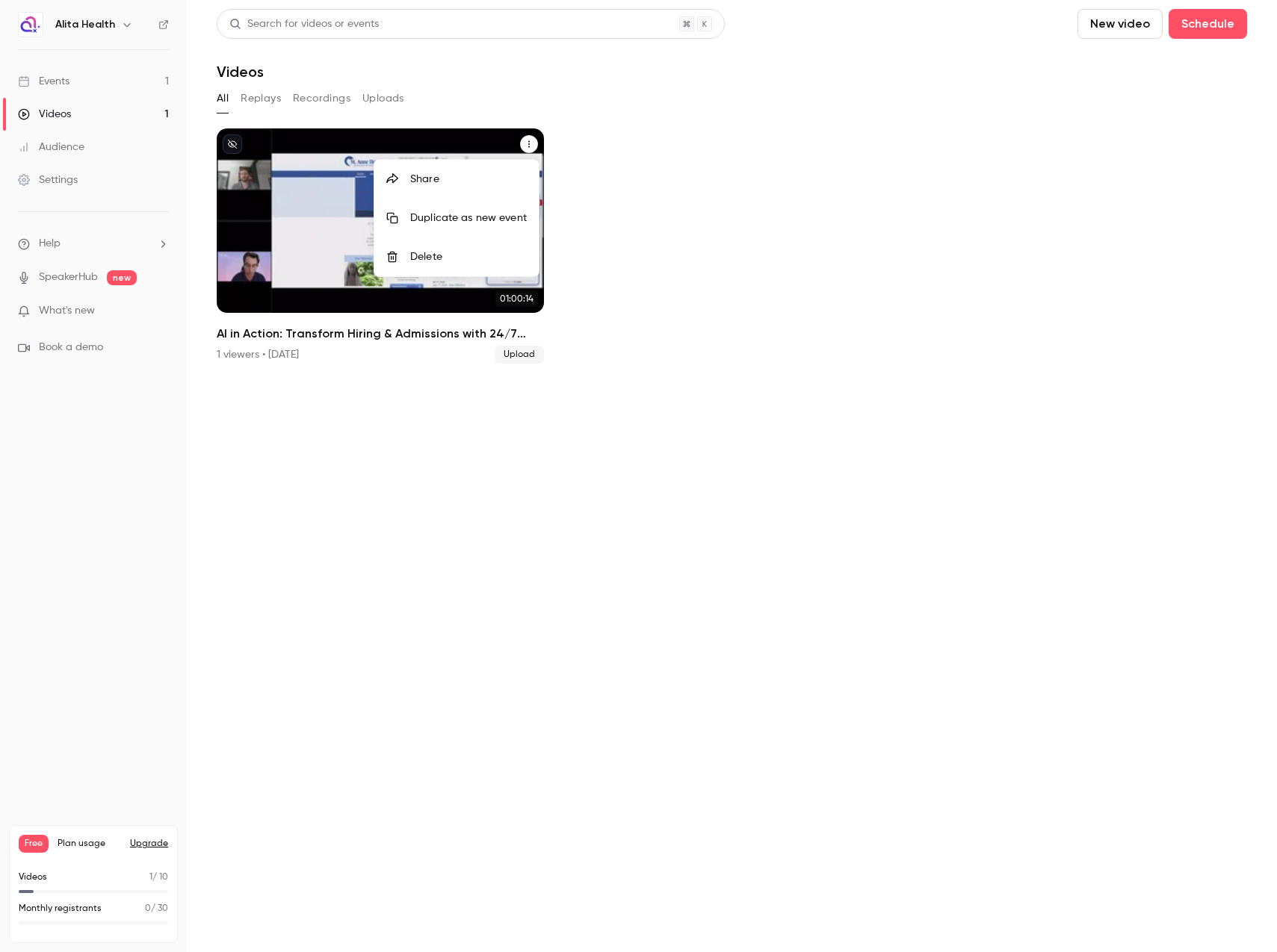
click at [421, 416] on div at bounding box center [638, 476] width 1277 height 952
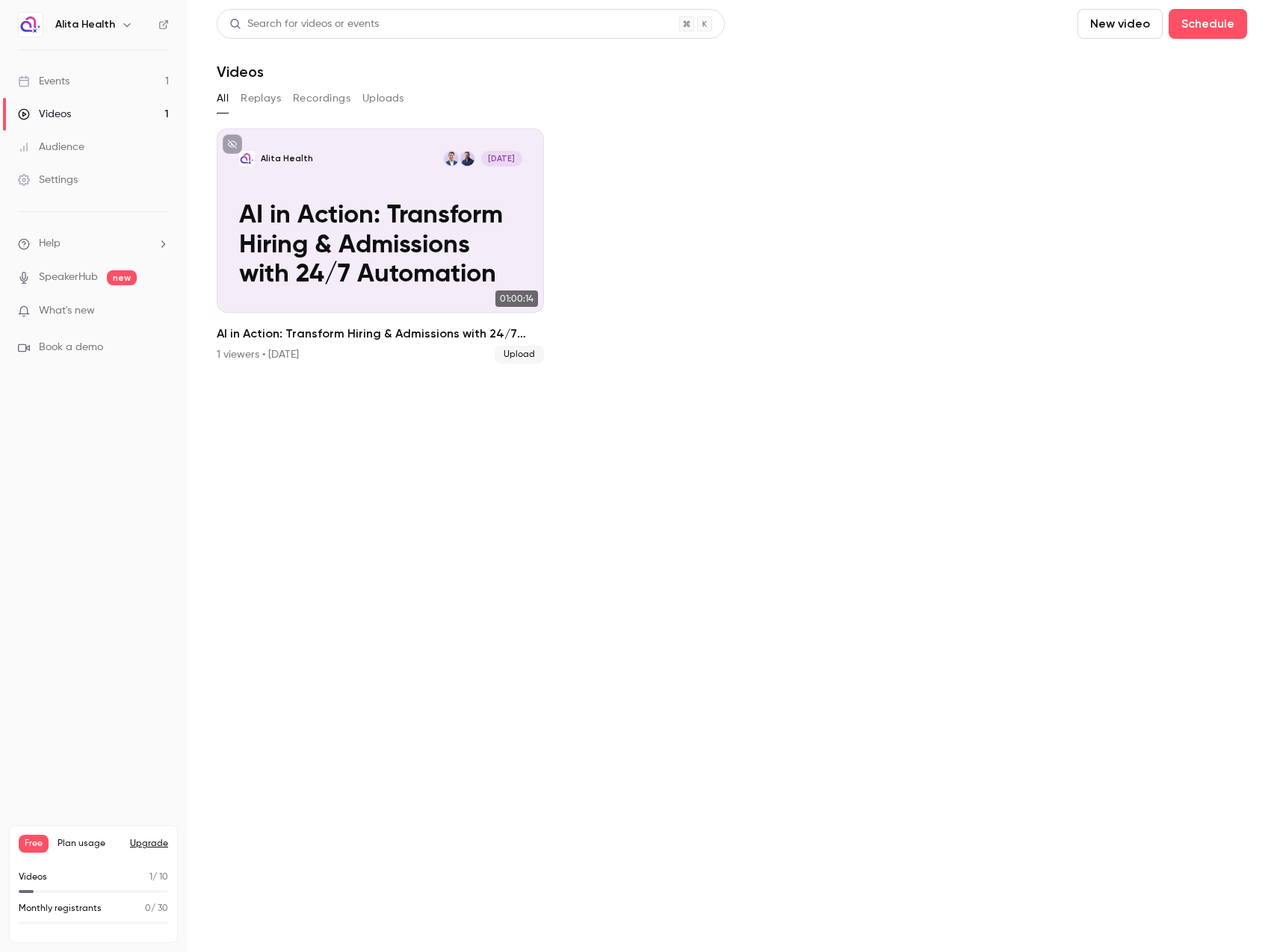
click at [64, 80] on div "Events" at bounding box center [44, 82] width 52 height 15
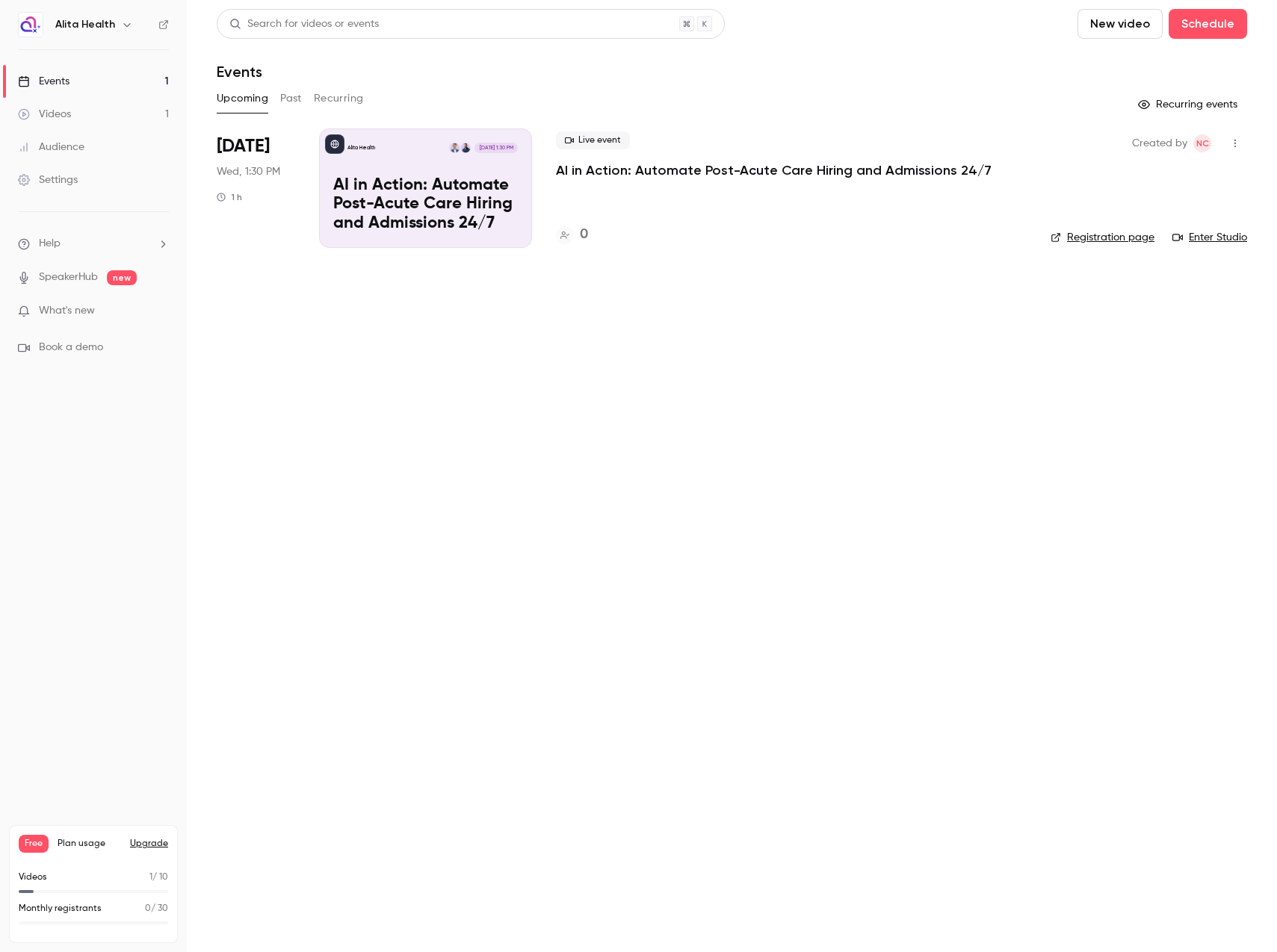
click at [87, 195] on link "Settings" at bounding box center [93, 180] width 187 height 33
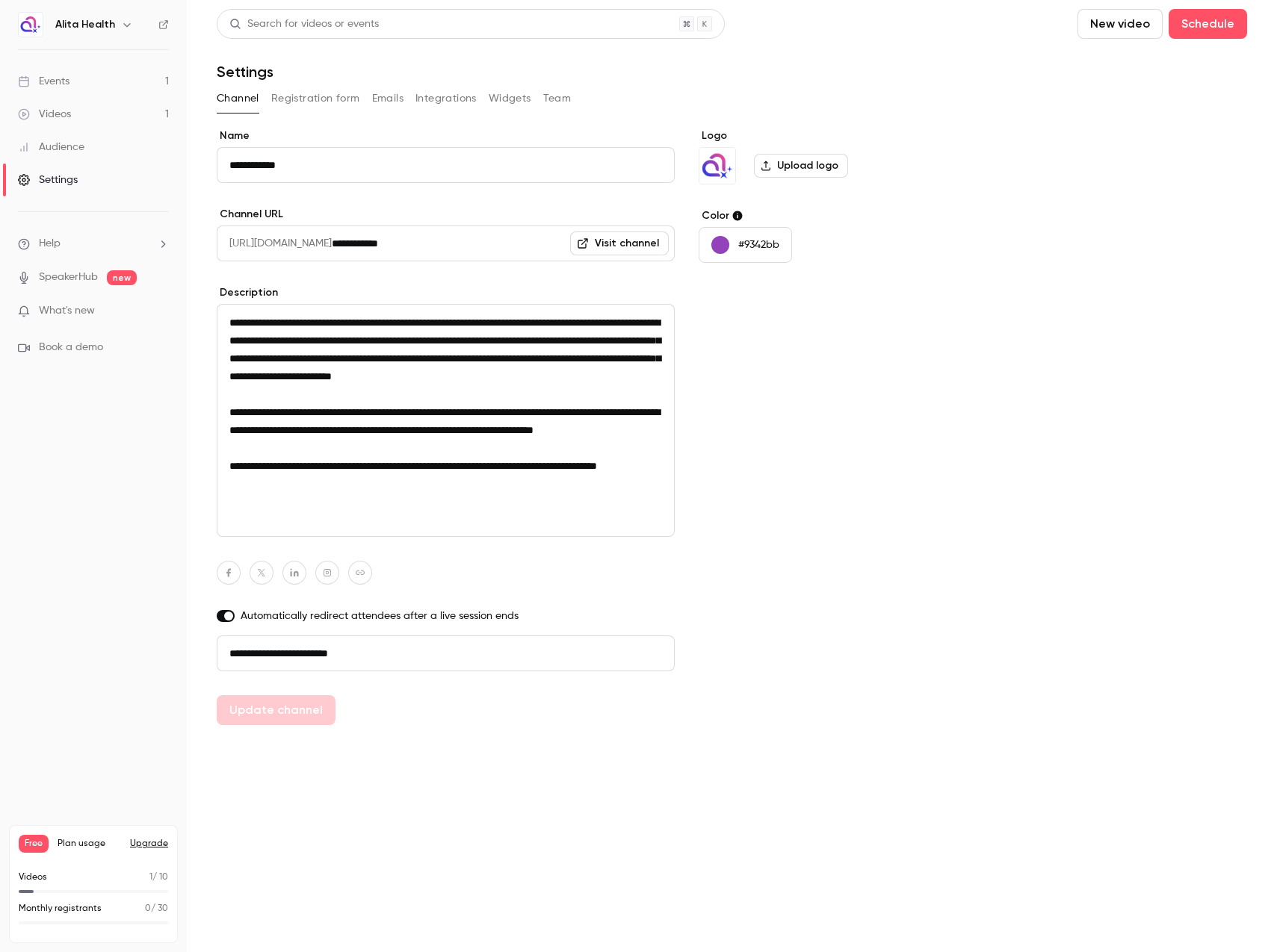
click at [510, 103] on button "Widgets" at bounding box center [510, 98] width 42 height 24
